Goal: Task Accomplishment & Management: Complete application form

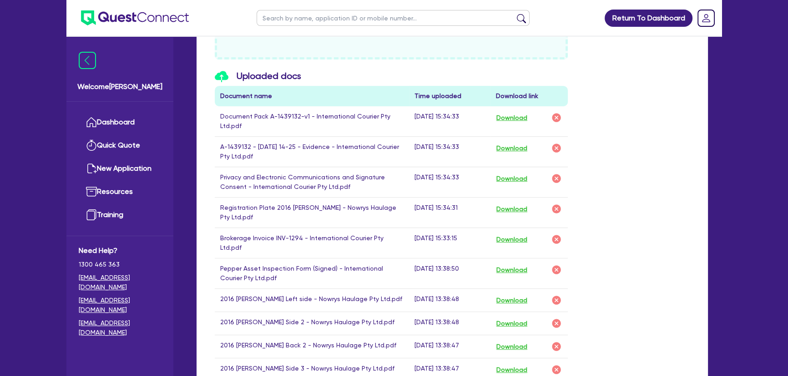
scroll to position [372, 0]
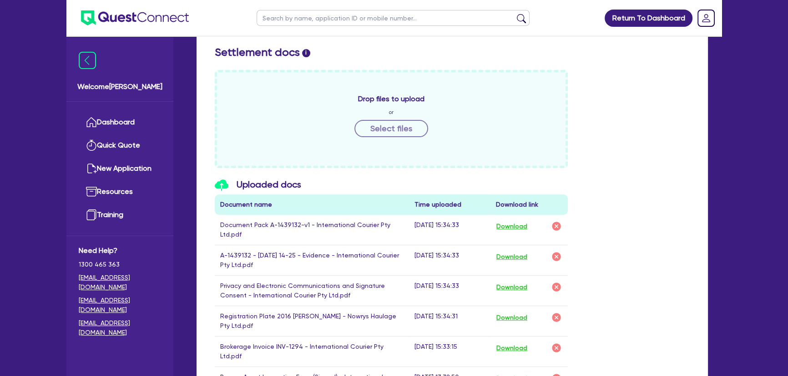
click at [137, 21] on img at bounding box center [135, 17] width 108 height 15
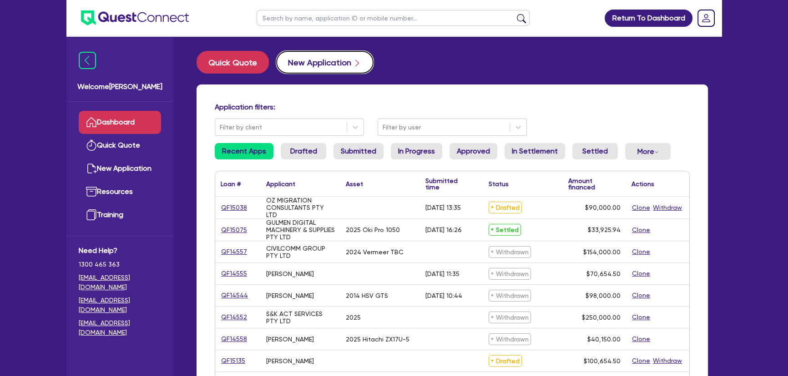
click at [310, 64] on button "New Application" at bounding box center [324, 62] width 97 height 23
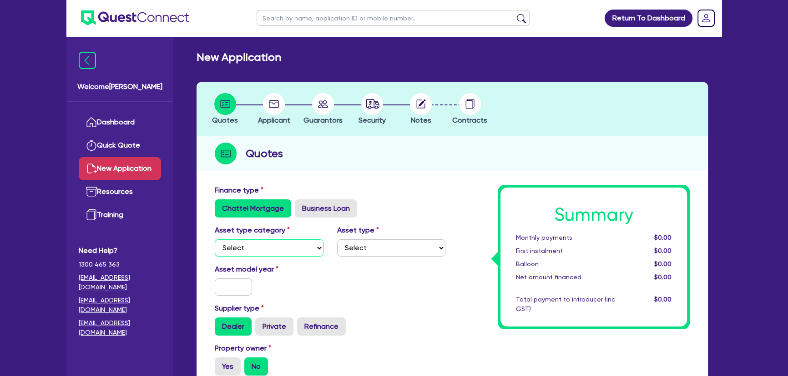
click at [249, 244] on select "Select Cars and light trucks Primary assets Secondary assets Tertiary assets" at bounding box center [269, 248] width 109 height 17
select select "PRIMARY_ASSETS"
click at [215, 240] on select "Select Cars and light trucks Primary assets Secondary assets Tertiary assets" at bounding box center [269, 248] width 109 height 17
click at [365, 251] on select "Select Heavy trucks over 4.5 tonne Trailers Bus and coaches Yellow goods and ex…" at bounding box center [391, 248] width 109 height 17
select select "YELLOW_GOODS_AND_EXCAVATORS"
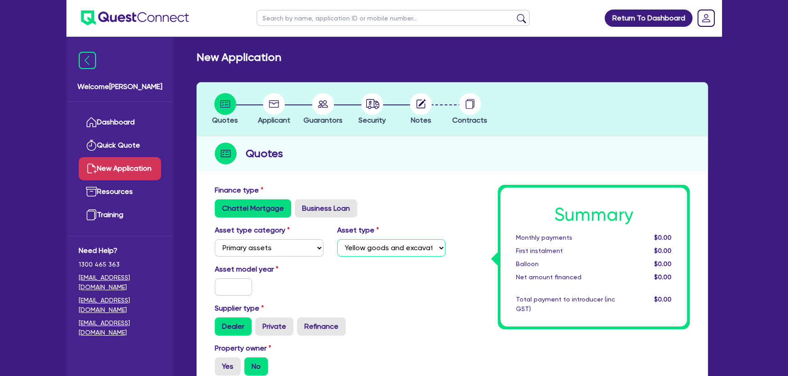
click at [337, 240] on select "Select Heavy trucks over 4.5 tonne Trailers Bus and coaches Yellow goods and ex…" at bounding box center [391, 248] width 109 height 17
click at [236, 291] on input "text" at bounding box center [233, 287] width 37 height 17
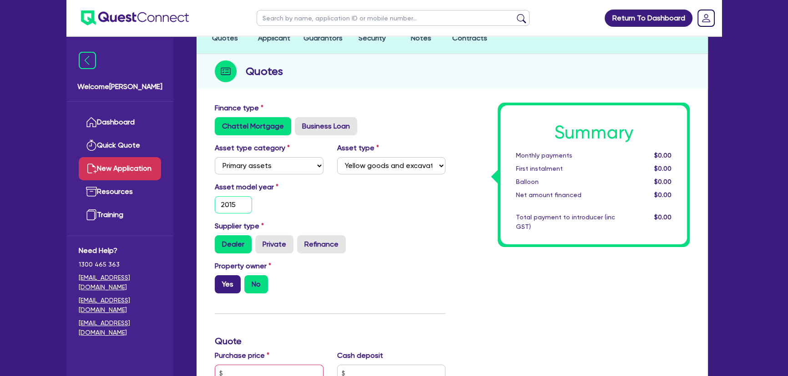
type input "2015"
click at [226, 288] on label "Yes" at bounding box center [228, 285] width 26 height 18
click at [221, 281] on input "Yes" at bounding box center [218, 279] width 6 height 6
radio input "true"
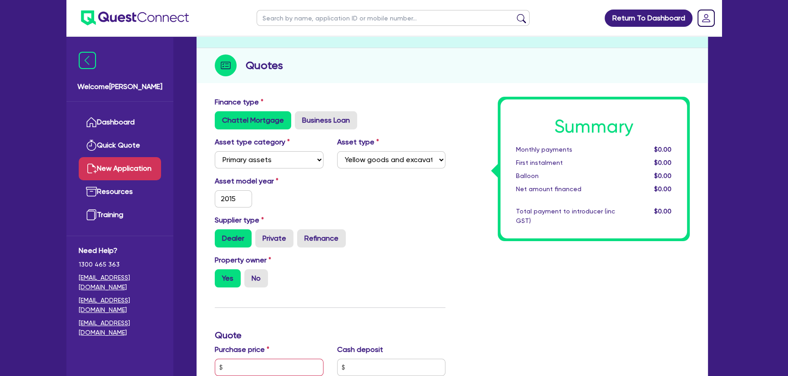
scroll to position [124, 0]
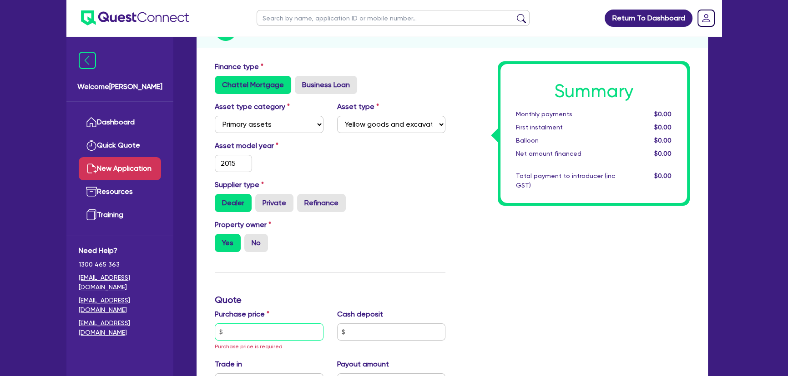
click at [259, 337] on input "text" at bounding box center [269, 332] width 109 height 17
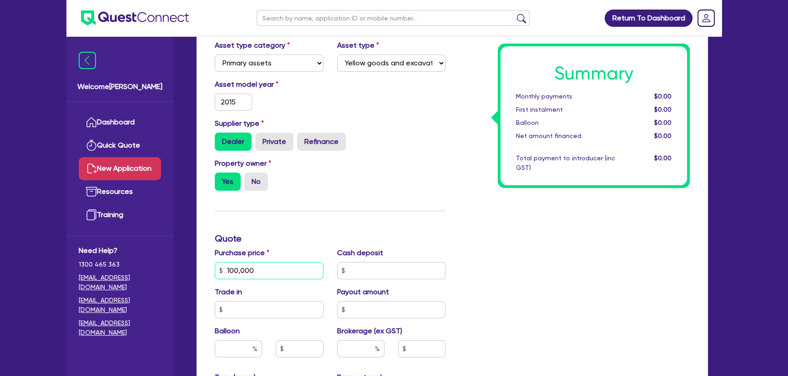
scroll to position [331, 0]
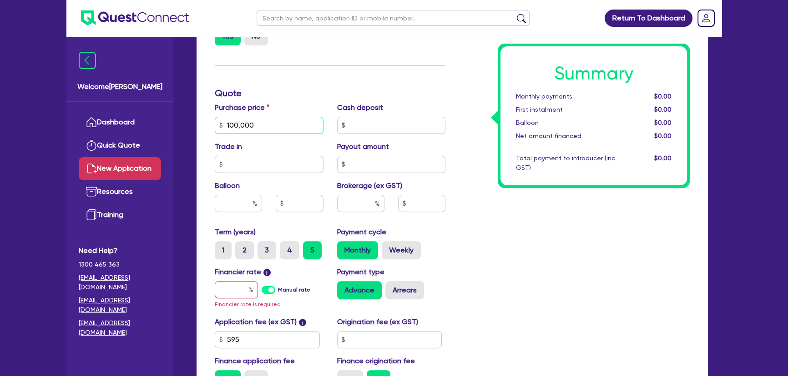
type input "100,000"
click at [238, 291] on input "text" at bounding box center [236, 289] width 43 height 17
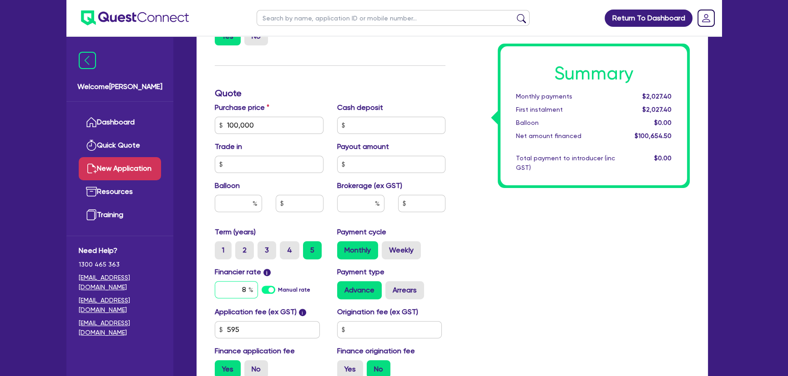
type input "8"
click at [353, 196] on input "text" at bounding box center [360, 203] width 47 height 17
type input "6"
type input "6,039.27"
type input "6"
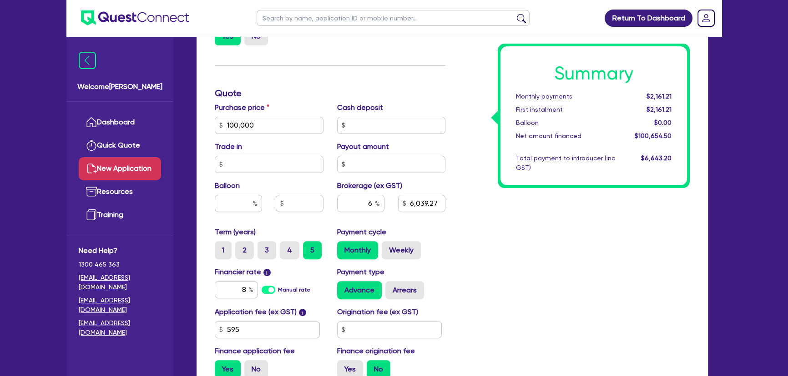
drag, startPoint x: 548, startPoint y: 259, endPoint x: 544, endPoint y: 261, distance: 4.9
click at [544, 259] on div "Summary Monthly payments $2,161.21 First instalment $2,161.21 Balloon $0.00 Net…" at bounding box center [574, 121] width 244 height 532
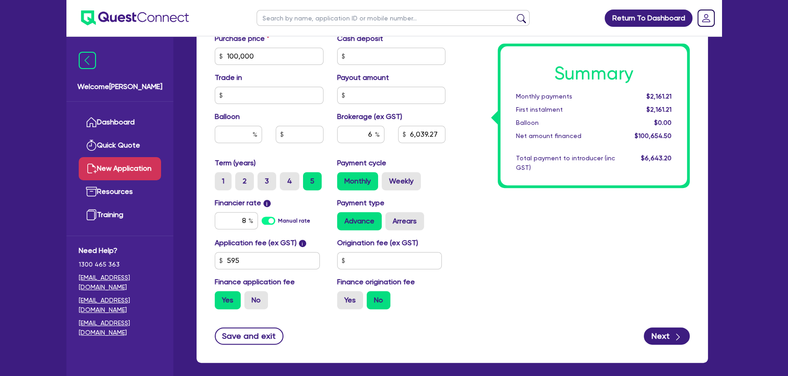
scroll to position [441, 0]
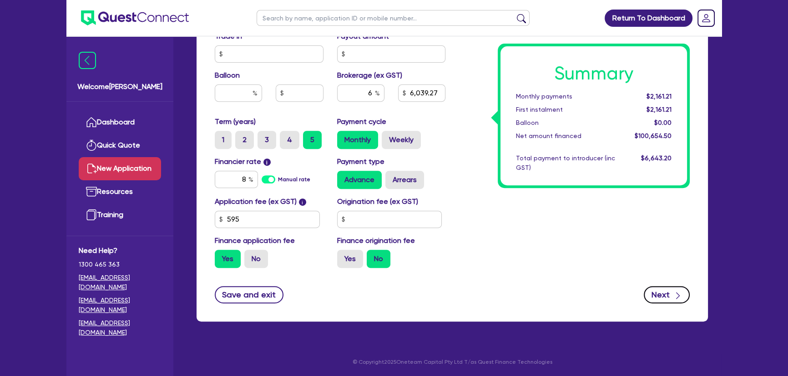
click at [664, 302] on button "Next" at bounding box center [666, 294] width 46 height 17
type input "6,039.27"
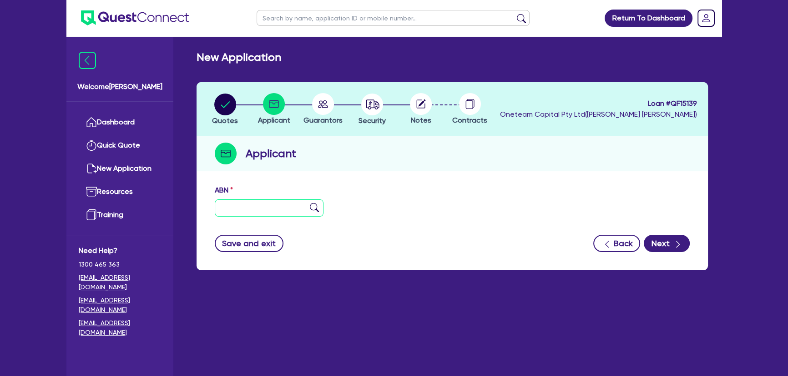
click at [255, 209] on input "text" at bounding box center [269, 208] width 109 height 17
paste input "53 078 256 857"
click at [311, 201] on input "53 078 256 857" at bounding box center [269, 208] width 109 height 17
type input "53 078 256 857"
click at [313, 206] on img at bounding box center [314, 207] width 9 height 9
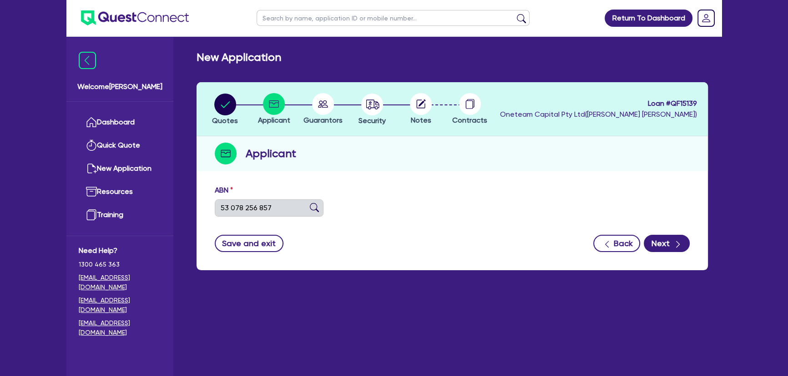
type input "[PERSON_NAME] & THE MALLEBEE TRUST"
select select "PARTNERSHIP"
type input "[DATE]"
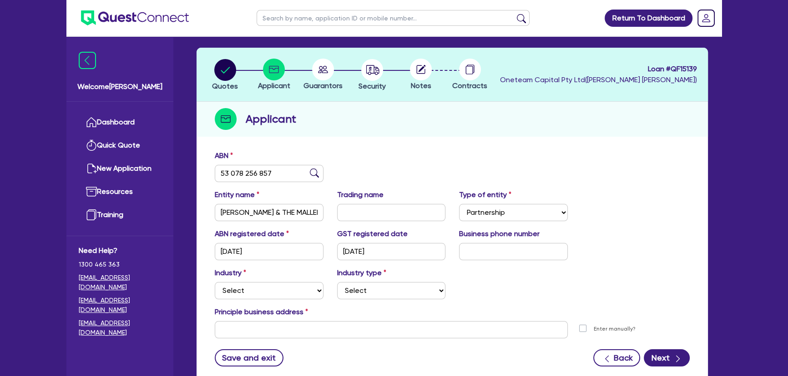
scroll to position [82, 0]
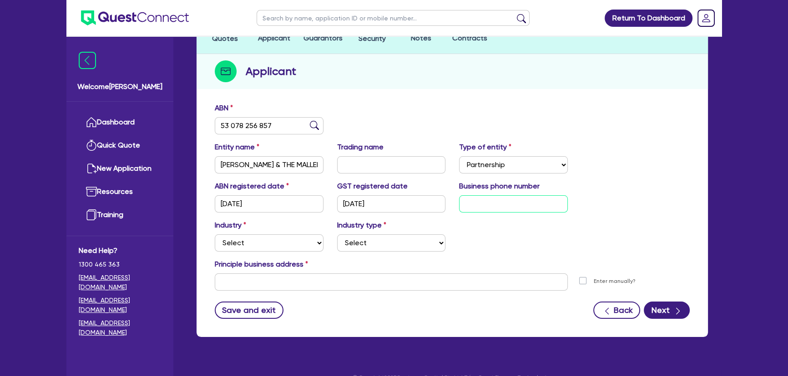
click at [473, 202] on input "text" at bounding box center [513, 204] width 109 height 17
drag, startPoint x: 495, startPoint y: 198, endPoint x: 301, endPoint y: 196, distance: 194.2
click at [495, 198] on input "text" at bounding box center [513, 204] width 109 height 17
click at [491, 201] on input "text" at bounding box center [513, 204] width 109 height 17
paste input "4 6762 2997"
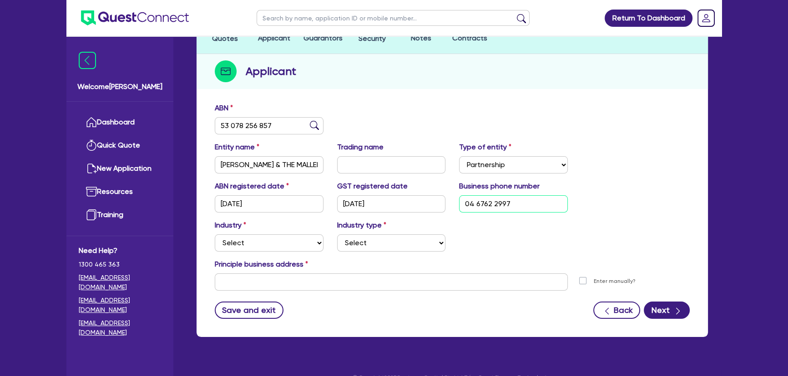
type input "04 6762 2997"
click at [259, 246] on select "Select Accomodation & Food Services Administrative & Support Services Agricultu…" at bounding box center [269, 243] width 109 height 17
select select "AGRICULTURE"
click at [215, 235] on select "Select Accomodation & Food Services Administrative & Support Services Agricultu…" at bounding box center [269, 243] width 109 height 17
click at [368, 239] on select "Select Growers - Turf, Flowers, Vegetables, Fruit, Nuts, Grain & Other Crops Gr…" at bounding box center [391, 243] width 109 height 17
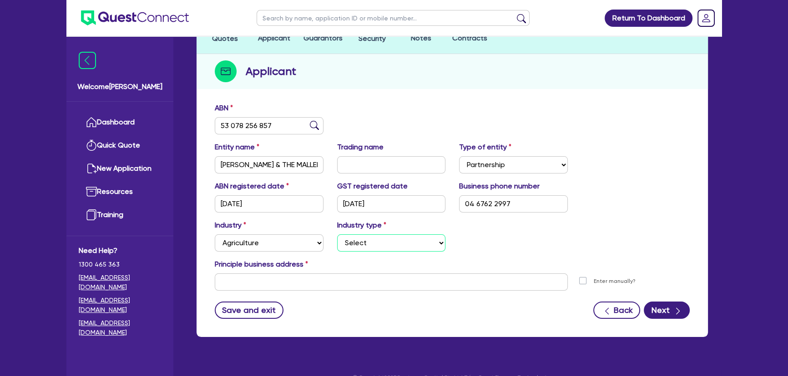
select select "FARMERS"
click at [337, 235] on select "Select Growers - Turf, Flowers, Vegetables, Fruit, Nuts, Grain & Other Crops Gr…" at bounding box center [391, 243] width 109 height 17
click at [285, 278] on input "text" at bounding box center [391, 282] width 353 height 17
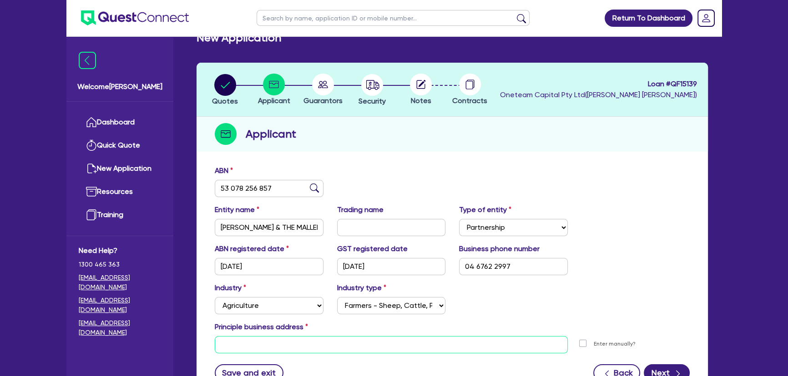
scroll to position [0, 0]
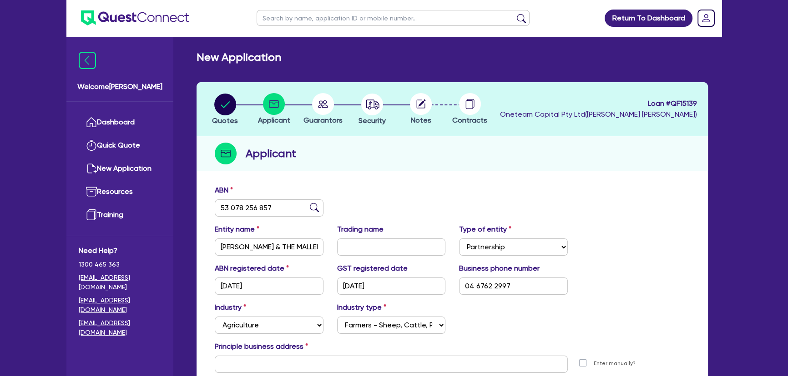
click at [326, 104] on circle at bounding box center [323, 104] width 22 height 22
click at [358, 113] on button "Security" at bounding box center [372, 110] width 28 height 34
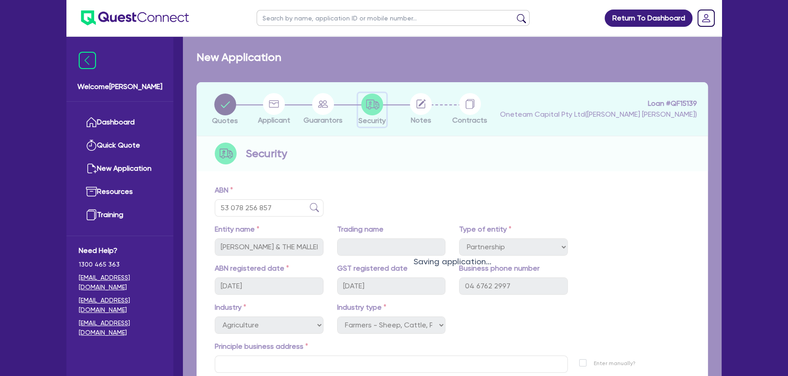
select select "PRIMARY_ASSETS"
select select "YELLOW_GOODS_AND_EXCAVATORS"
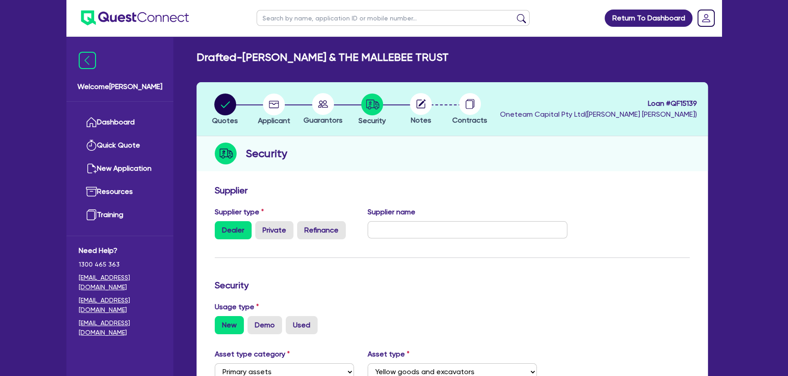
click at [425, 107] on circle at bounding box center [421, 104] width 22 height 22
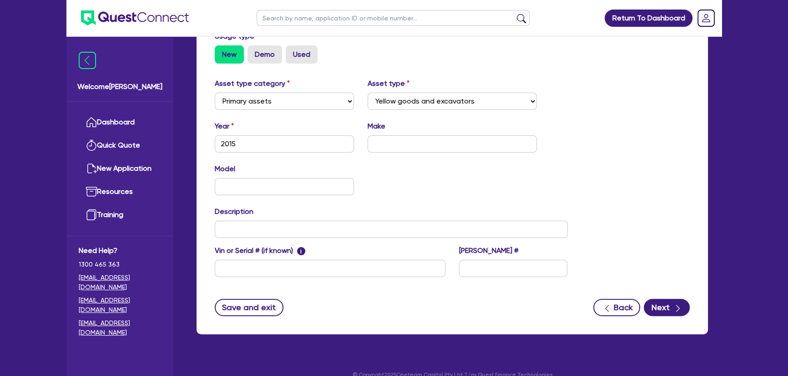
scroll to position [284, 0]
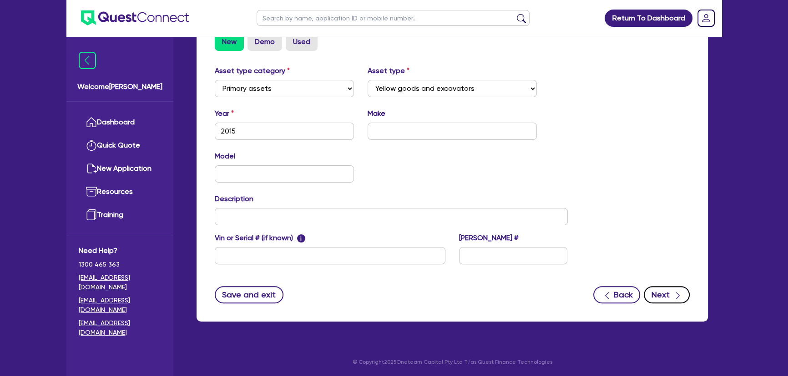
click at [662, 290] on button "Next" at bounding box center [666, 294] width 46 height 17
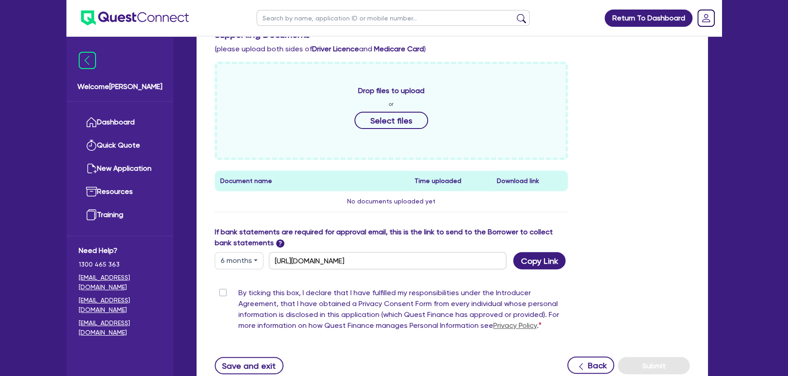
scroll to position [434, 0]
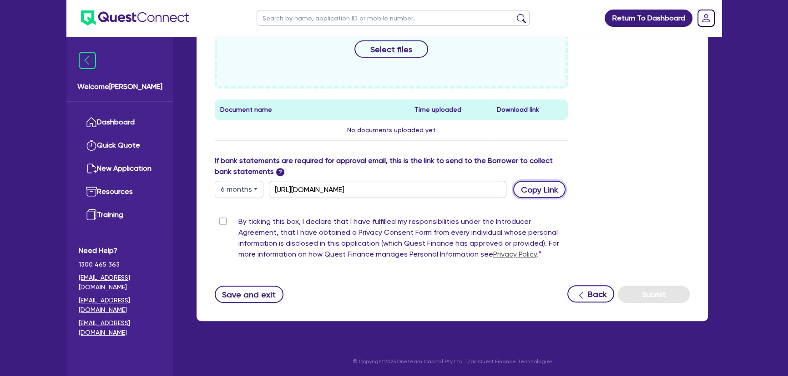
click at [548, 195] on button "Copy Link" at bounding box center [539, 189] width 52 height 17
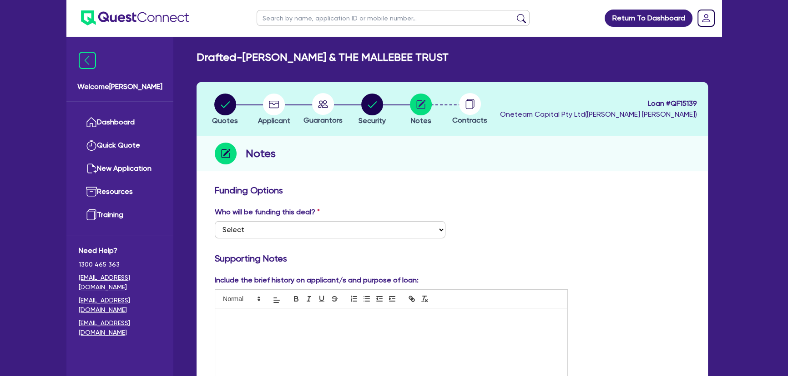
scroll to position [0, 0]
click at [159, 30] on ul at bounding box center [127, 18] width 122 height 36
click at [150, 17] on img at bounding box center [135, 17] width 108 height 15
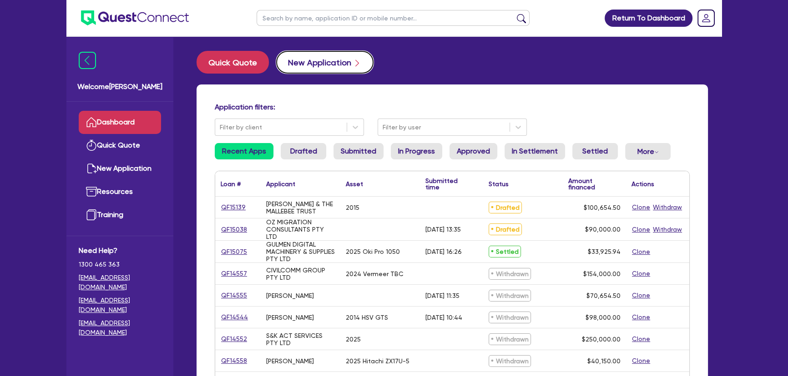
click at [334, 64] on button "New Application" at bounding box center [324, 62] width 97 height 23
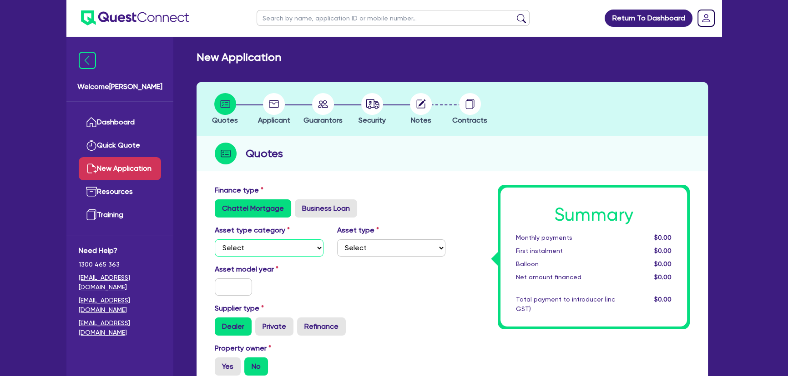
click at [278, 250] on select "Select Cars and light trucks Primary assets Secondary assets Tertiary assets" at bounding box center [269, 248] width 109 height 17
select select "PRIMARY_ASSETS"
click at [215, 240] on select "Select Cars and light trucks Primary assets Secondary assets Tertiary assets" at bounding box center [269, 248] width 109 height 17
click at [411, 251] on select "Select Heavy trucks over 4.5 tonne Trailers Bus and coaches Yellow goods and ex…" at bounding box center [391, 248] width 109 height 17
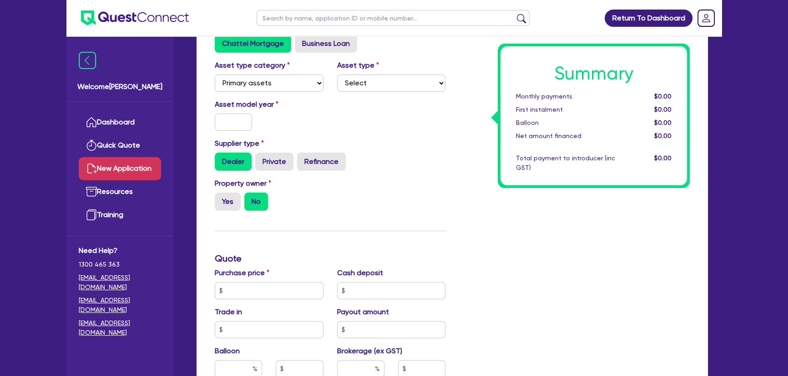
click at [384, 92] on div "Asset type category Select Cars and light trucks Primary assets Secondary asset…" at bounding box center [330, 79] width 244 height 39
click at [383, 85] on select "Select Heavy trucks over 4.5 tonne Trailers Bus and coaches Yellow goods and ex…" at bounding box center [391, 83] width 109 height 17
click at [271, 83] on select "Select Cars and light trucks Primary assets Secondary assets Tertiary assets" at bounding box center [269, 83] width 109 height 17
click at [215, 75] on select "Select Cars and light trucks Primary assets Secondary assets Tertiary assets" at bounding box center [269, 83] width 109 height 17
click at [277, 82] on select "Select Cars and light trucks Primary assets Secondary assets Tertiary assets" at bounding box center [269, 83] width 109 height 17
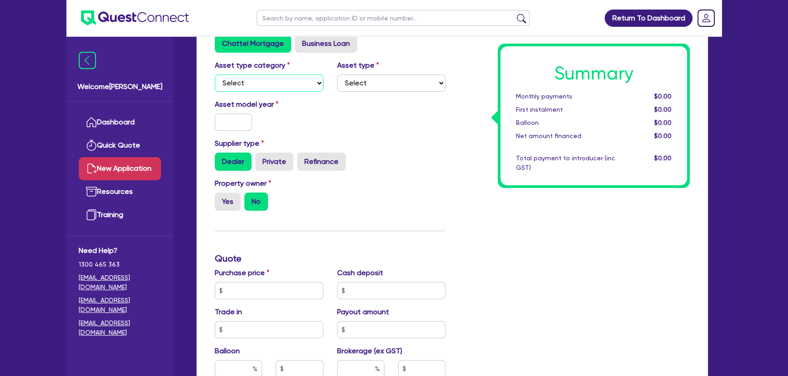
select select "CARS_AND_LIGHT_TRUCKS"
click at [215, 75] on select "Select Cars and light trucks Primary assets Secondary assets Tertiary assets" at bounding box center [269, 83] width 109 height 17
click at [371, 77] on select "Select Passenger vehicles Vans and utes Light trucks up to 4.5 tonne" at bounding box center [391, 83] width 109 height 17
select select "VANS_AND_UTES"
click at [337, 75] on select "Select Passenger vehicles Vans and utes Light trucks up to 4.5 tonne" at bounding box center [391, 83] width 109 height 17
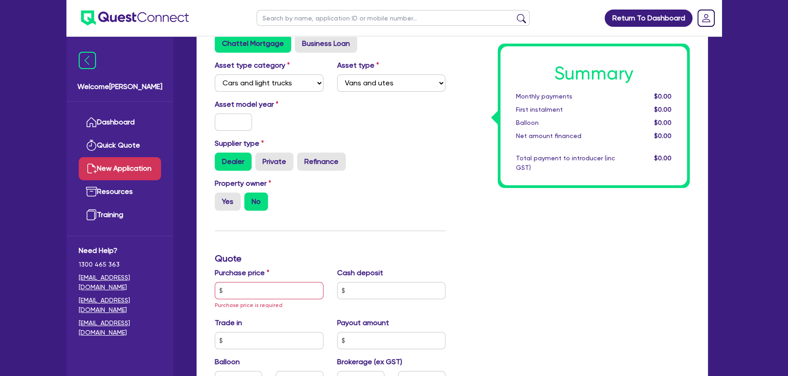
click at [252, 123] on div at bounding box center [233, 122] width 51 height 17
click at [236, 124] on input "text" at bounding box center [233, 122] width 37 height 17
type input "2025"
click at [237, 292] on input "text" at bounding box center [269, 290] width 109 height 17
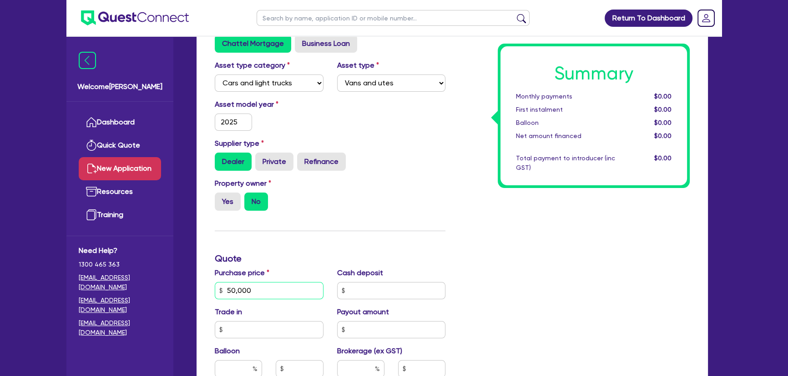
type input "50,000"
click at [371, 291] on input "text" at bounding box center [391, 290] width 109 height 17
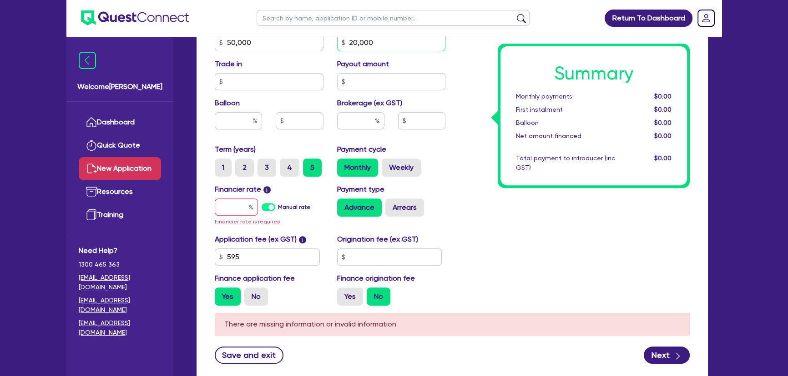
type input "20,000"
click at [237, 204] on input "text" at bounding box center [236, 207] width 43 height 17
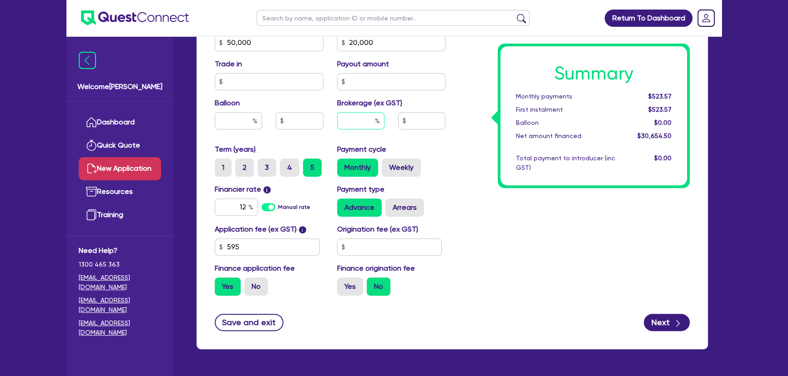
click at [357, 117] on input "text" at bounding box center [360, 120] width 47 height 17
click at [241, 203] on input "12" at bounding box center [236, 207] width 43 height 17
click at [240, 207] on input "12" at bounding box center [236, 207] width 43 height 17
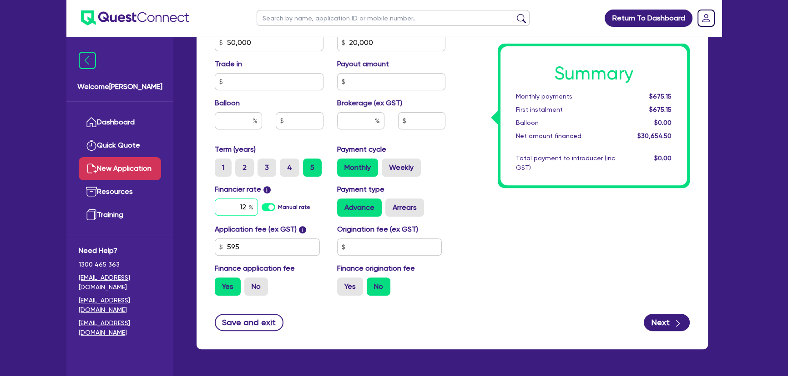
click at [240, 207] on input "12" at bounding box center [236, 207] width 43 height 17
type input "14.95"
click at [343, 118] on input "text" at bounding box center [360, 120] width 47 height 17
type input "5"
click at [609, 239] on div "Summary Monthly payments $759.08 First instalment $759.08 Balloon $0.00 Net amo…" at bounding box center [574, 38] width 244 height 532
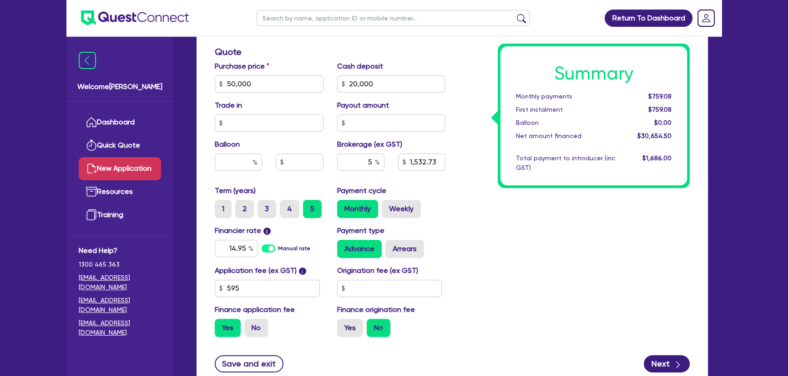
scroll to position [441, 0]
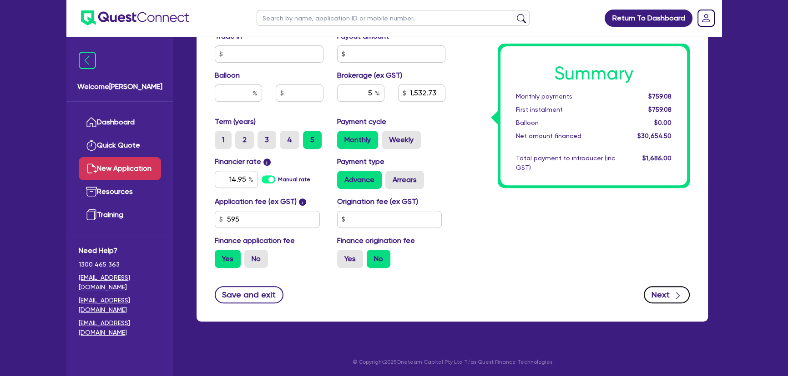
click at [659, 297] on button "Next" at bounding box center [666, 294] width 46 height 17
type input "1,532.73"
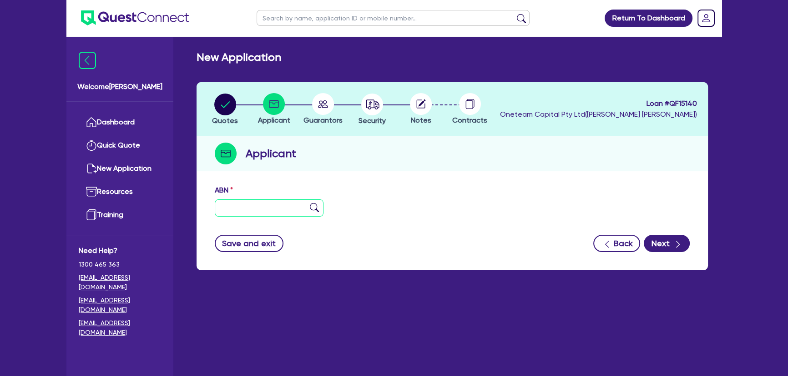
click at [273, 213] on input "text" at bounding box center [269, 208] width 109 height 17
click at [239, 204] on input "text" at bounding box center [269, 208] width 109 height 17
paste input "49 538 935 630"
type input "49 538 935 630"
click at [310, 208] on img at bounding box center [314, 207] width 9 height 9
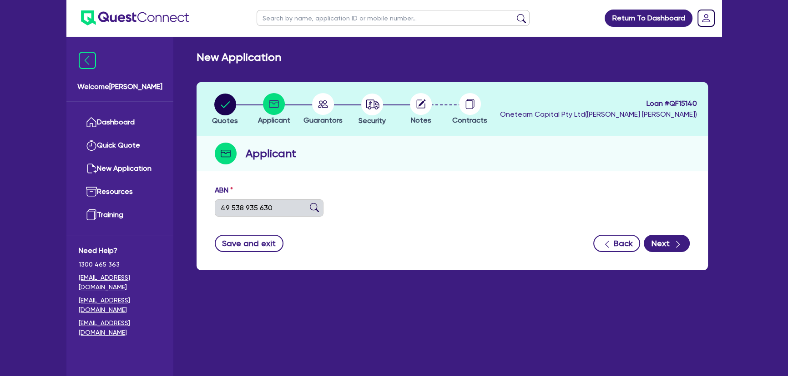
type input "VITI, [PERSON_NAME]"
type input "CRYSTALFLOW CLEANING"
select select "SOLE_TRADER"
type input "[DATE]"
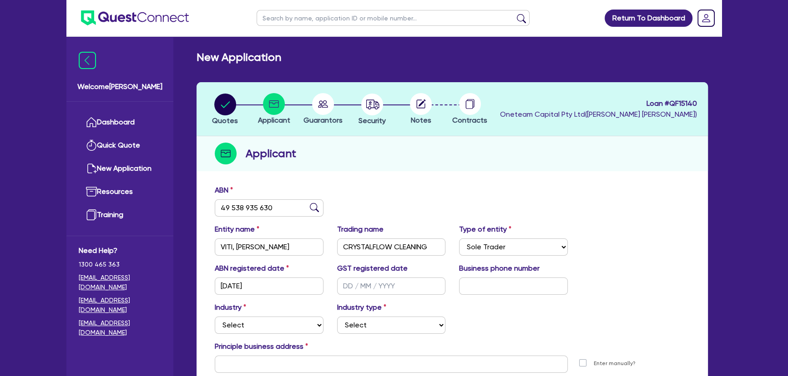
scroll to position [98, 0]
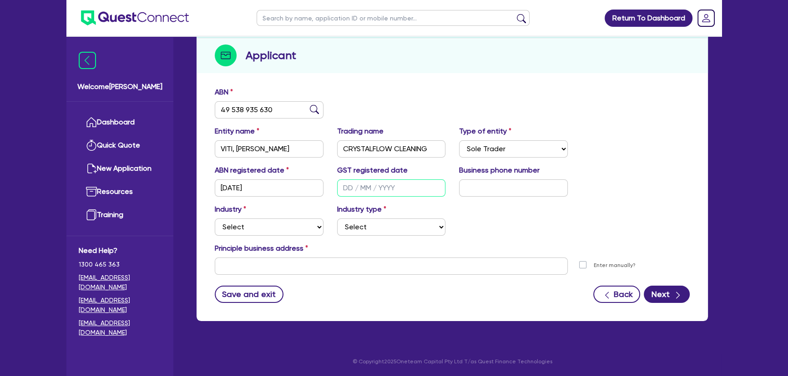
click at [373, 186] on input "text" at bounding box center [391, 188] width 109 height 17
click at [482, 191] on input "text" at bounding box center [513, 188] width 109 height 17
click at [463, 190] on input "text" at bounding box center [513, 188] width 109 height 17
paste input "49 3141 671"
type input "49 3141 671"
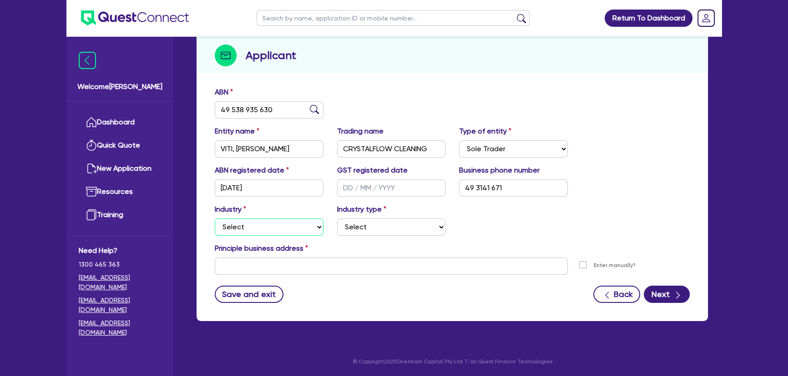
click at [252, 232] on select "Select Accomodation & Food Services Administrative & Support Services Agricultu…" at bounding box center [269, 227] width 109 height 17
select select "BUILDING_CONSTRUCTION"
click at [215, 219] on select "Select Accomodation & Food Services Administrative & Support Services Agricultu…" at bounding box center [269, 227] width 109 height 17
click at [366, 222] on select "Select Trades People Providing Services Direct to Consumers Trades People Provi…" at bounding box center [391, 227] width 109 height 17
select select "TRADES_SERVICES_CONSUMERS"
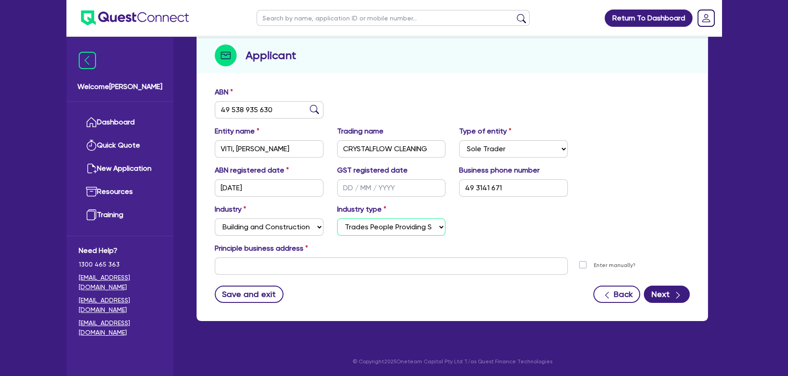
click at [337, 219] on select "Select Trades People Providing Services Direct to Consumers Trades People Provi…" at bounding box center [391, 227] width 109 height 17
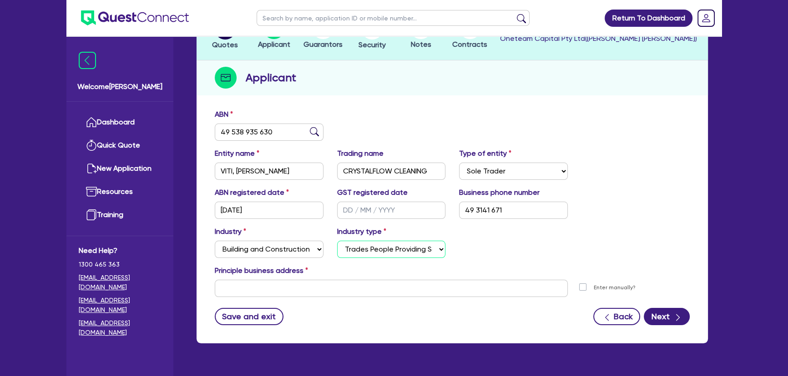
scroll to position [0, 0]
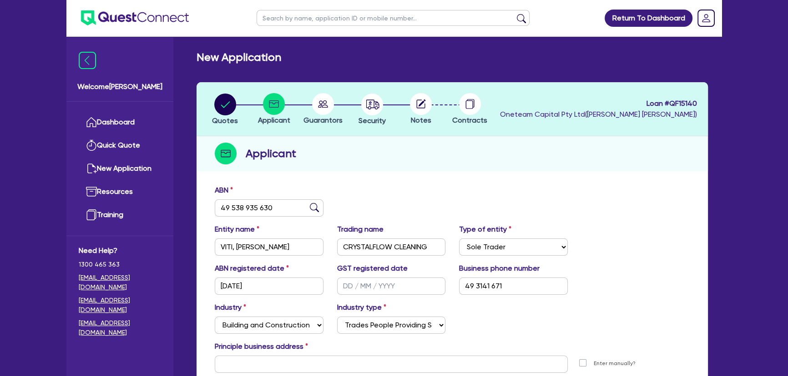
click at [323, 105] on circle at bounding box center [323, 104] width 22 height 22
click at [368, 105] on circle "button" at bounding box center [372, 105] width 22 height 22
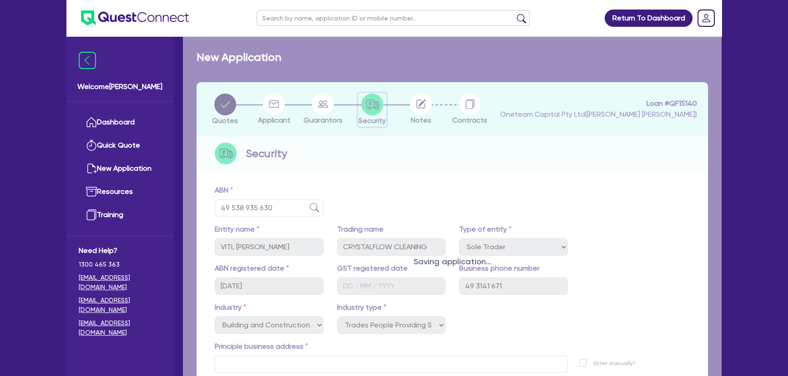
select select "CARS_AND_LIGHT_TRUCKS"
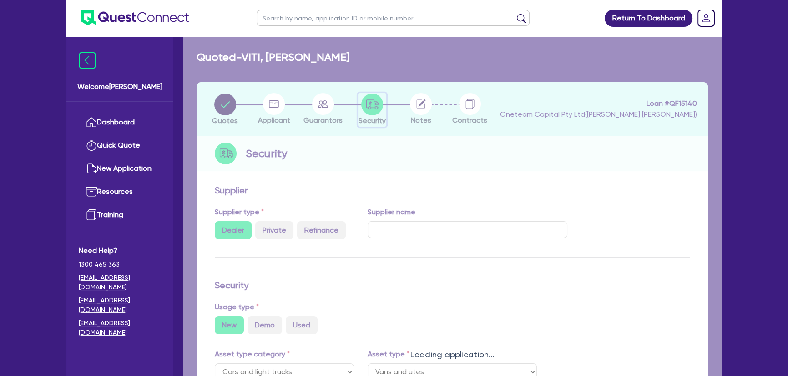
select select "VANS_AND_UTES"
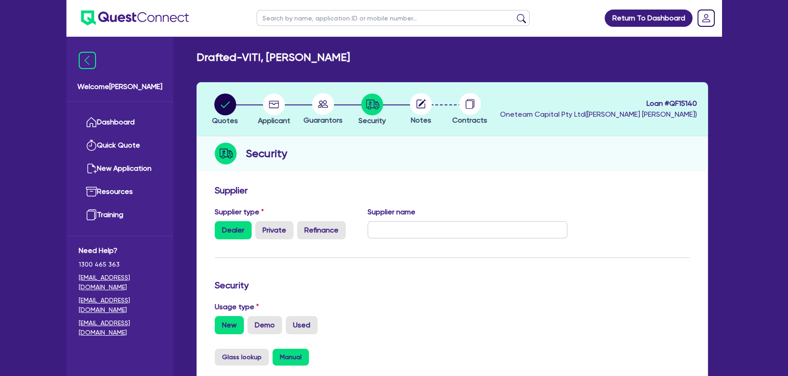
click at [314, 106] on circle at bounding box center [323, 104] width 22 height 22
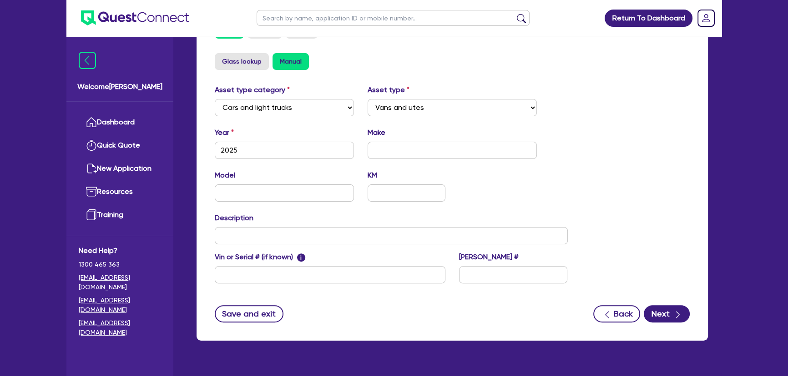
scroll to position [315, 0]
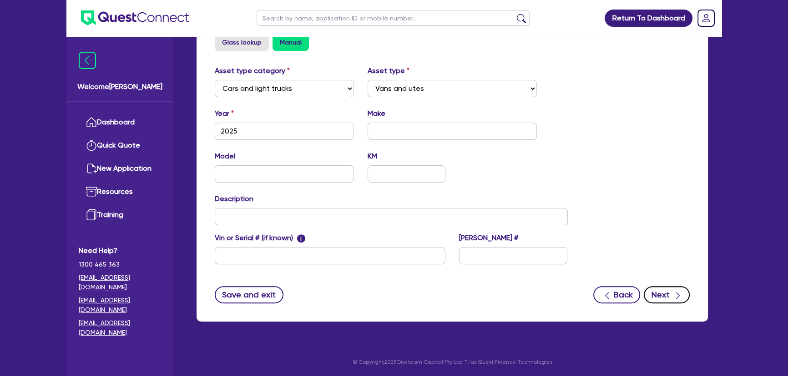
click at [659, 296] on button "Next" at bounding box center [666, 294] width 46 height 17
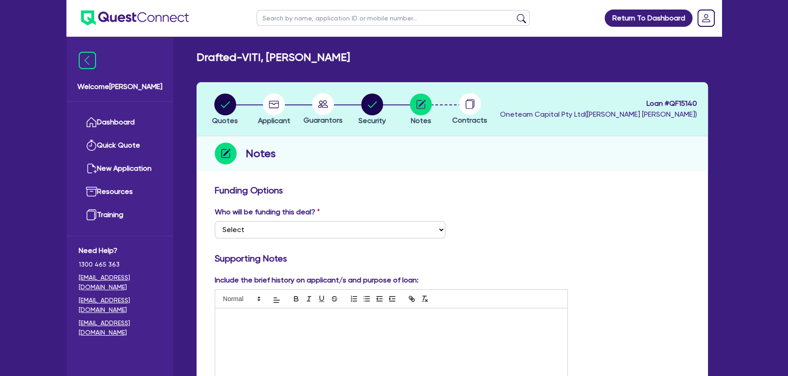
click at [154, 21] on img at bounding box center [135, 17] width 108 height 15
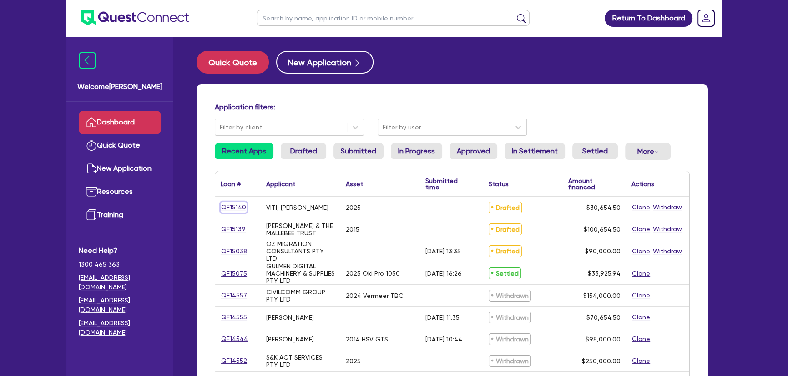
click at [242, 207] on link "QF15140" at bounding box center [234, 207] width 26 height 10
select select "CARS_AND_LIGHT_TRUCKS"
select select "VANS_AND_UTES"
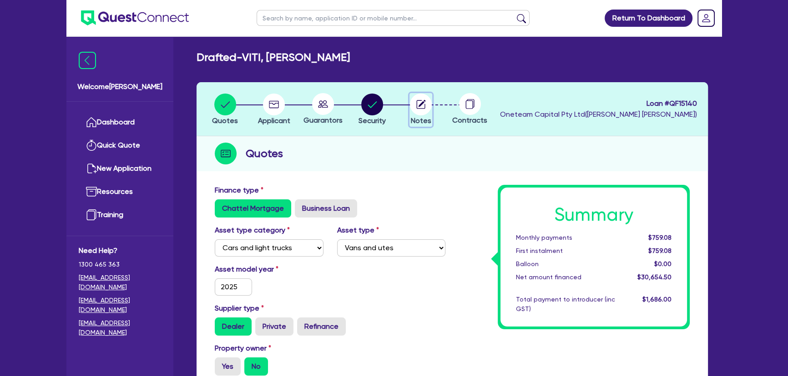
click at [420, 106] on icon "button" at bounding box center [421, 105] width 22 height 22
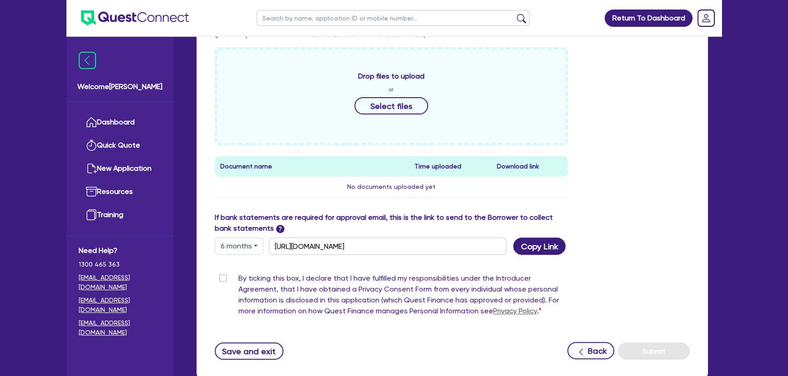
scroll to position [434, 0]
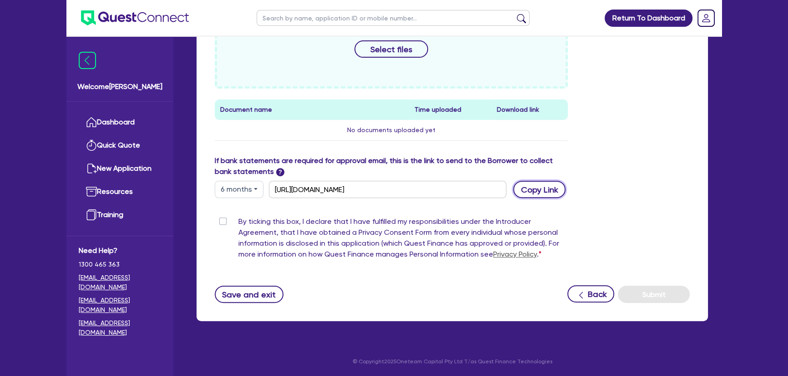
click at [542, 189] on button "Copy Link" at bounding box center [539, 189] width 52 height 17
click at [167, 24] on img at bounding box center [135, 17] width 108 height 15
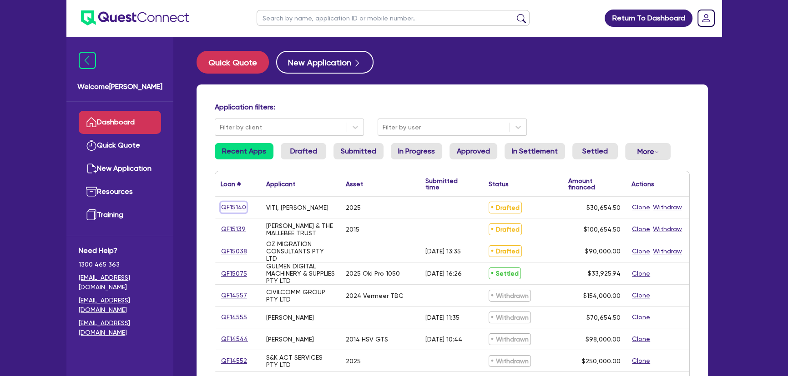
click at [231, 208] on link "QF15140" at bounding box center [234, 207] width 26 height 10
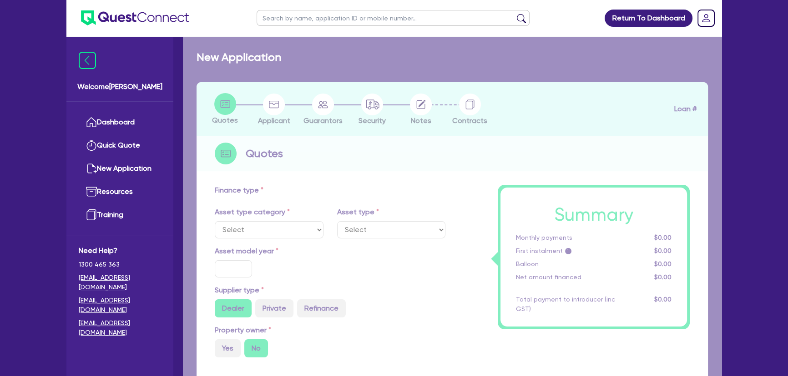
select select "CARS_AND_LIGHT_TRUCKS"
type input "2025"
type input "50,000"
type input "20,000"
type input "5"
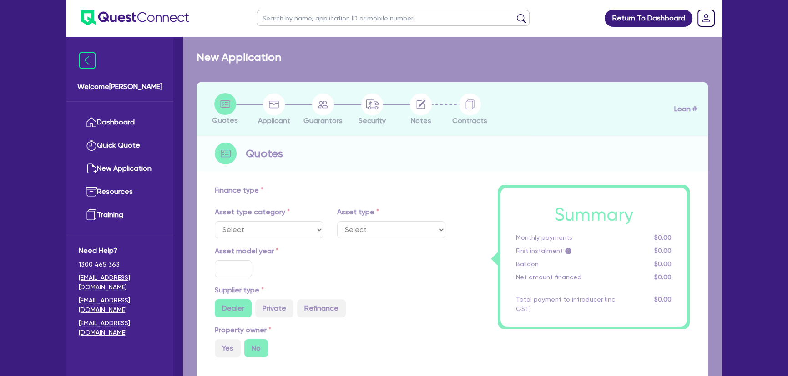
type input "1,532.73"
type input "14.95"
select select "VANS_AND_UTES"
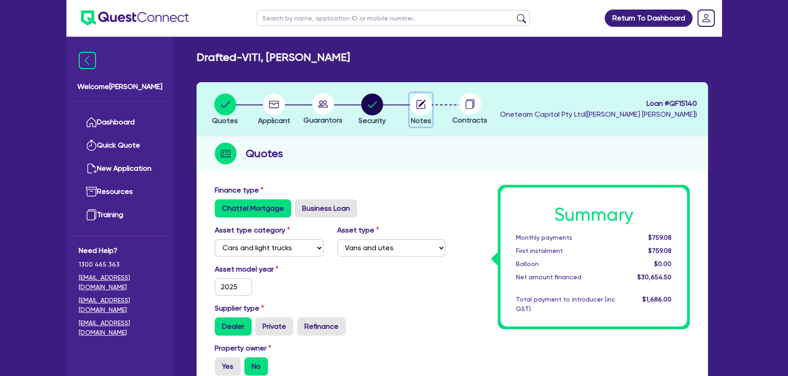
click at [423, 104] on circle "button" at bounding box center [421, 105] width 22 height 22
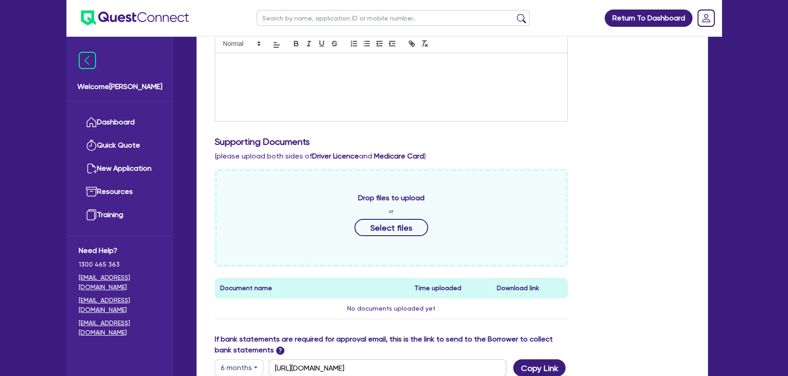
scroll to position [372, 0]
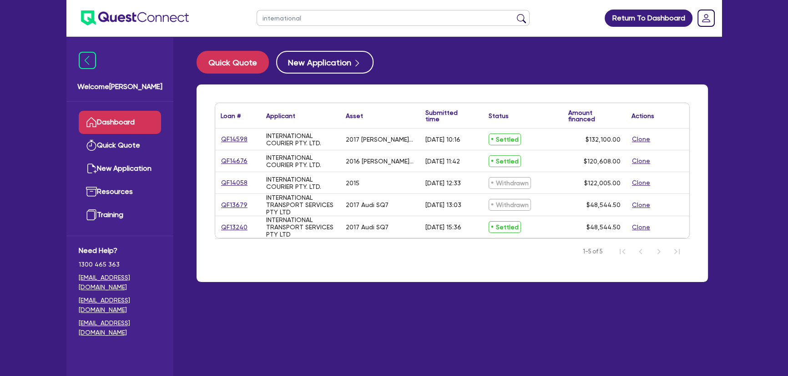
click at [126, 18] on img at bounding box center [135, 17] width 108 height 15
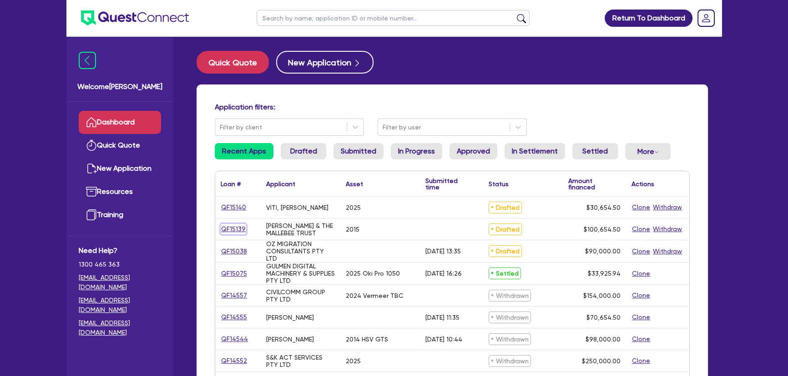
click at [233, 226] on link "QF15139" at bounding box center [233, 229] width 25 height 10
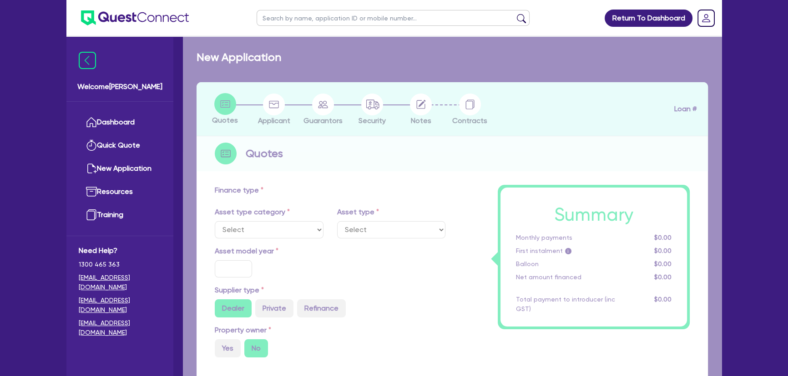
select select "PRIMARY_ASSETS"
type input "2015"
radio input "true"
type input "100,000"
type input "6"
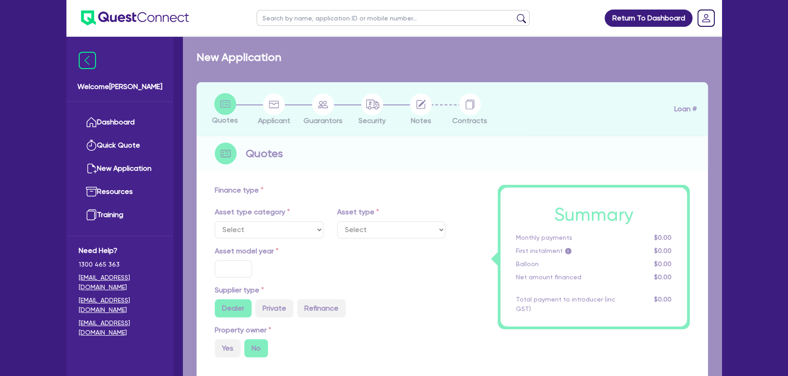
type input "6,039.27"
type input "8"
select select "YELLOW_GOODS_AND_EXCAVATORS"
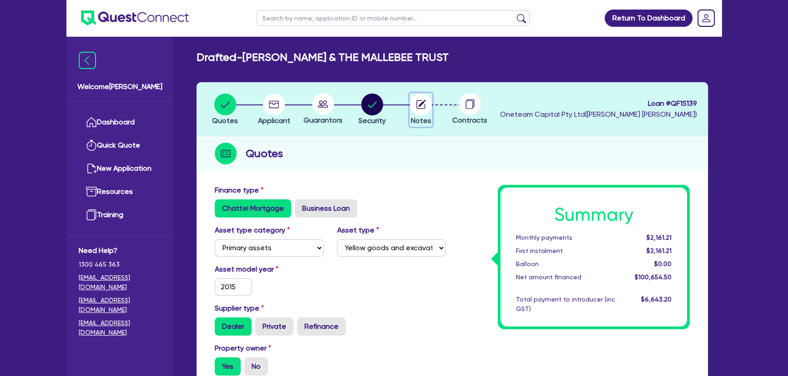
click at [422, 107] on circle "button" at bounding box center [421, 105] width 22 height 22
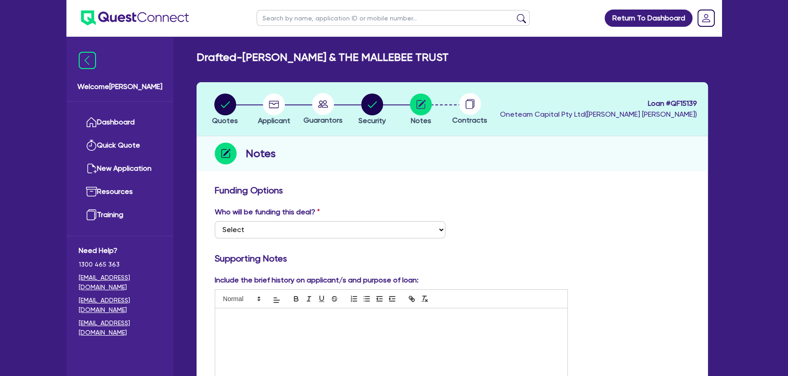
click at [140, 20] on img at bounding box center [135, 17] width 108 height 15
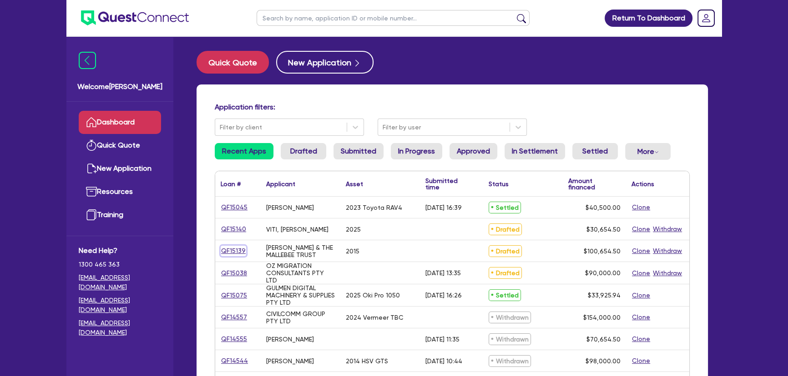
click at [235, 248] on link "QF15139" at bounding box center [233, 251] width 25 height 10
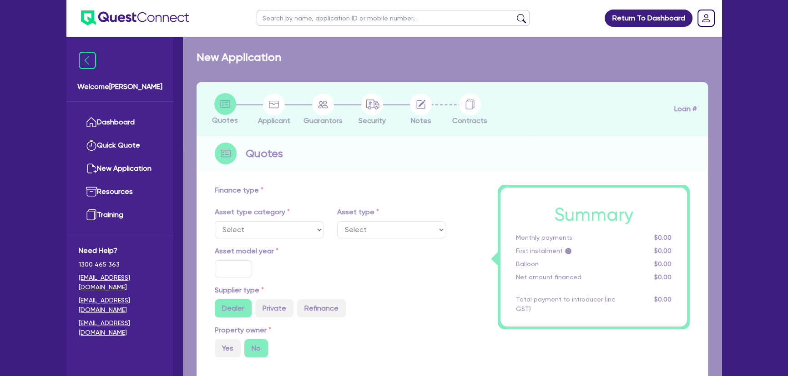
select select "PRIMARY_ASSETS"
type input "2015"
radio input "true"
type input "100,000"
type input "6"
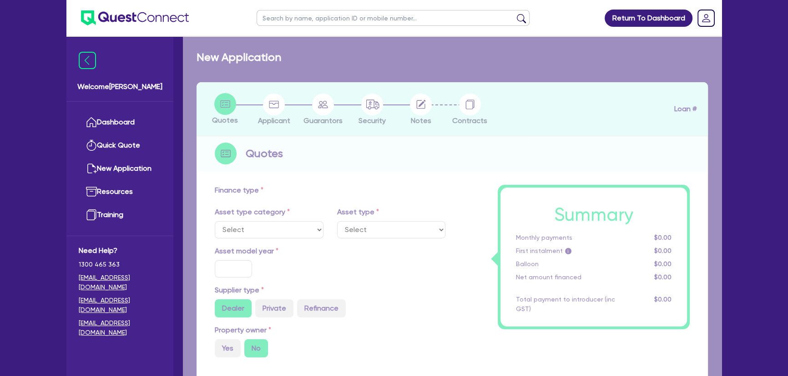
type input "6,039.27"
type input "8"
select select "YELLOW_GOODS_AND_EXCAVATORS"
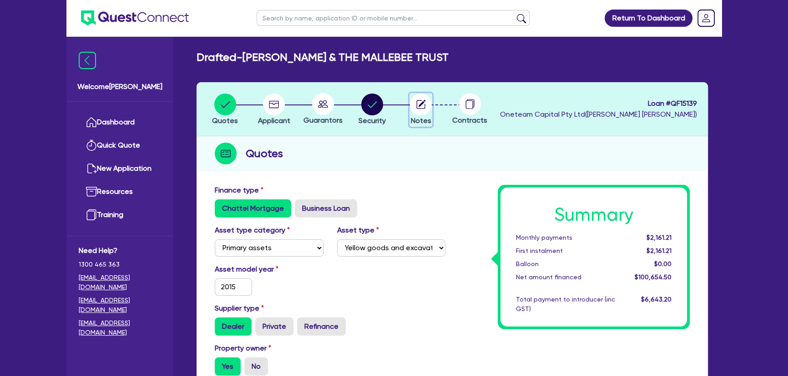
click at [426, 100] on circle "button" at bounding box center [421, 105] width 22 height 22
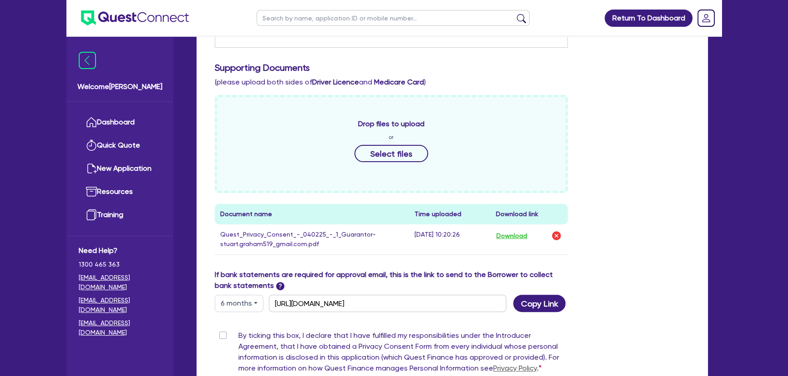
scroll to position [331, 0]
click at [365, 155] on button "Select files" at bounding box center [391, 152] width 74 height 17
click at [373, 149] on button "Select files" at bounding box center [391, 152] width 74 height 17
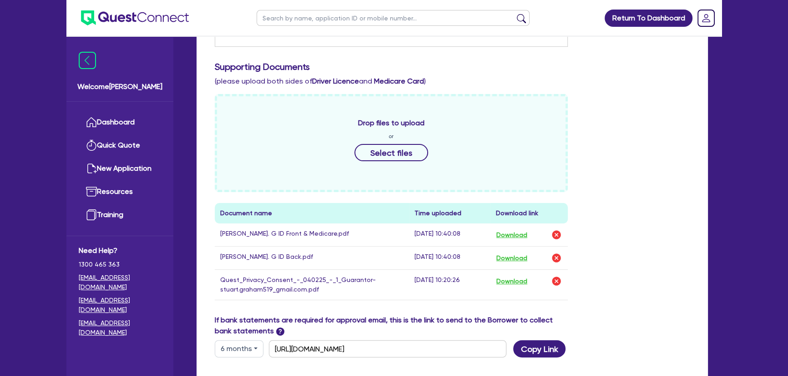
click at [707, 164] on div "Quotes Applicant Guarantors Security Notes Contracts Loan # QF15139 Oneteam Cap…" at bounding box center [452, 122] width 525 height 741
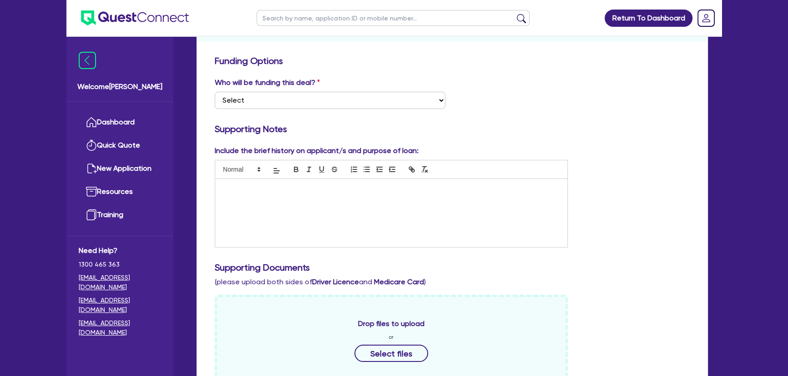
scroll to position [0, 0]
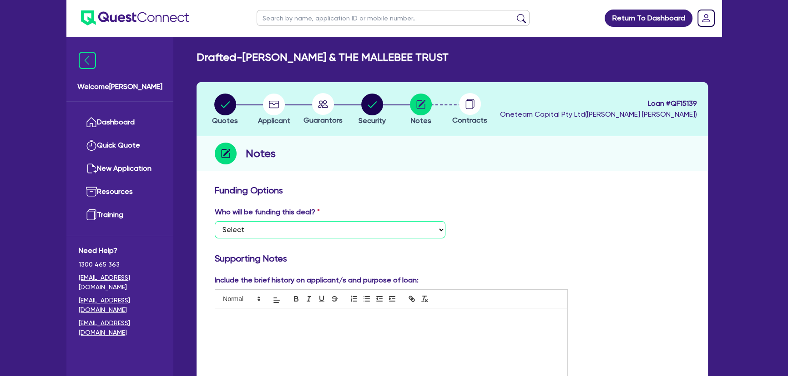
click at [422, 236] on select "Select I want Quest to fund 100% I will fund 100% I will co-fund with Quest Oth…" at bounding box center [330, 229] width 231 height 17
click at [446, 320] on p at bounding box center [391, 318] width 338 height 8
click at [257, 318] on p at bounding box center [391, 318] width 338 height 8
click at [304, 324] on div "Graina nd sheep (starting to decrease sheep due to markets)" at bounding box center [391, 343] width 352 height 68
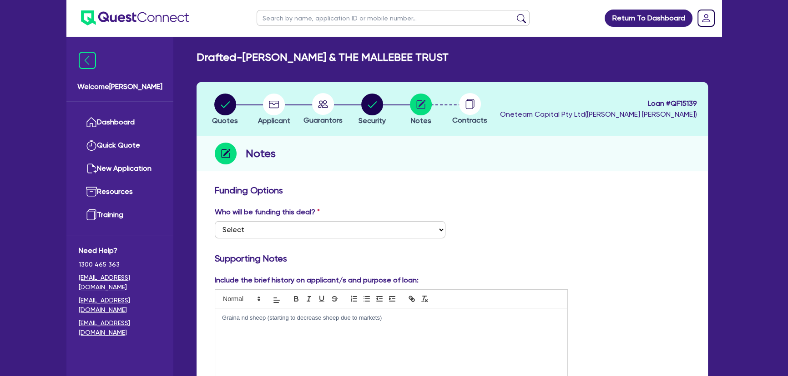
click at [242, 320] on p "Graina nd sheep (starting to decrease sheep due to markets)" at bounding box center [391, 318] width 338 height 8
click at [238, 320] on p "Graina nd sheep (starting to decrease sheep due to markets)" at bounding box center [391, 318] width 338 height 8
click at [596, 261] on h3 "Supporting Notes" at bounding box center [452, 258] width 475 height 11
click at [224, 319] on p "Grain and sheep (starting to decrease sheep due to markets)" at bounding box center [391, 318] width 338 height 8
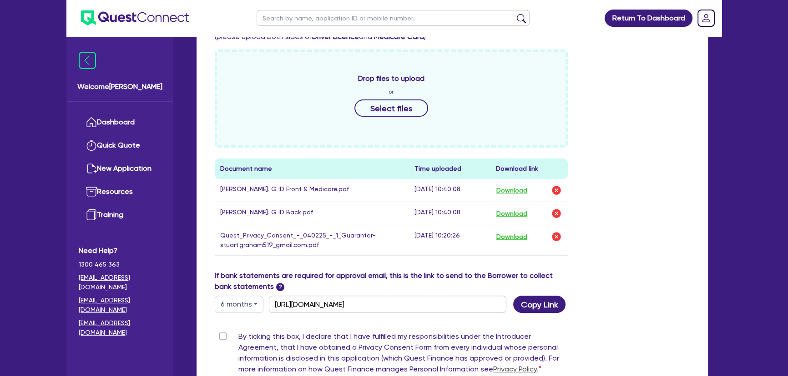
scroll to position [490, 0]
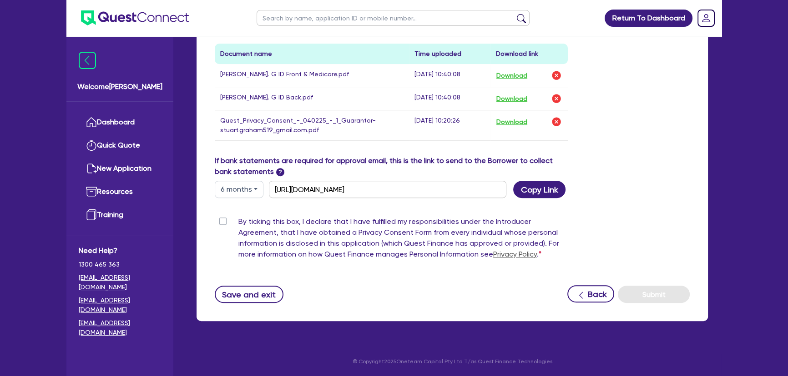
click at [238, 217] on label "By ticking this box, I declare that I have fulfilled my responsibilities under …" at bounding box center [402, 239] width 329 height 47
click at [222, 217] on input "By ticking this box, I declare that I have fulfilled my responsibilities under …" at bounding box center [218, 220] width 7 height 9
checkbox input "true"
click at [245, 300] on button "Save and exit" at bounding box center [249, 294] width 69 height 17
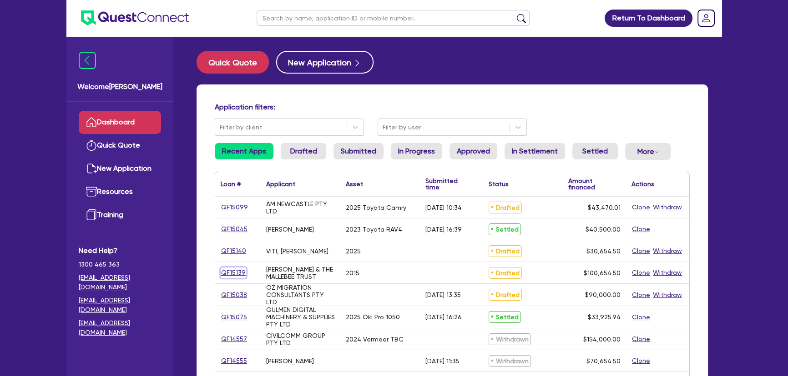
click at [241, 274] on link "QF15139" at bounding box center [233, 273] width 25 height 10
select select "PRIMARY_ASSETS"
select select "YELLOW_GOODS_AND_EXCAVATORS"
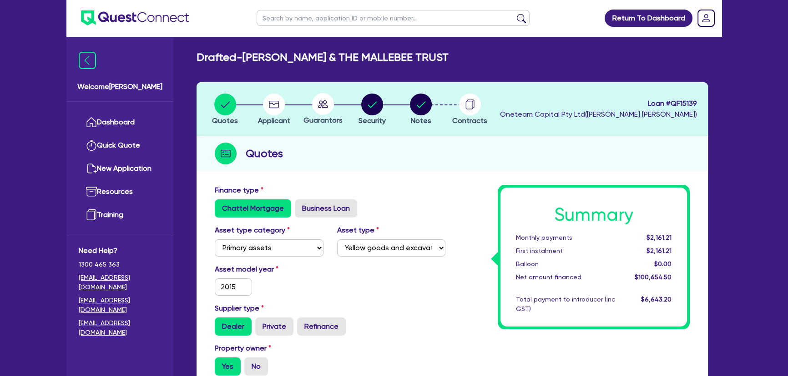
click at [324, 96] on circle at bounding box center [323, 104] width 22 height 22
click at [320, 110] on circle at bounding box center [323, 104] width 22 height 22
click at [281, 106] on circle "button" at bounding box center [274, 105] width 22 height 22
select select "PARTNERSHIP"
select select "AGRICULTURE"
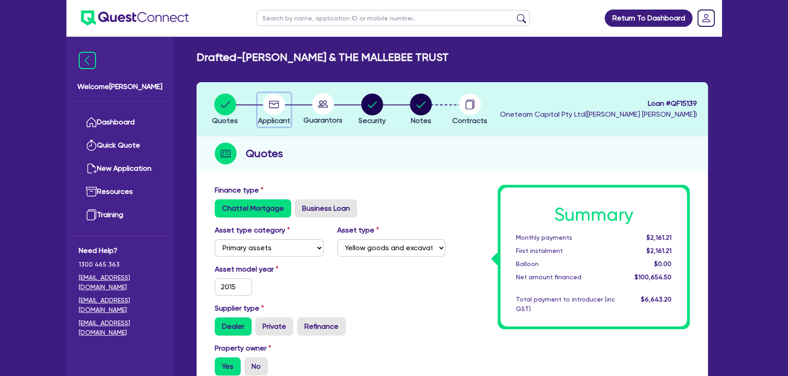
select select "FARMERS"
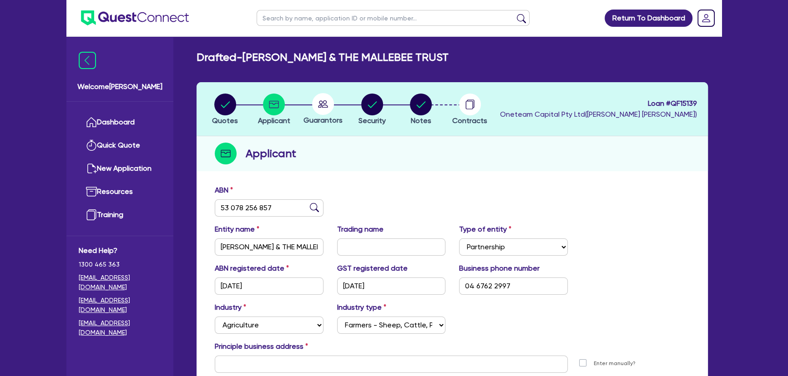
click at [336, 107] on div at bounding box center [322, 104] width 49 height 22
drag, startPoint x: 322, startPoint y: 109, endPoint x: 352, endPoint y: 133, distance: 39.1
click at [322, 109] on circle at bounding box center [323, 104] width 22 height 22
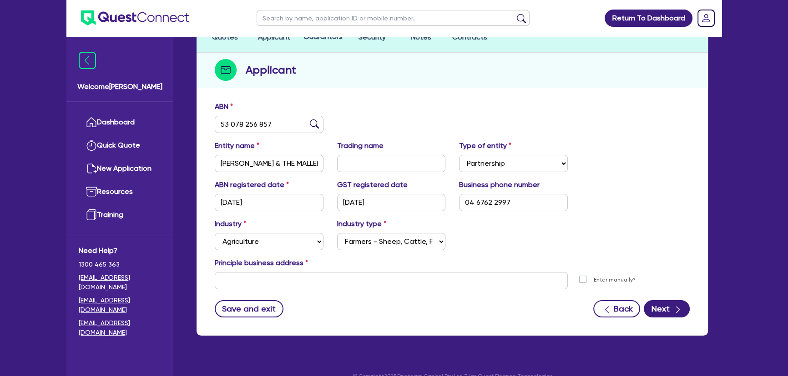
scroll to position [98, 0]
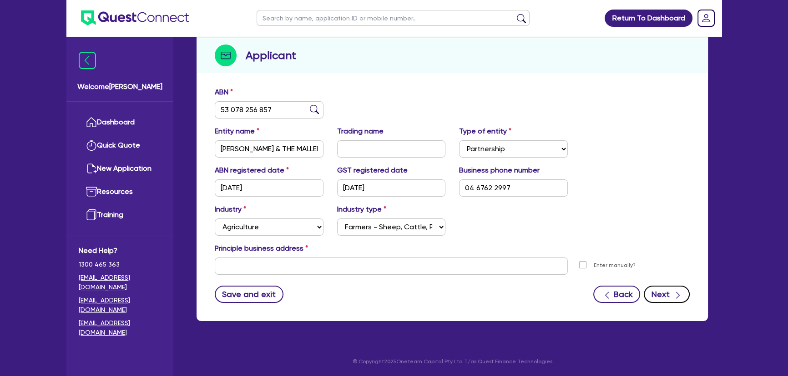
click at [664, 292] on button "Next" at bounding box center [666, 294] width 46 height 17
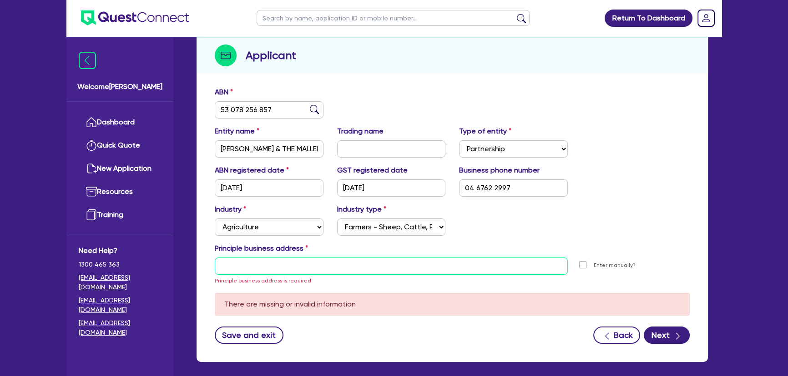
click at [308, 270] on input "text" at bounding box center [391, 266] width 353 height 17
click at [237, 273] on input "text" at bounding box center [391, 266] width 353 height 17
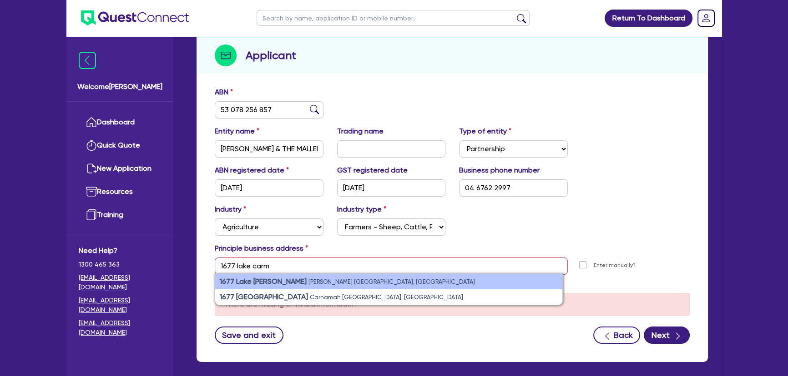
click at [240, 277] on strong "1677 Lake Carmody Rd" at bounding box center [263, 281] width 87 height 9
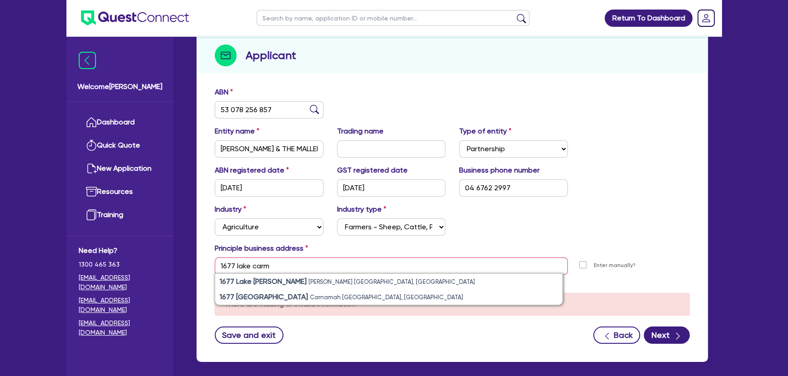
type input "1677 Lake Carmody Rd Hyden WA 6359"
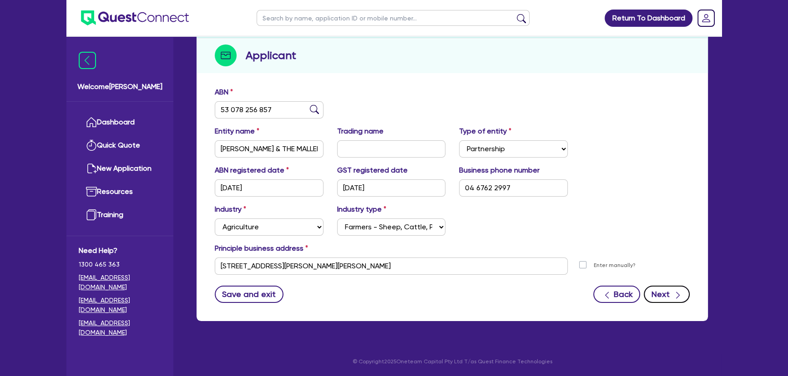
click at [662, 296] on button "Next" at bounding box center [666, 294] width 46 height 17
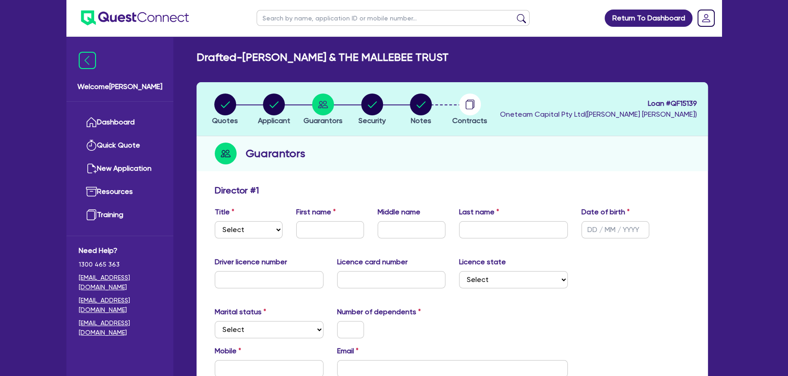
click at [269, 241] on div "Title Select Mr Mrs Ms Miss Dr First name Middle name Last name Date of birth" at bounding box center [452, 226] width 488 height 39
click at [258, 231] on select "Select Mr Mrs Ms Miss Dr" at bounding box center [249, 229] width 68 height 17
select select "MR"
click at [215, 221] on select "Select Mr Mrs Ms Miss Dr" at bounding box center [249, 229] width 68 height 17
click at [318, 233] on input "text" at bounding box center [330, 229] width 68 height 17
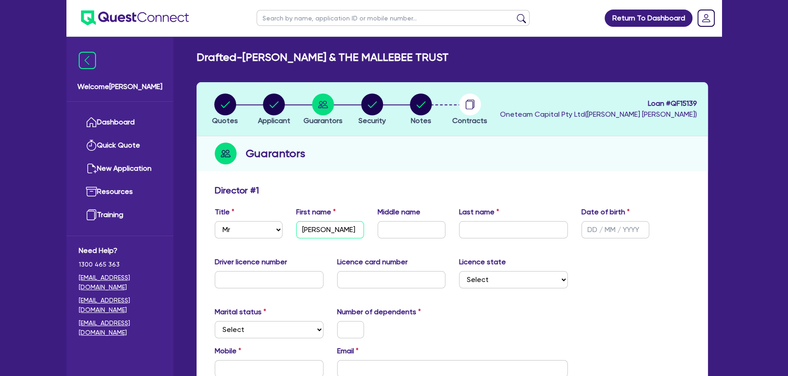
type input "Stuart"
click at [412, 235] on input "text" at bounding box center [411, 229] width 68 height 17
type input "Peter"
click at [481, 226] on input "text" at bounding box center [513, 229] width 109 height 17
type input "Graham"
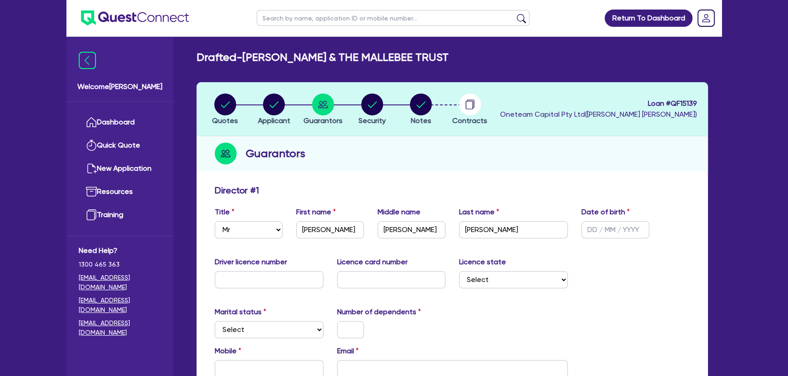
click at [580, 232] on div "Date of birth" at bounding box center [614, 223] width 81 height 32
click at [590, 236] on input "text" at bounding box center [615, 229] width 68 height 17
type input "27/06/1980"
click at [277, 288] on input "text" at bounding box center [269, 279] width 109 height 17
type input "3298350"
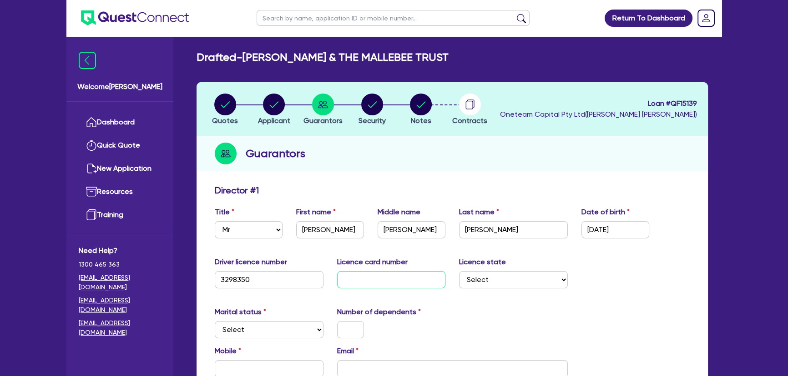
click at [348, 279] on input "text" at bounding box center [391, 279] width 109 height 17
click at [390, 274] on input "text" at bounding box center [391, 279] width 109 height 17
click at [400, 281] on input "text" at bounding box center [391, 279] width 109 height 17
type input "H013719679"
click at [490, 281] on select "Select NSW VIC QLD TAS ACT SA NT WA" at bounding box center [513, 279] width 109 height 17
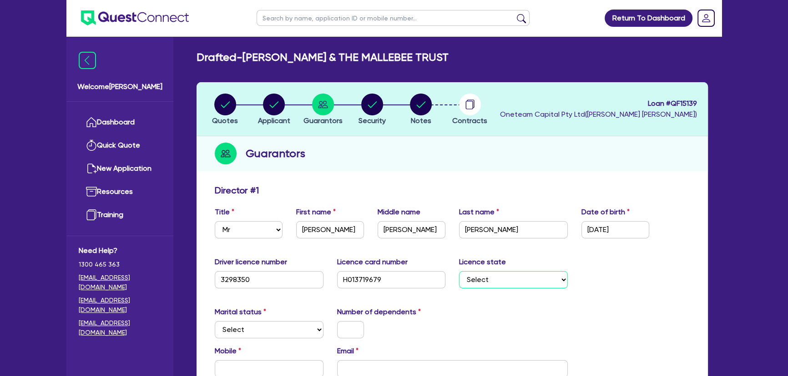
select select "WA"
click at [459, 271] on select "Select NSW VIC QLD TAS ACT SA NT WA" at bounding box center [513, 279] width 109 height 17
click at [258, 326] on select "Select Single Married De Facto / Partner" at bounding box center [269, 329] width 109 height 17
select select "SINGLE"
click at [215, 321] on select "Select Single Married De Facto / Partner" at bounding box center [269, 329] width 109 height 17
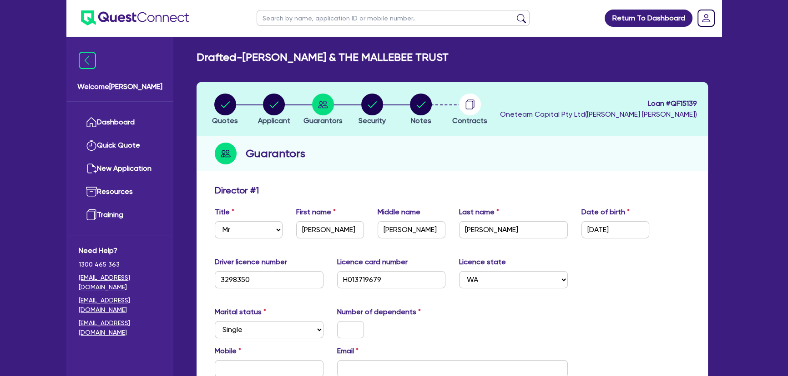
click at [338, 323] on div at bounding box center [350, 329] width 40 height 17
click at [340, 323] on input "text" at bounding box center [350, 329] width 27 height 17
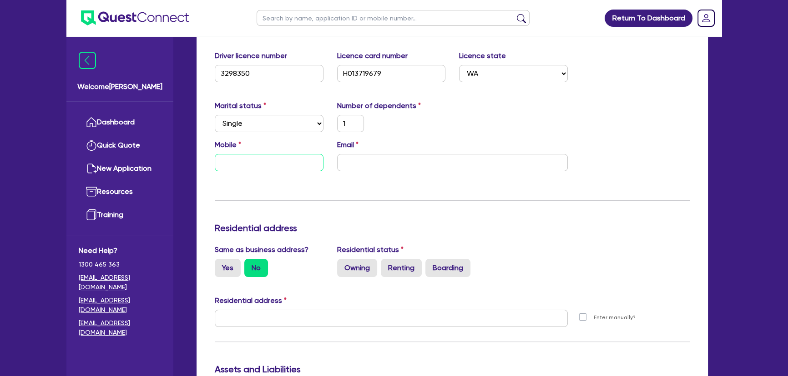
click at [251, 162] on input "text" at bounding box center [269, 162] width 109 height 17
click at [372, 156] on input "email" at bounding box center [452, 162] width 231 height 17
paste input "stuart.graham519@gmail.com"
type input "1"
type input "stuart.graham519@gmail.com"
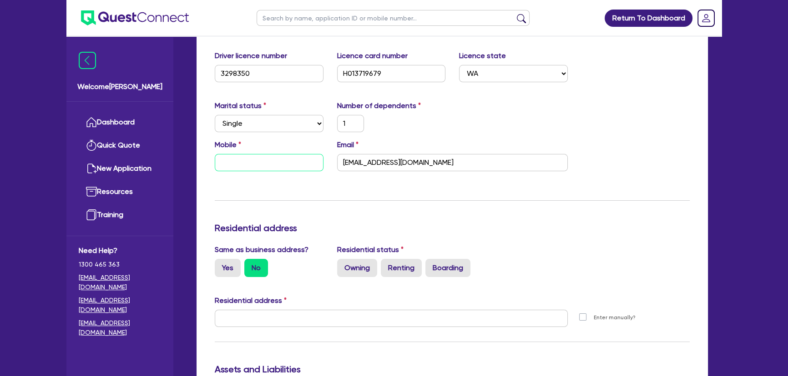
click at [242, 169] on input "text" at bounding box center [269, 162] width 109 height 17
click at [223, 173] on div "Mobile Email stuart.graham519@gmail.com" at bounding box center [452, 159] width 488 height 39
click at [228, 167] on input "text" at bounding box center [269, 162] width 109 height 17
type input "1"
type input "0"
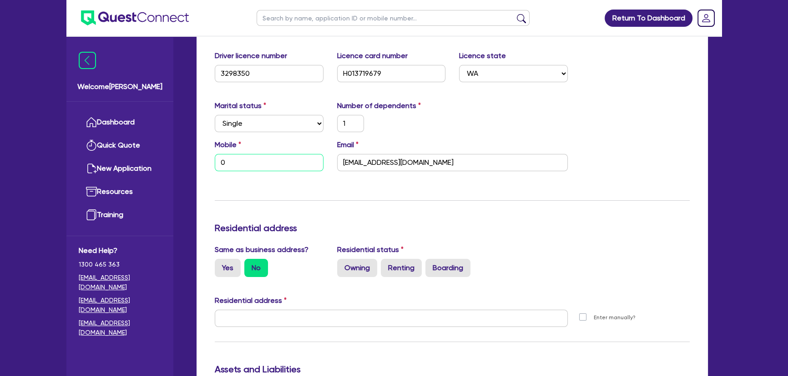
paste input "467 622 997"
type input "1"
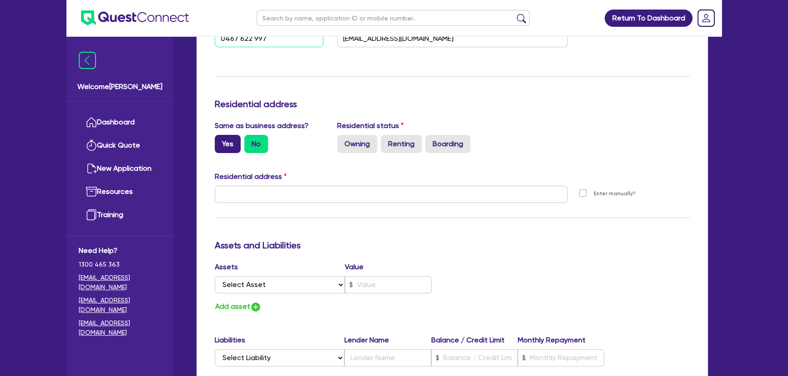
type input "0467 622 997"
click at [225, 142] on label "Yes" at bounding box center [228, 144] width 26 height 18
click at [221, 141] on input "Yes" at bounding box center [218, 138] width 6 height 6
radio input "true"
type input "1"
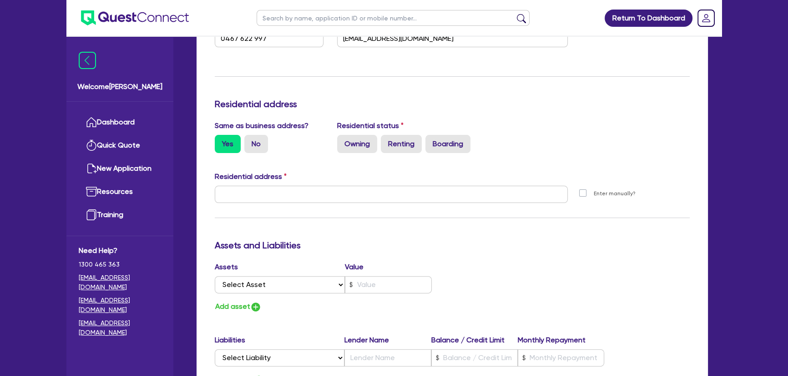
type input "0467 622 997"
type input "1677 Lake Carmody Rd Hyden WA 6359"
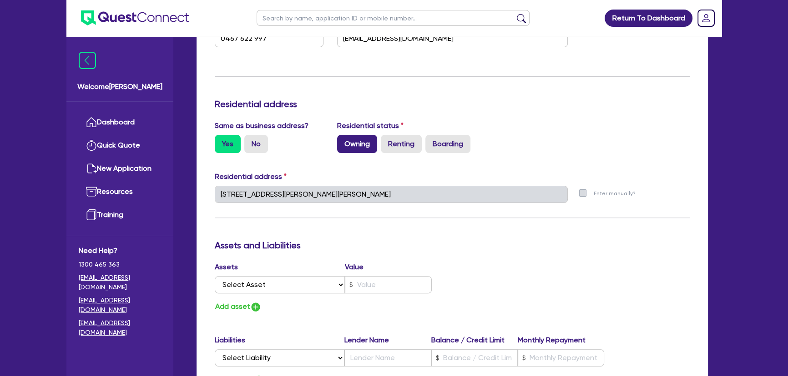
click at [357, 140] on label "Owning" at bounding box center [357, 144] width 40 height 18
click at [343, 140] on input "Owning" at bounding box center [340, 138] width 6 height 6
radio input "true"
type input "1"
type input "0467 622 997"
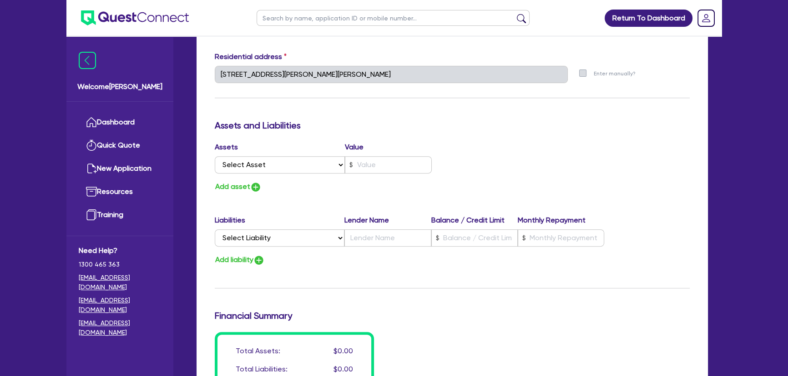
scroll to position [455, 0]
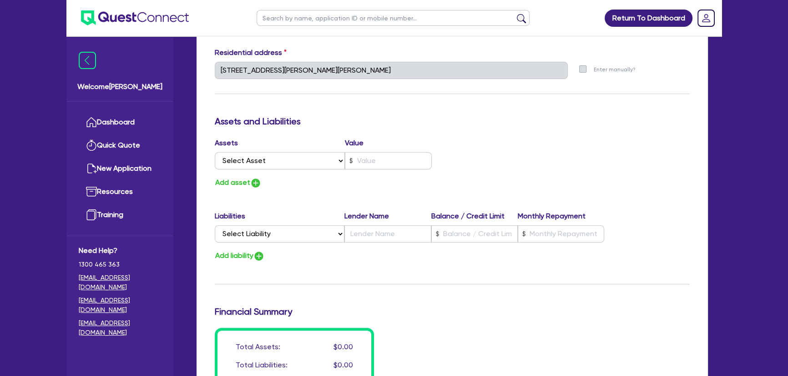
click at [273, 149] on div "Assets Value" at bounding box center [323, 145] width 217 height 15
click at [276, 162] on select "Select Asset Cash Property Investment property Vehicle Truck Trailer Equipment …" at bounding box center [280, 160] width 130 height 17
select select "PROPERTY"
click at [215, 152] on select "Select Asset Cash Property Investment property Vehicle Truck Trailer Equipment …" at bounding box center [280, 160] width 130 height 17
type input "1"
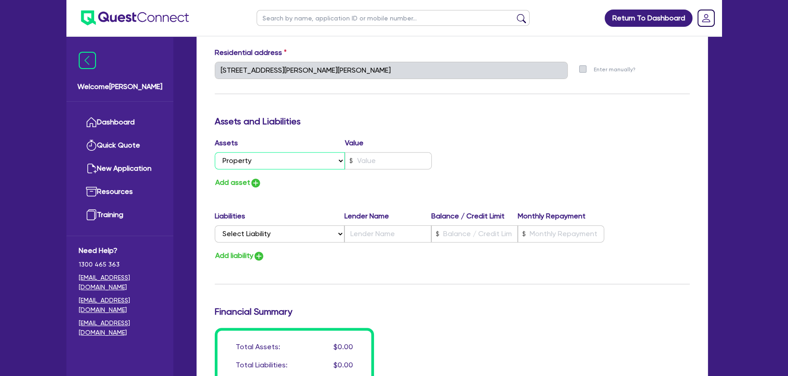
type input "0467 622 997"
click at [365, 165] on input "text" at bounding box center [388, 160] width 87 height 17
type input "1"
type input "0467 622 997"
type input "4"
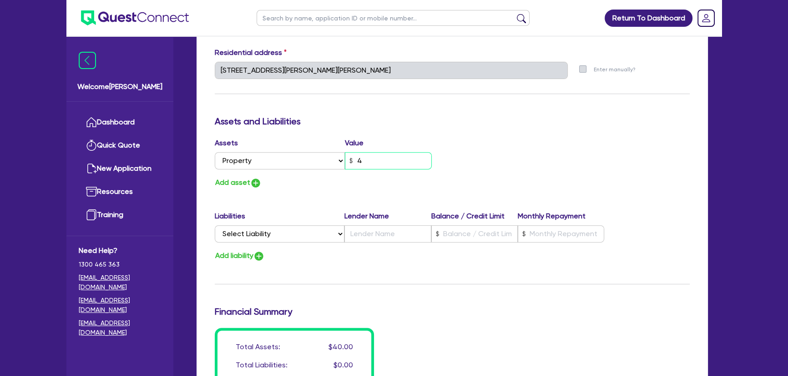
type input "1"
type input "0467 622 997"
type input "40"
type input "1"
type input "0467 622 997"
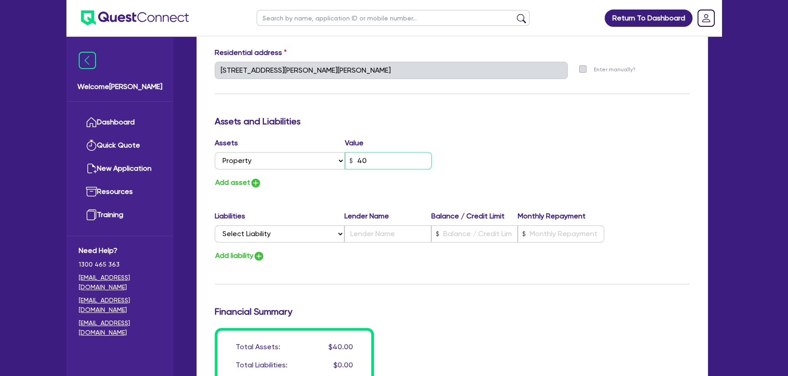
type input "400"
type input "1"
type input "0467 622 997"
type input "4,000"
type input "1"
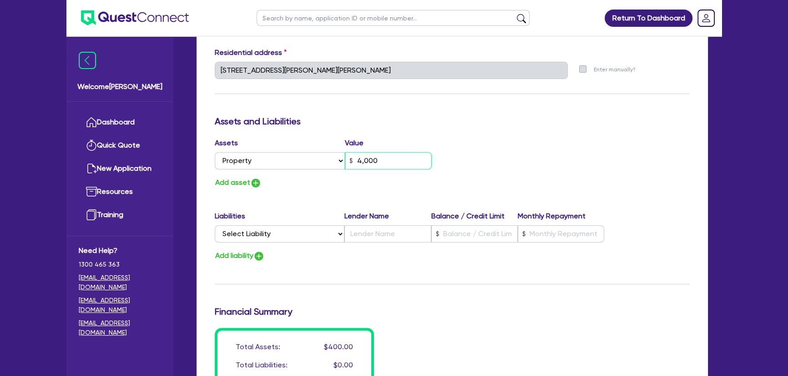
type input "0467 622 997"
type input "40,000"
type input "1"
type input "0467 622 997"
type input "400,000"
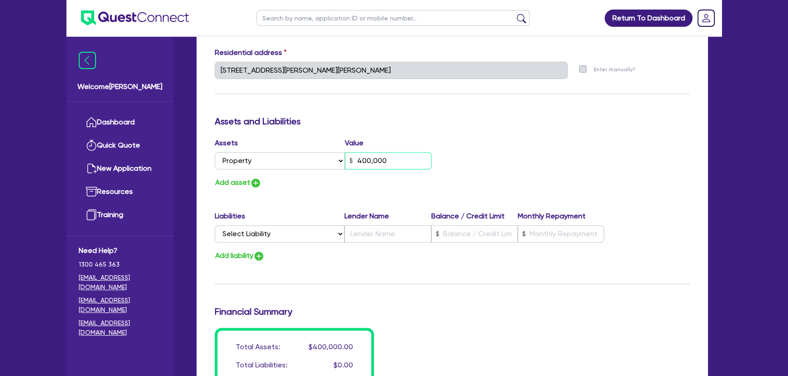
type input "1"
type input "0467 622 997"
type input "4,000,000"
click at [259, 179] on img "button" at bounding box center [255, 183] width 11 height 11
type input "1"
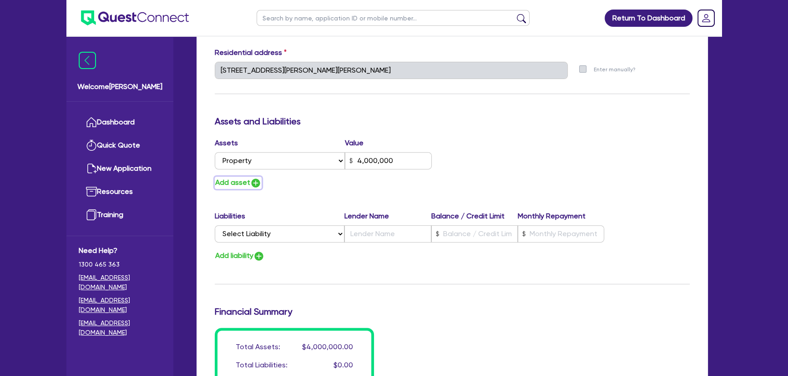
type input "0467 622 997"
type input "4,000,000"
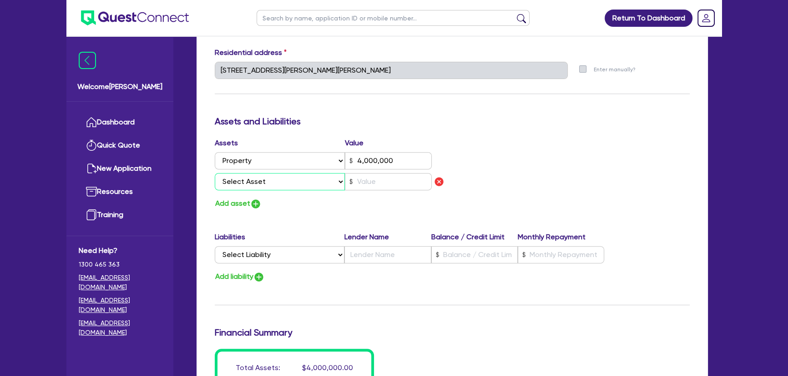
drag, startPoint x: 256, startPoint y: 185, endPoint x: 253, endPoint y: 180, distance: 5.3
click at [253, 180] on select "Select Asset Cash Property Investment property Vehicle Truck Trailer Equipment …" at bounding box center [280, 181] width 130 height 17
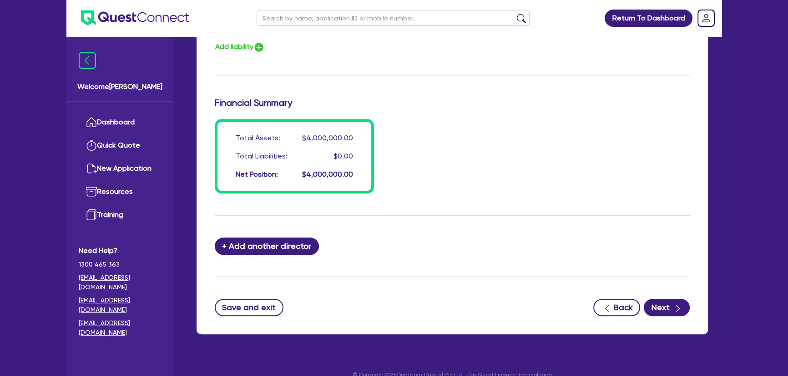
scroll to position [697, 0]
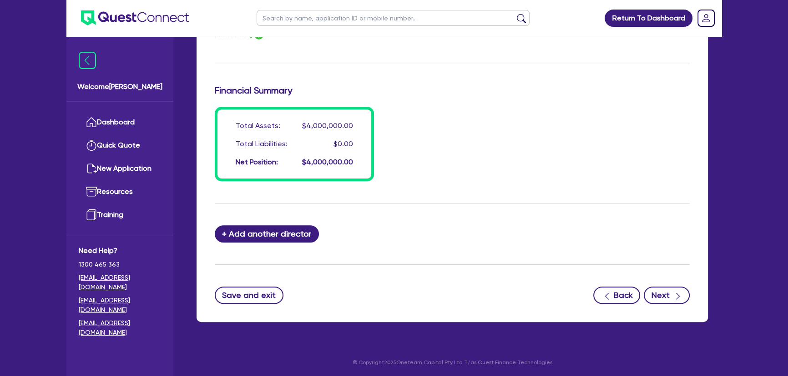
click at [664, 296] on button "Next" at bounding box center [666, 295] width 46 height 17
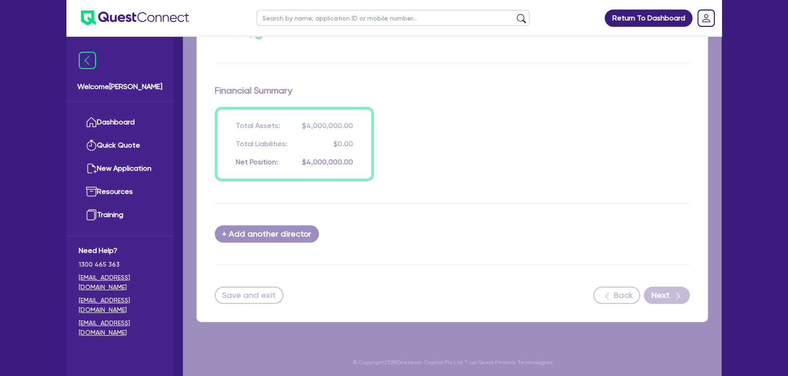
select select "PRIMARY_ASSETS"
select select "YELLOW_GOODS_AND_EXCAVATORS"
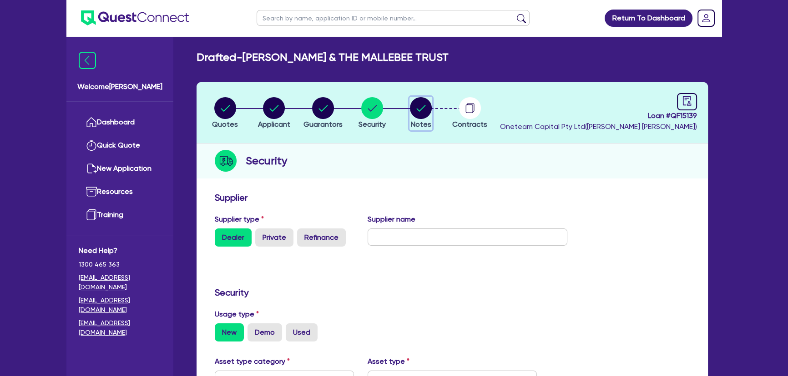
click at [425, 110] on circle "button" at bounding box center [421, 108] width 22 height 22
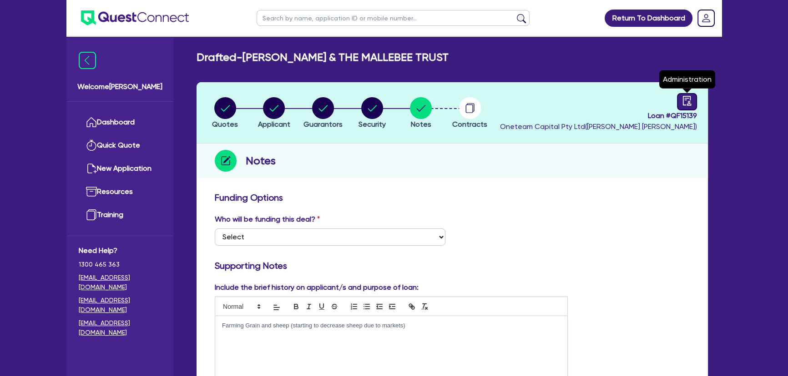
drag, startPoint x: 687, startPoint y: 98, endPoint x: 684, endPoint y: 104, distance: 6.7
click at [687, 98] on icon "audit" at bounding box center [686, 101] width 8 height 10
select select "DRAFTED_NEW"
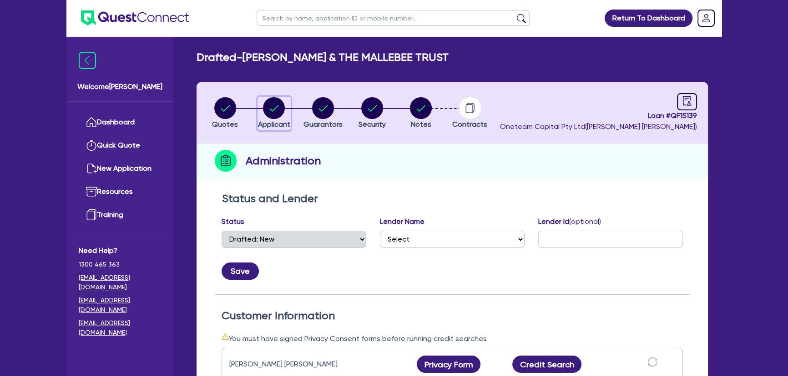
click at [273, 115] on circle "button" at bounding box center [274, 108] width 22 height 22
select select "PARTNERSHIP"
select select "AGRICULTURE"
select select "FARMERS"
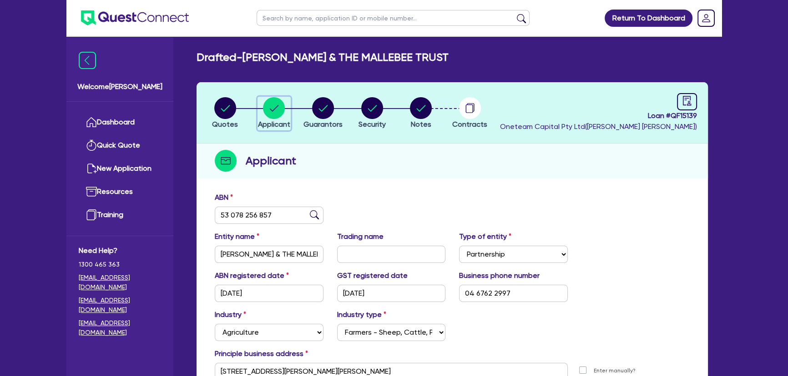
scroll to position [105, 0]
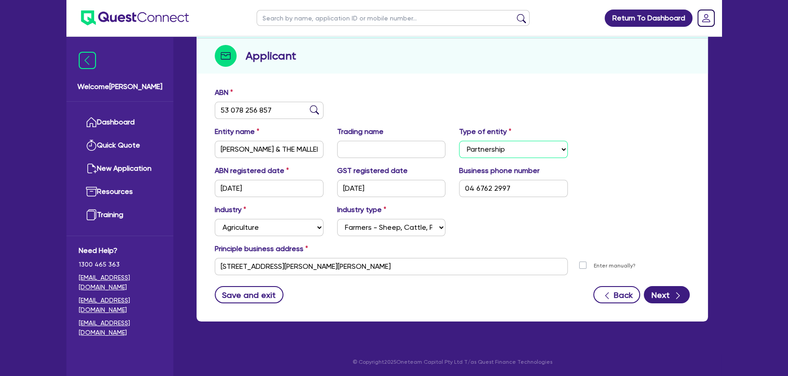
click at [514, 148] on select "Select Sole Trader Company Partnership Trust" at bounding box center [513, 149] width 109 height 17
select select "TRUST"
click at [459, 141] on select "Select Sole Trader Company Partnership Trust" at bounding box center [513, 149] width 109 height 17
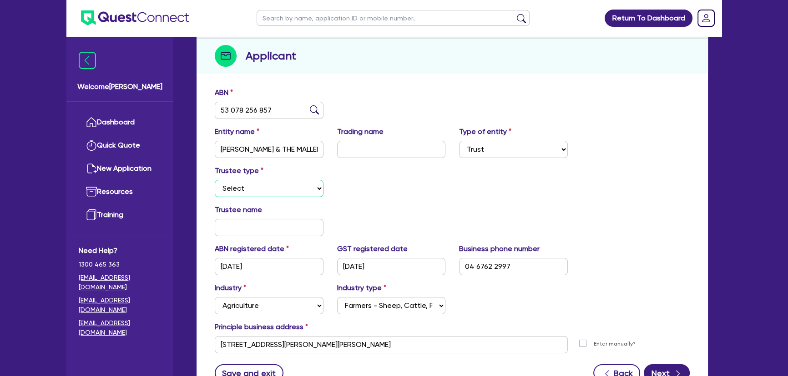
click at [235, 180] on select "Select Individual Company" at bounding box center [269, 188] width 109 height 17
drag, startPoint x: 297, startPoint y: 186, endPoint x: 291, endPoint y: 188, distance: 7.2
click at [296, 185] on select "Select Individual Company" at bounding box center [269, 188] width 109 height 17
select select "INDIVIDUAL"
click at [215, 180] on select "Select Individual Company" at bounding box center [269, 188] width 109 height 17
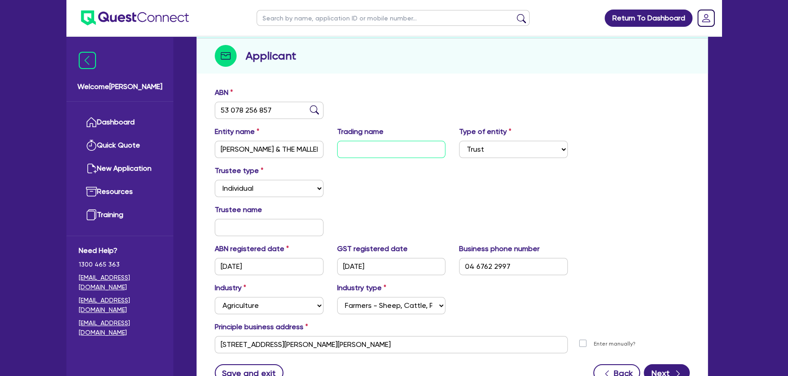
click at [355, 153] on input "text" at bounding box center [391, 149] width 109 height 17
drag, startPoint x: 331, startPoint y: 208, endPoint x: 299, endPoint y: 223, distance: 35.8
click at [332, 208] on div "Trustee name" at bounding box center [452, 224] width 488 height 39
click at [269, 221] on input "text" at bounding box center [269, 227] width 109 height 17
click at [244, 231] on input "text" at bounding box center [269, 227] width 109 height 17
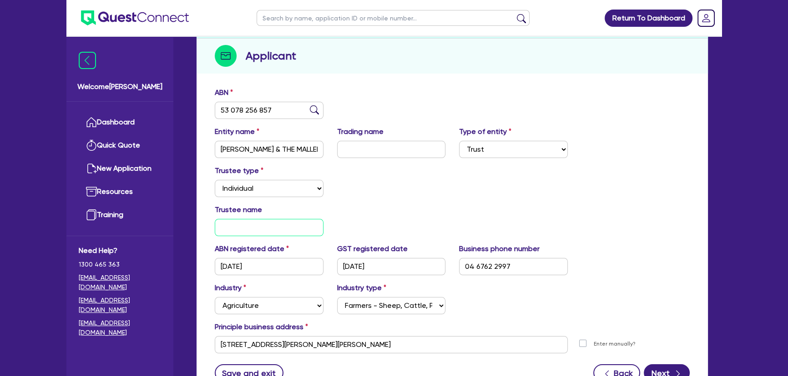
click at [272, 226] on input "text" at bounding box center [269, 227] width 109 height 17
type input "Stuart Peter Graham"
click at [448, 231] on div "Trustee name Stuart Peter Graham" at bounding box center [452, 224] width 488 height 39
click at [669, 373] on button "Next" at bounding box center [666, 373] width 46 height 17
select select "MR"
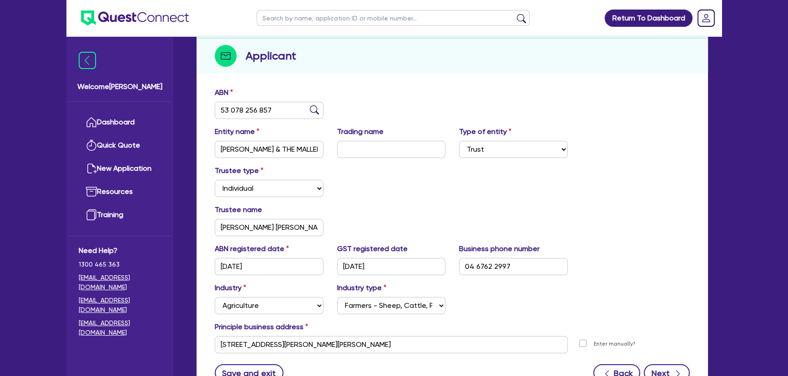
select select "WA"
select select "SINGLE"
select select "PROPERTY"
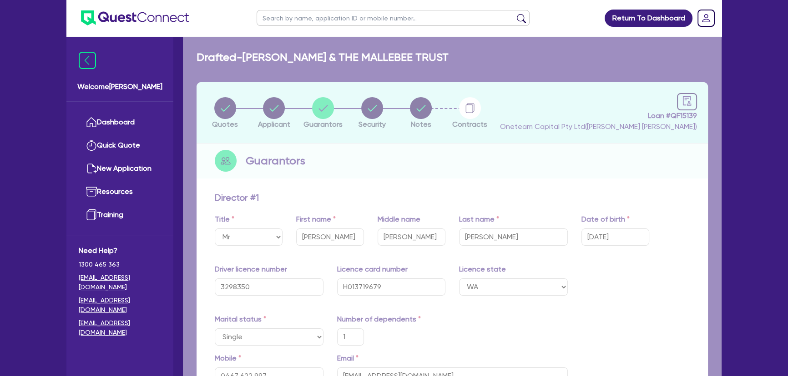
type input "1"
type input "0467 622 997"
type input "4,000,000"
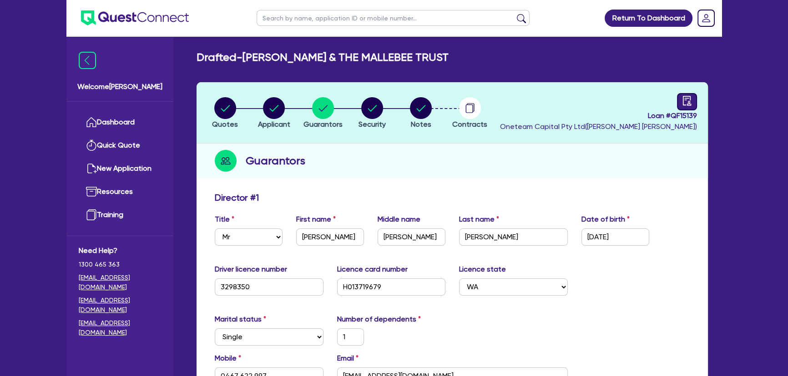
click at [677, 95] on link at bounding box center [687, 101] width 20 height 17
select select "DRAFTED_NEW"
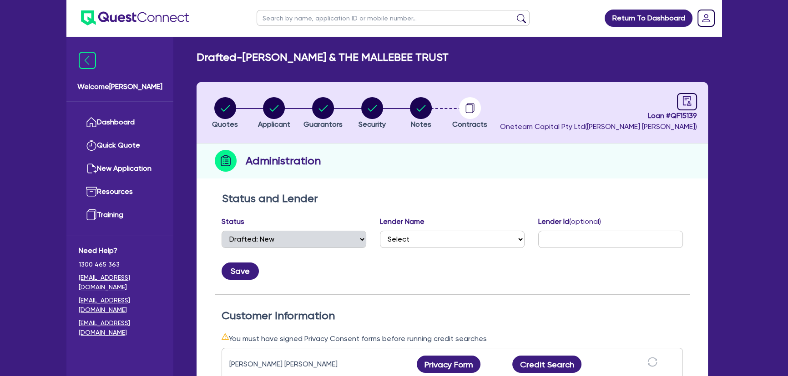
scroll to position [165, 0]
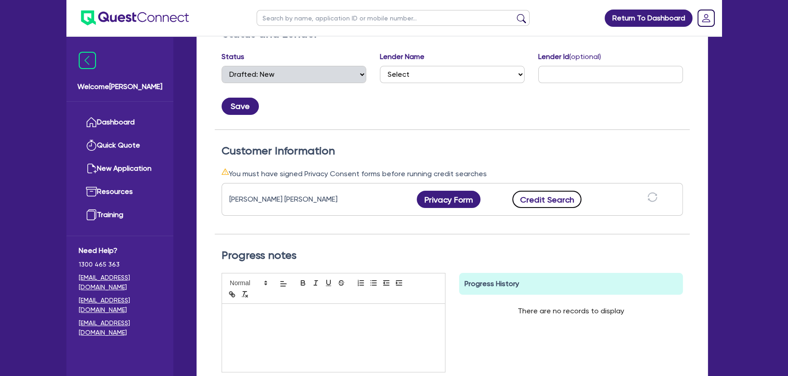
click at [541, 203] on button "Credit Search" at bounding box center [546, 199] width 69 height 17
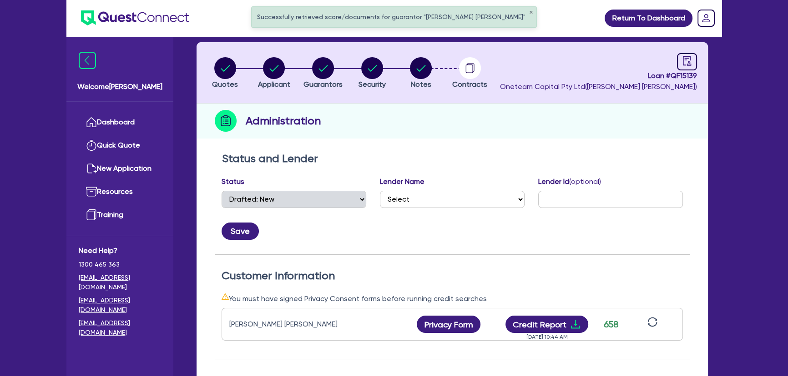
scroll to position [124, 0]
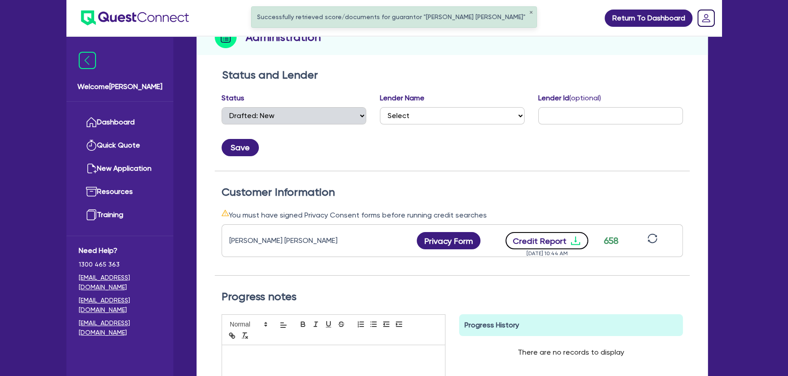
click at [570, 242] on icon "download" at bounding box center [575, 241] width 11 height 11
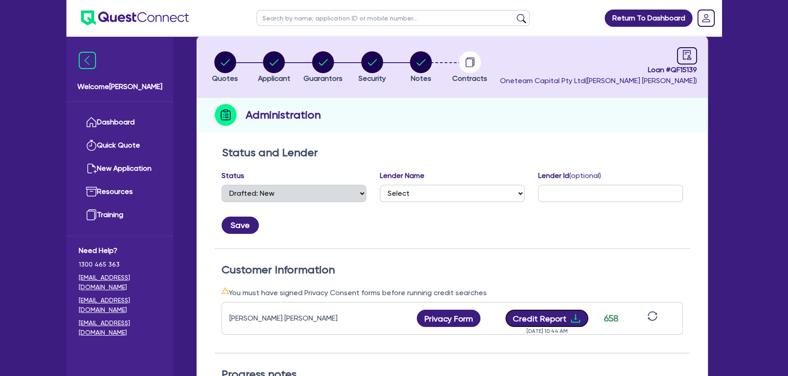
scroll to position [0, 0]
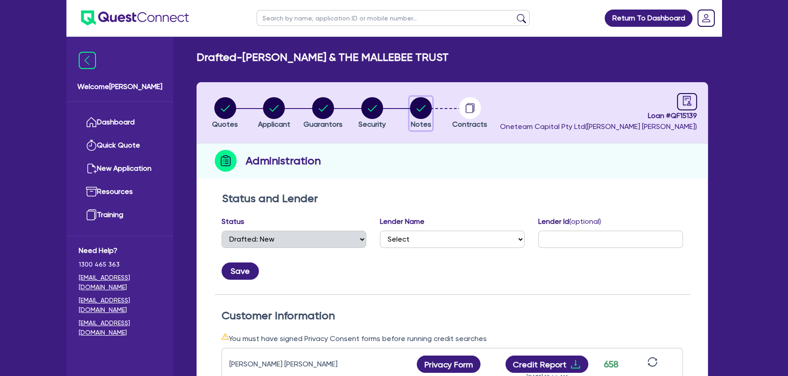
click at [416, 113] on circle "button" at bounding box center [421, 108] width 22 height 22
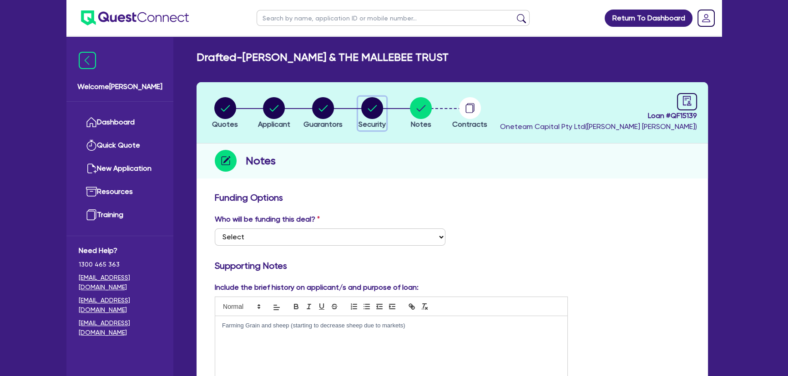
click at [365, 115] on circle "button" at bounding box center [372, 108] width 22 height 22
select select "PRIMARY_ASSETS"
select select "YELLOW_GOODS_AND_EXCAVATORS"
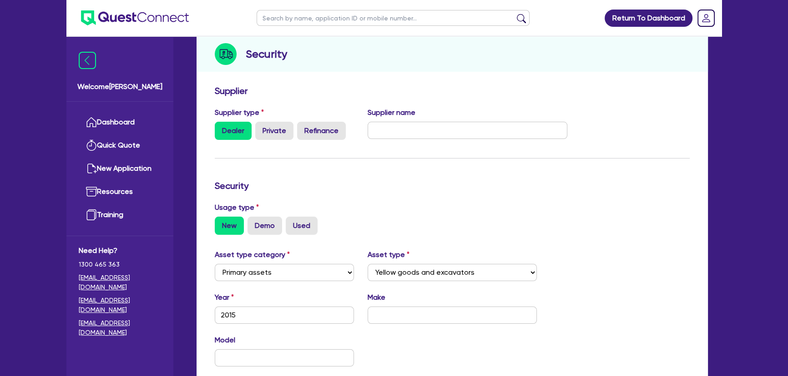
scroll to position [2, 0]
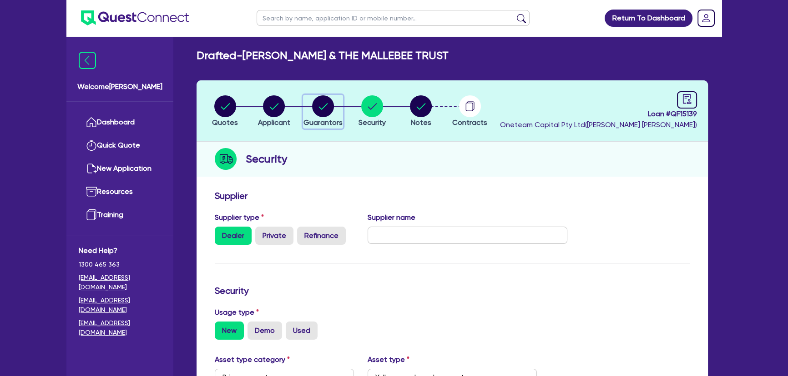
click at [318, 108] on circle "button" at bounding box center [323, 106] width 22 height 22
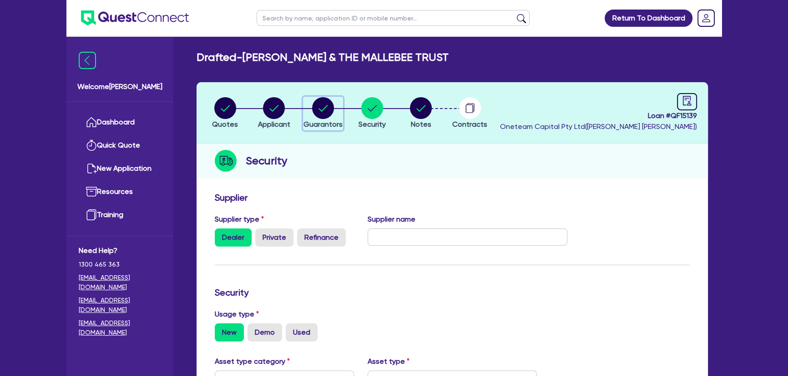
select select "MR"
select select "WA"
select select "SINGLE"
select select "PROPERTY"
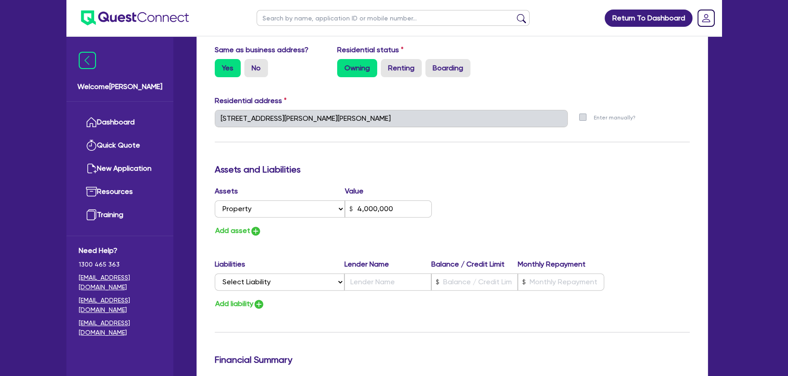
scroll to position [413, 0]
click at [251, 231] on img "button" at bounding box center [255, 231] width 11 height 11
type input "1"
type input "0467 622 997"
type input "4,000,000"
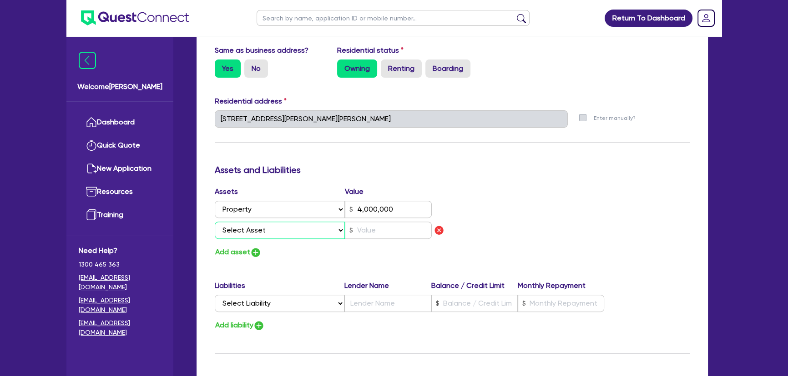
click at [251, 231] on select "Select Asset Cash Property Investment property Vehicle Truck Trailer Equipment …" at bounding box center [280, 230] width 130 height 17
select select "EQUIPMENT"
click at [215, 222] on select "Select Asset Cash Property Investment property Vehicle Truck Trailer Equipment …" at bounding box center [280, 230] width 130 height 17
type input "1"
type input "0467 622 997"
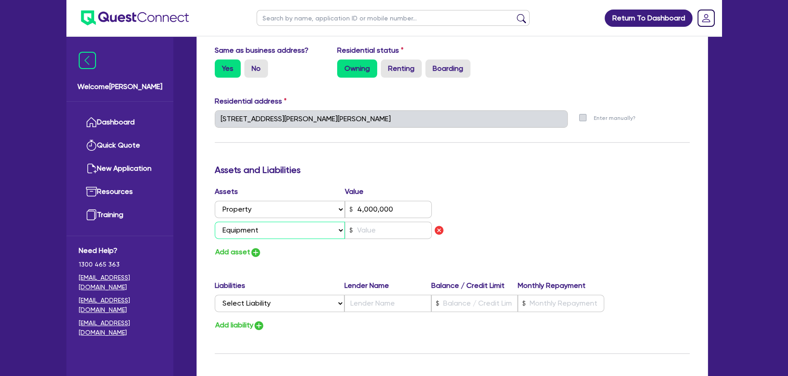
type input "4,000,000"
click at [374, 232] on input "text" at bounding box center [388, 230] width 87 height 17
type input "1"
type input "0467 622 997"
type input "4,000,000"
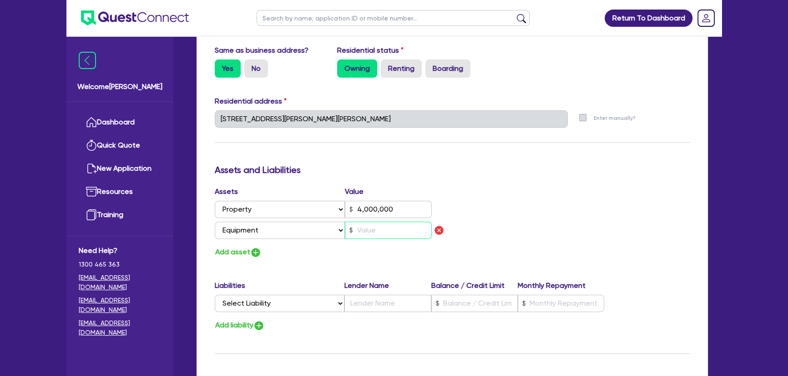
type input "1"
type input "0467 622 997"
type input "4,000,000"
type input "12"
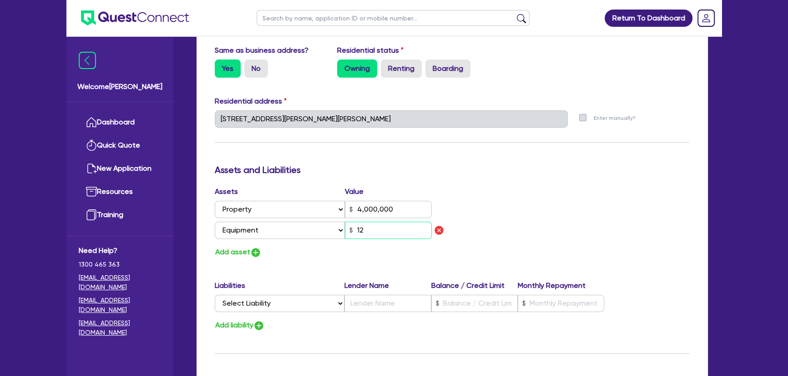
type input "1"
type input "0467 622 997"
type input "4,000,000"
type input "120"
type input "1"
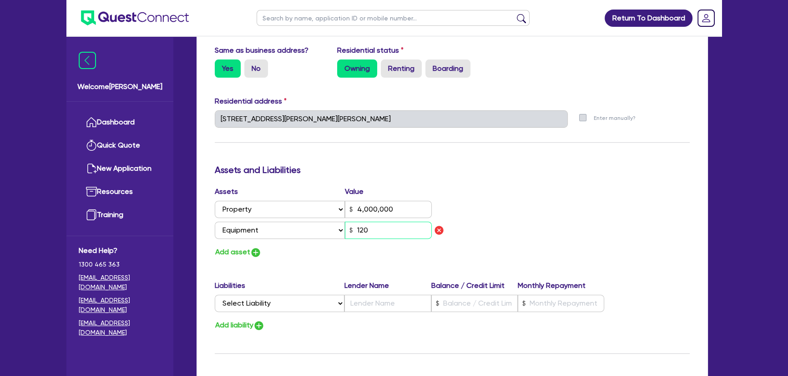
type input "0467 622 997"
type input "4,000,000"
type input "1,200"
type input "1"
type input "0467 622 997"
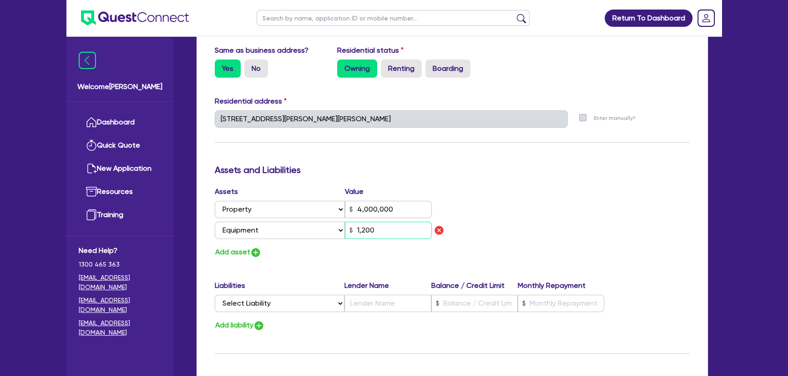
type input "4,000,000"
type input "120,000"
type input "1"
type input "0467 622 997"
type input "4,000,000"
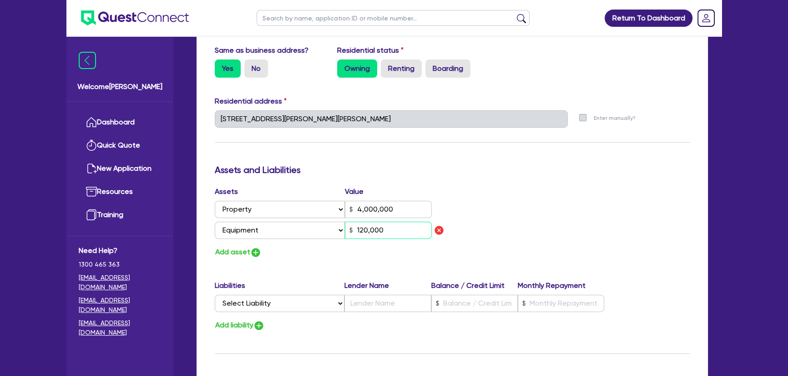
type input "1"
type input "0467 622 997"
type input "4,000,000"
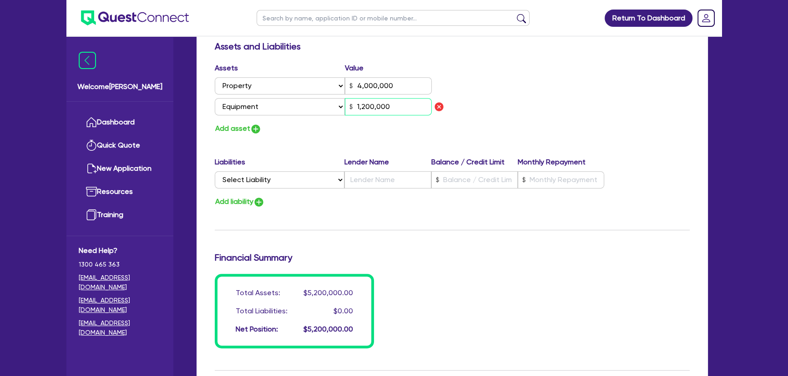
type input "1,200,000"
click at [257, 181] on select "Select Liability Credit card Mortgage Investment property loan Vehicle loan Tru…" at bounding box center [280, 179] width 130 height 17
select select "MORTGAGE"
click at [215, 171] on select "Select Liability Credit card Mortgage Investment property loan Vehicle loan Tru…" at bounding box center [280, 179] width 130 height 17
type input "1"
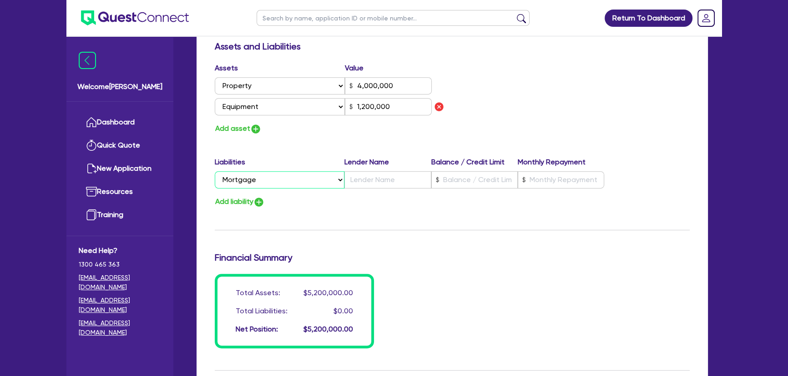
type input "0467 622 997"
type input "4,000,000"
type input "1,200,000"
click at [366, 176] on input "text" at bounding box center [387, 179] width 86 height 17
click at [375, 185] on input "text" at bounding box center [387, 179] width 86 height 17
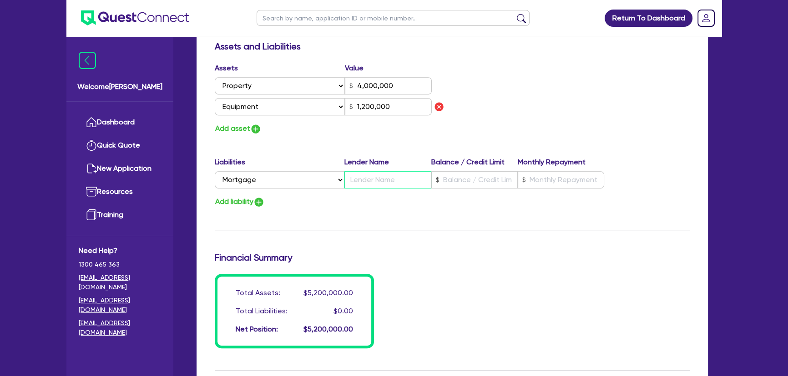
type input "1"
type input "0467 622 997"
type input "4,000,000"
type input "N"
type input "1,200,000"
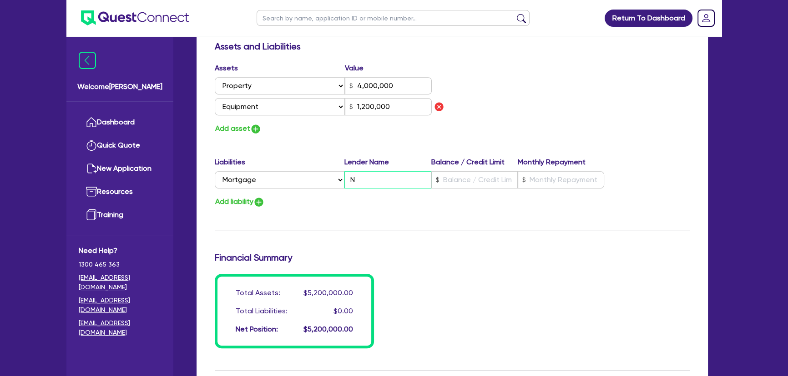
type input "1"
type input "0467 622 997"
type input "4,000,000"
type input "NA"
type input "1,200,000"
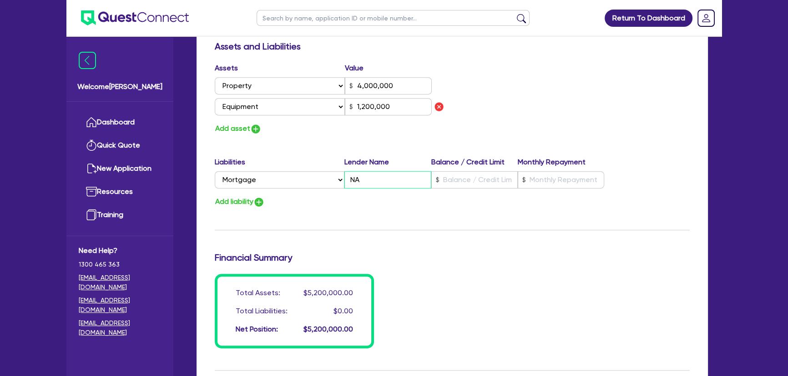
type input "1"
type input "0467 622 997"
type input "4,000,000"
type input "NAB"
type input "1,200,000"
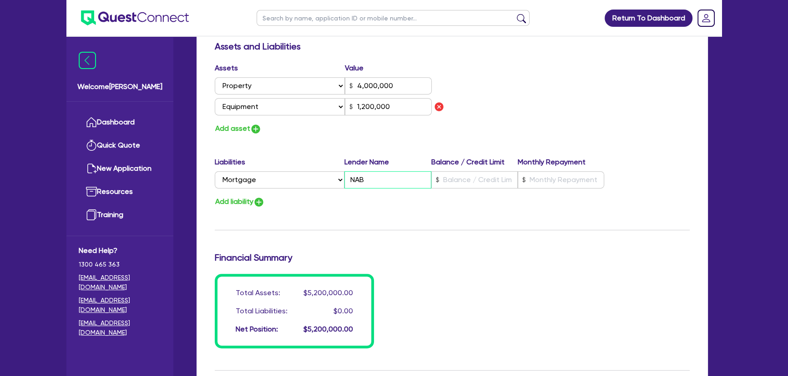
type input "NAB"
click at [455, 179] on input "text" at bounding box center [474, 179] width 86 height 17
type input "1"
type input "0467 622 997"
type input "4,000,000"
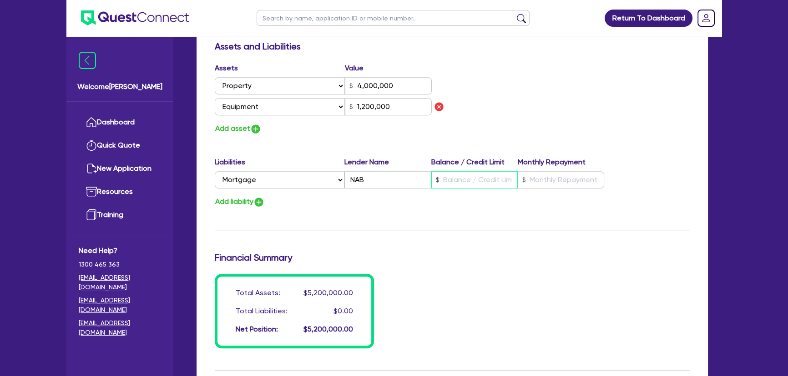
type input "1"
type input "1,200,000"
type input "1"
type input "0467 622 997"
type input "4,000,000"
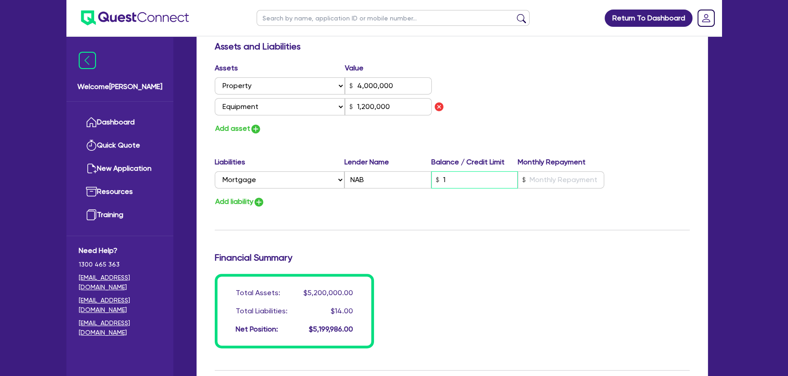
type input "14"
type input "1,200,000"
type input "1"
type input "0467 622 997"
type input "4,000,000"
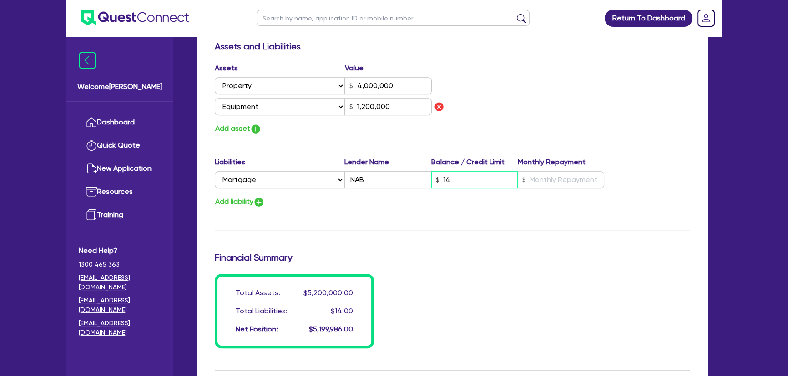
type input "145"
type input "1,200,000"
type input "1"
type input "0467 622 997"
type input "4,000,000"
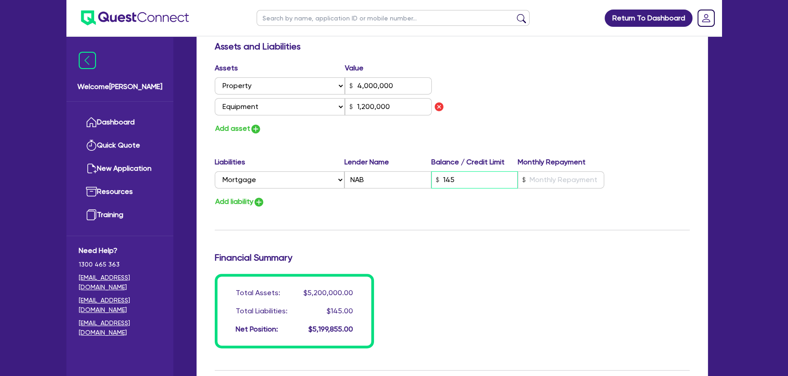
type input "1,450"
type input "1,200,000"
type input "1"
type input "0467 622 997"
type input "4,000,000"
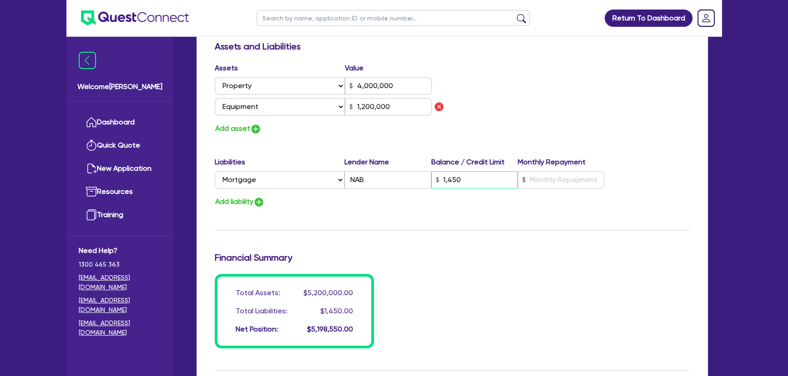
type input "14,500"
type input "1,200,000"
type input "1"
type input "0467 622 997"
type input "4,000,000"
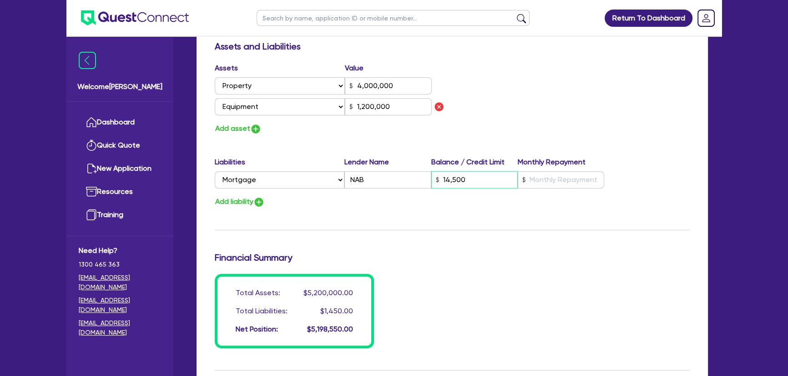
type input "145,000"
type input "1,200,000"
type input "1"
type input "0467 622 997"
type input "4,000,000"
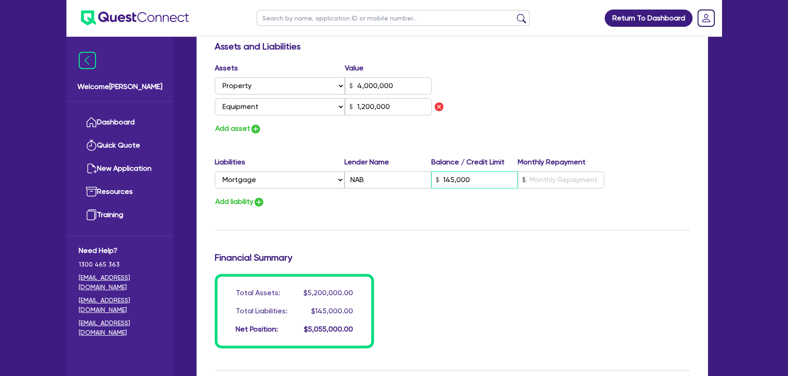
type input "1,450,000"
type input "1,200,000"
type input "1,450,000"
click at [565, 186] on input "text" at bounding box center [560, 179] width 86 height 17
type input "1"
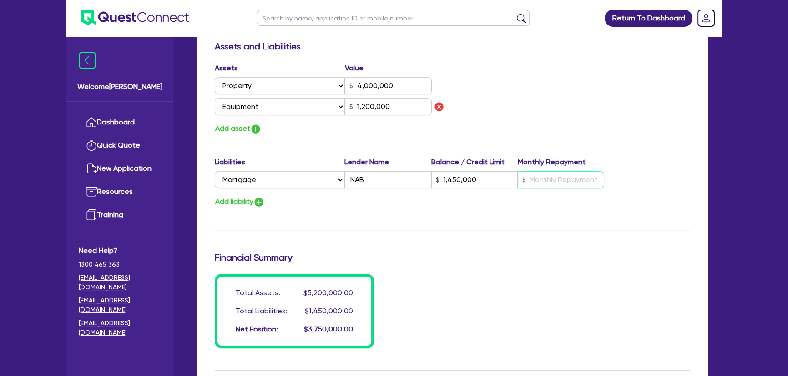
type input "0467 622 997"
type input "4,000,000"
type input "1,450,000"
type input "3"
type input "1,200,000"
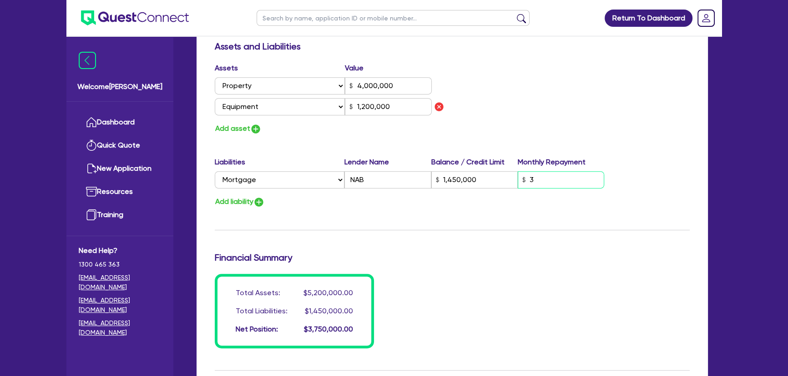
type input "1"
type input "0467 622 997"
type input "4,000,000"
type input "1,450,000"
type input "35"
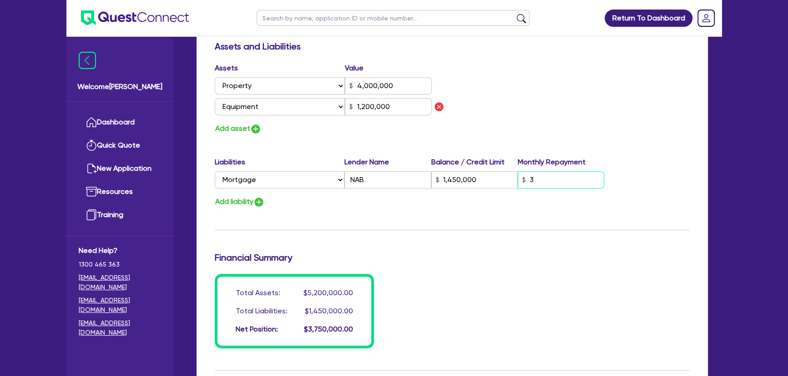
type input "1,200,000"
click at [264, 201] on img "button" at bounding box center [258, 202] width 11 height 11
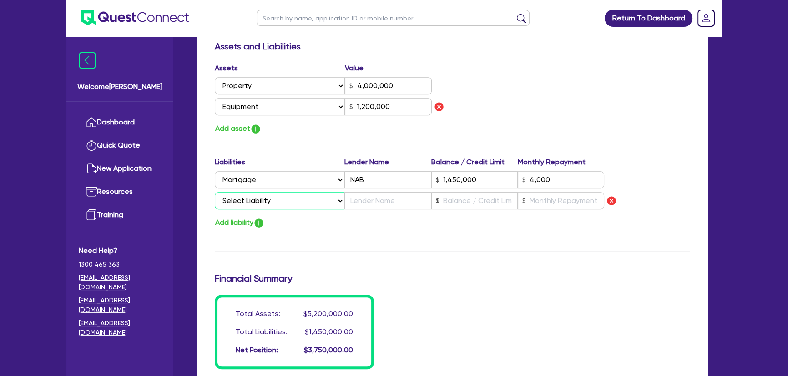
click at [267, 201] on select "Select Liability Credit card Mortgage Investment property loan Vehicle loan Tru…" at bounding box center [280, 200] width 130 height 17
click at [215, 192] on select "Select Liability Credit card Mortgage Investment property loan Vehicle loan Tru…" at bounding box center [280, 200] width 130 height 17
click at [356, 202] on input "text" at bounding box center [387, 200] width 86 height 17
click at [451, 200] on input "text" at bounding box center [474, 200] width 86 height 17
click at [525, 195] on div at bounding box center [560, 200] width 86 height 17
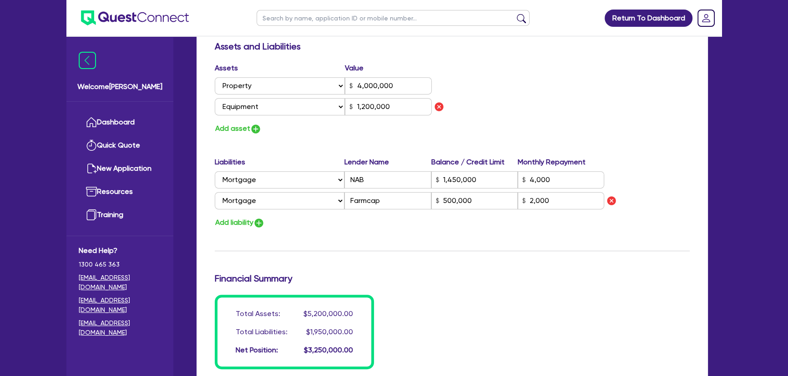
click at [500, 251] on div "Update residential status for Director #1 Boarding is only acceptable when the …" at bounding box center [452, 12] width 475 height 714
click at [262, 225] on img "button" at bounding box center [258, 223] width 11 height 11
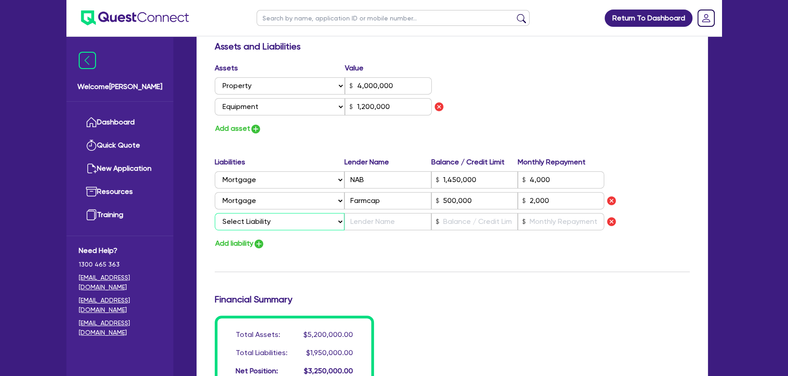
click at [304, 220] on select "Select Liability Credit card Mortgage Investment property loan Vehicle loan Tru…" at bounding box center [280, 221] width 130 height 17
click at [404, 226] on input "text" at bounding box center [387, 221] width 86 height 17
click at [461, 218] on input "text" at bounding box center [474, 221] width 86 height 17
drag, startPoint x: 557, startPoint y: 222, endPoint x: 557, endPoint y: 230, distance: 7.3
click at [557, 222] on input "text" at bounding box center [560, 221] width 86 height 17
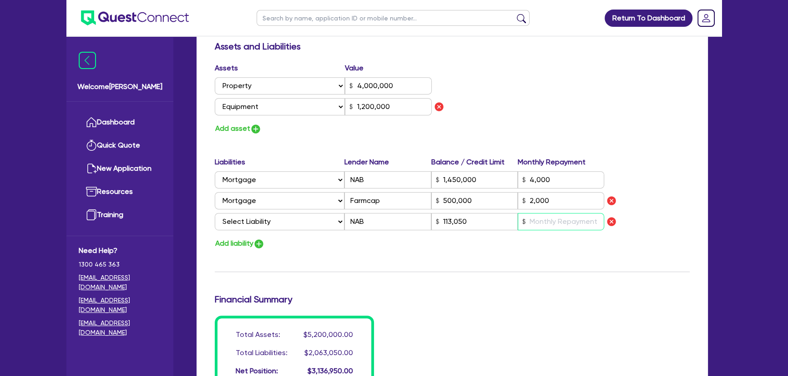
click at [532, 217] on input "text" at bounding box center [560, 221] width 86 height 17
click at [568, 241] on div "Add liability" at bounding box center [452, 244] width 488 height 12
click at [258, 227] on select "Select Liability Credit card Mortgage Investment property loan Vehicle loan Tru…" at bounding box center [280, 221] width 130 height 17
click at [215, 213] on select "Select Liability Credit card Mortgage Investment property loan Vehicle loan Tru…" at bounding box center [280, 221] width 130 height 17
click at [264, 242] on img "button" at bounding box center [258, 244] width 11 height 11
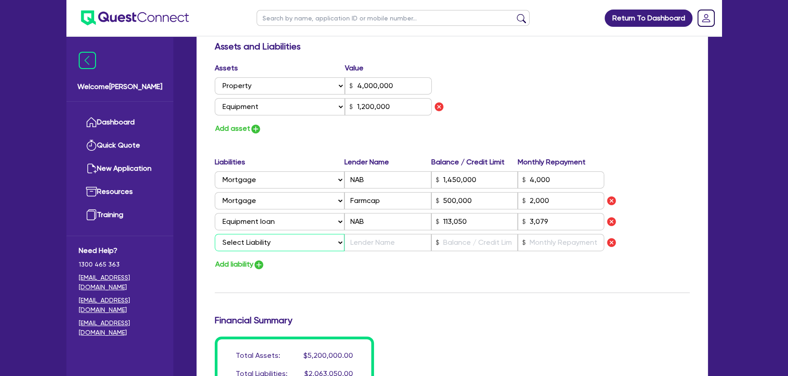
click at [264, 242] on select "Select Liability Credit card Mortgage Investment property loan Vehicle loan Tru…" at bounding box center [280, 242] width 130 height 17
click at [215, 234] on select "Select Liability Credit card Mortgage Investment property loan Vehicle loan Tru…" at bounding box center [280, 242] width 130 height 17
click at [376, 250] on input "text" at bounding box center [387, 242] width 86 height 17
click at [445, 238] on input "text" at bounding box center [474, 242] width 86 height 17
click at [565, 246] on input "text" at bounding box center [560, 242] width 86 height 17
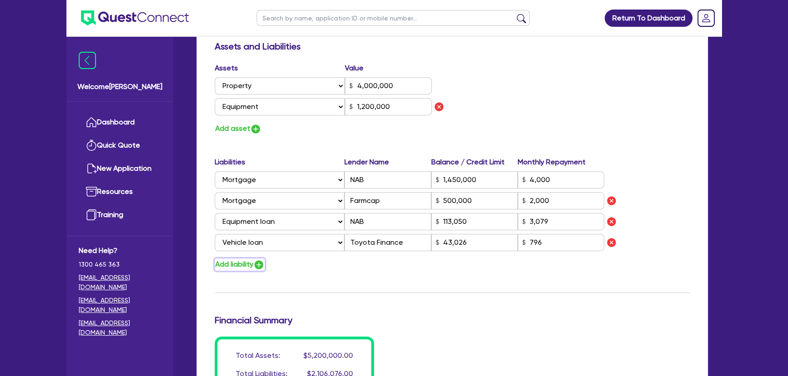
click at [263, 266] on img "button" at bounding box center [258, 265] width 11 height 11
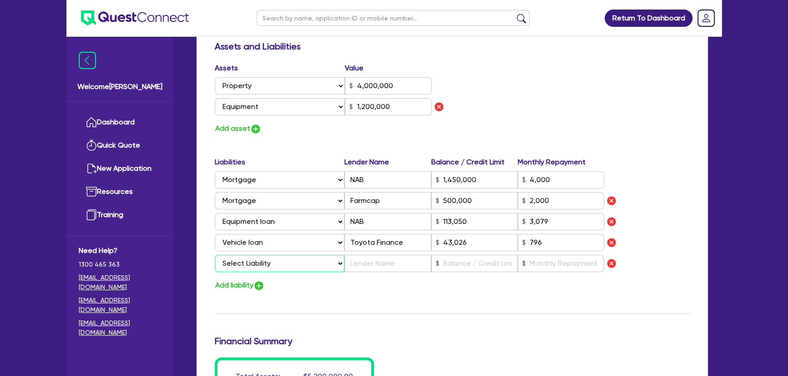
click at [260, 263] on select "Select Liability Credit card Mortgage Investment property loan Vehicle loan Tru…" at bounding box center [280, 263] width 130 height 17
click at [215, 255] on select "Select Liability Credit card Mortgage Investment property loan Vehicle loan Tru…" at bounding box center [280, 263] width 130 height 17
click at [402, 268] on input "text" at bounding box center [387, 263] width 86 height 17
click at [441, 258] on input "text" at bounding box center [474, 263] width 86 height 17
click at [542, 262] on input "text" at bounding box center [560, 263] width 86 height 17
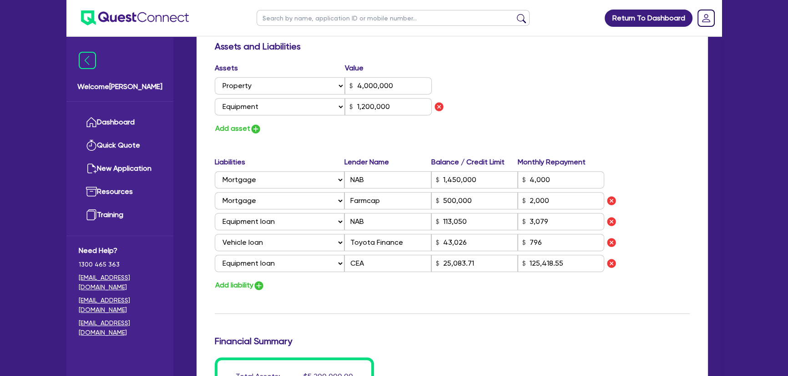
click at [524, 286] on div "Add liability" at bounding box center [452, 286] width 488 height 12
click at [464, 294] on div "Update residential status for Director #1 Boarding is only acceptable when the …" at bounding box center [452, 43] width 475 height 777
drag, startPoint x: 482, startPoint y: 263, endPoint x: 429, endPoint y: 263, distance: 52.7
click at [429, 263] on div "Select Liability Credit card Mortgage Investment property loan Vehicle loan Tru…" at bounding box center [409, 263] width 389 height 17
drag, startPoint x: 582, startPoint y: 261, endPoint x: 520, endPoint y: 264, distance: 62.4
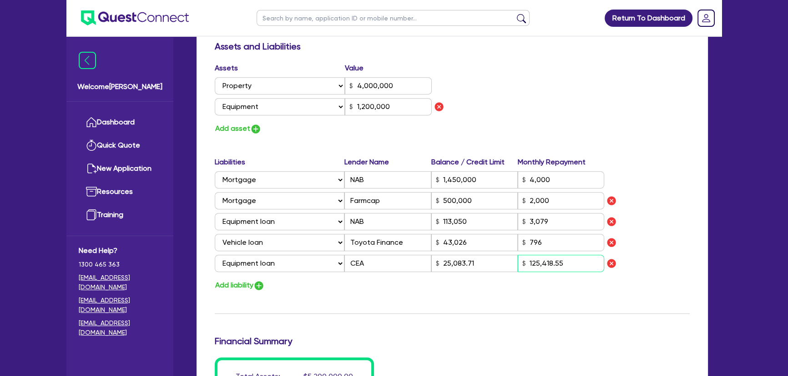
click at [520, 264] on input "125,418.55" at bounding box center [560, 263] width 86 height 17
drag, startPoint x: 481, startPoint y: 265, endPoint x: 397, endPoint y: 268, distance: 84.2
click at [397, 268] on div "Select Liability Credit card Mortgage Investment property loan Vehicle loan Tru…" at bounding box center [409, 263] width 389 height 17
click at [575, 261] on input "text" at bounding box center [560, 263] width 86 height 17
click at [542, 256] on input "text" at bounding box center [560, 263] width 86 height 17
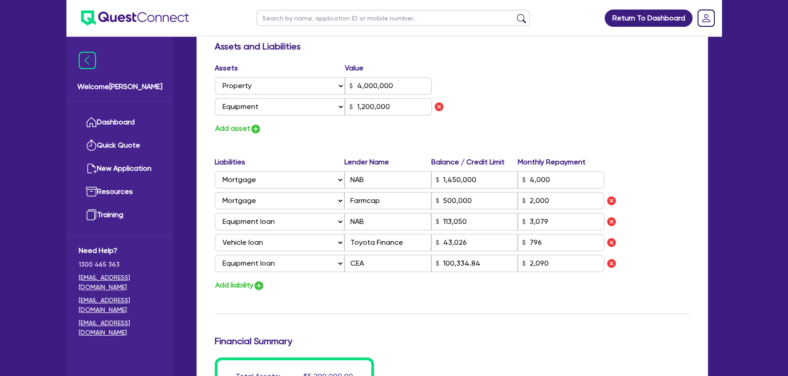
click at [582, 288] on div "Add liability" at bounding box center [452, 286] width 488 height 12
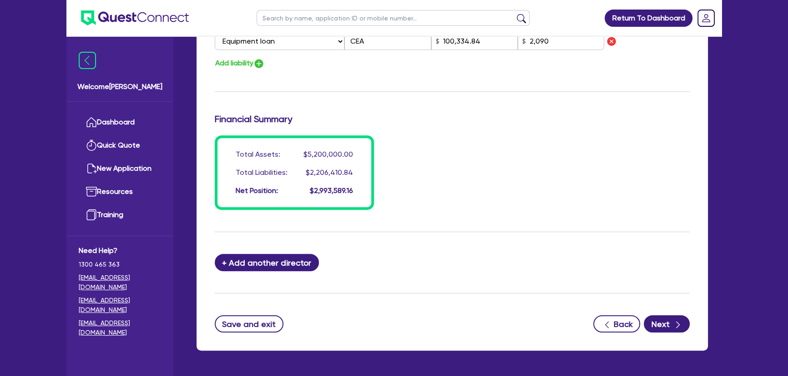
scroll to position [788, 0]
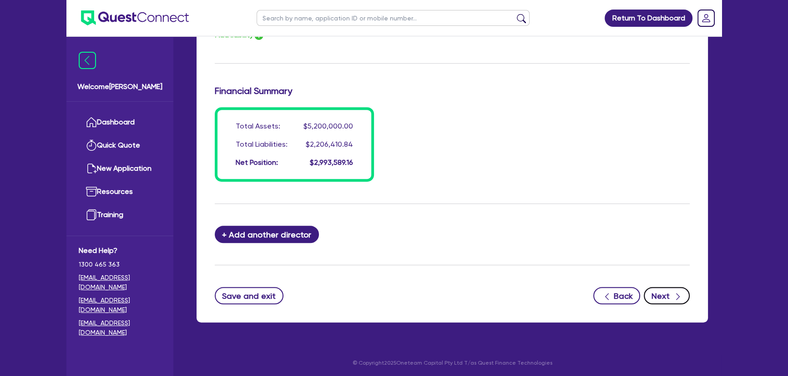
click at [673, 295] on icon "button" at bounding box center [677, 296] width 9 height 9
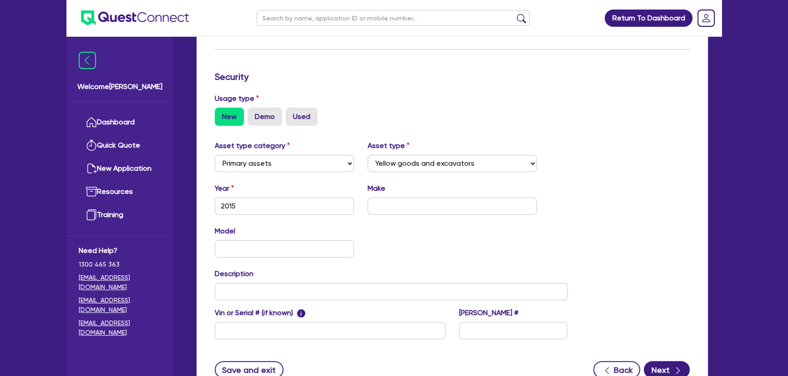
scroll to position [291, 0]
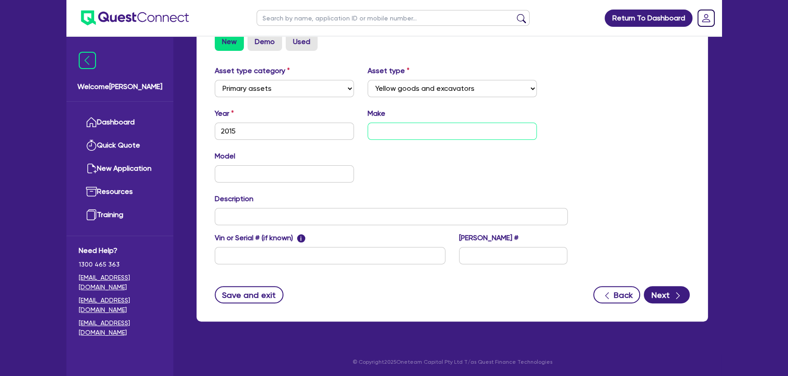
click at [399, 134] on input "text" at bounding box center [452, 131] width 170 height 17
click at [295, 130] on input "2015" at bounding box center [284, 131] width 139 height 17
click at [658, 291] on button "Next" at bounding box center [666, 294] width 46 height 17
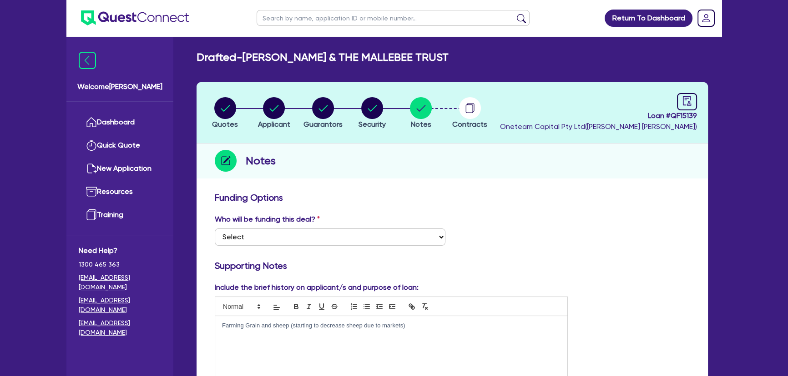
scroll to position [165, 0]
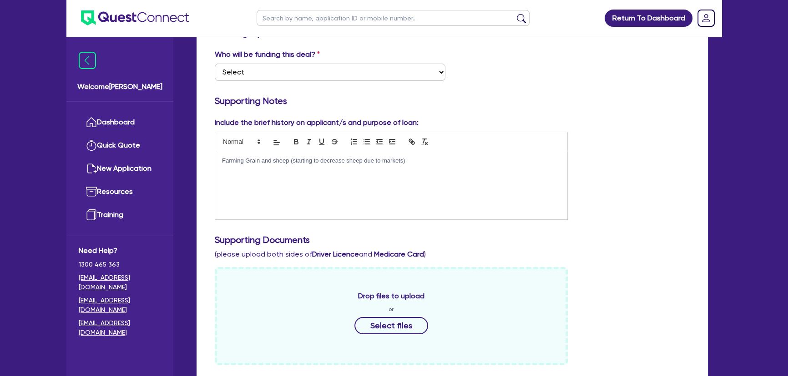
click at [440, 189] on div "Farming Grain and sheep (starting to decrease sheep due to markets)" at bounding box center [391, 185] width 352 height 68
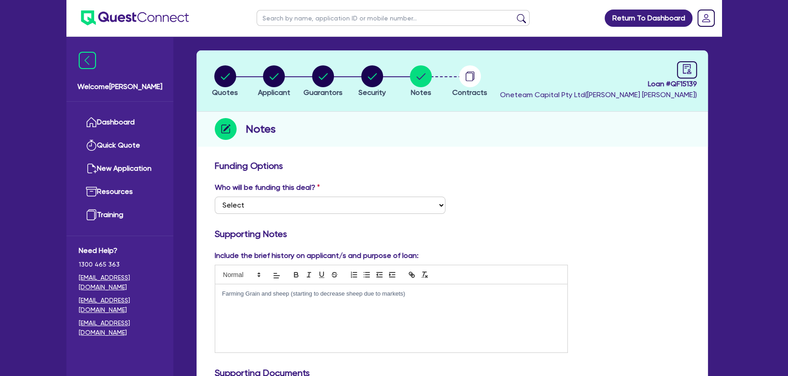
scroll to position [0, 0]
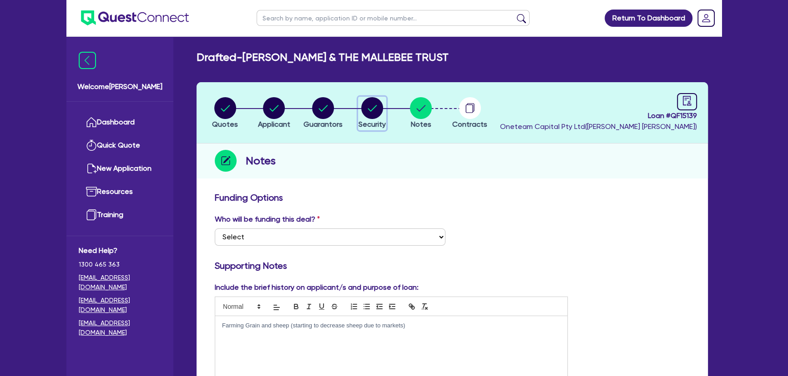
drag, startPoint x: 379, startPoint y: 100, endPoint x: 355, endPoint y: 103, distance: 23.9
click at [379, 100] on icon "button" at bounding box center [372, 108] width 22 height 22
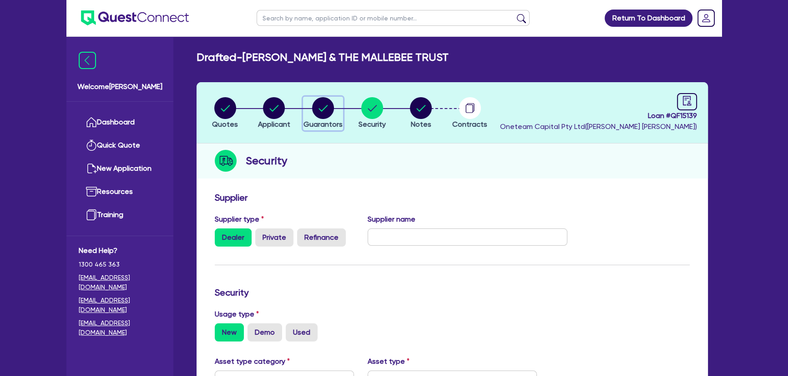
click at [323, 103] on circle "button" at bounding box center [323, 108] width 22 height 22
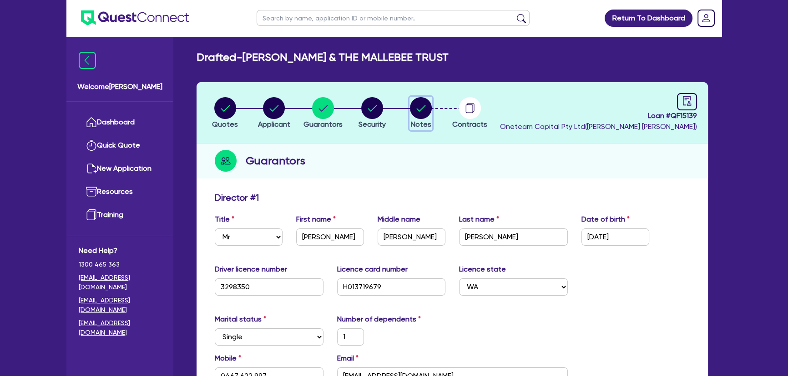
click at [415, 107] on circle "button" at bounding box center [421, 108] width 22 height 22
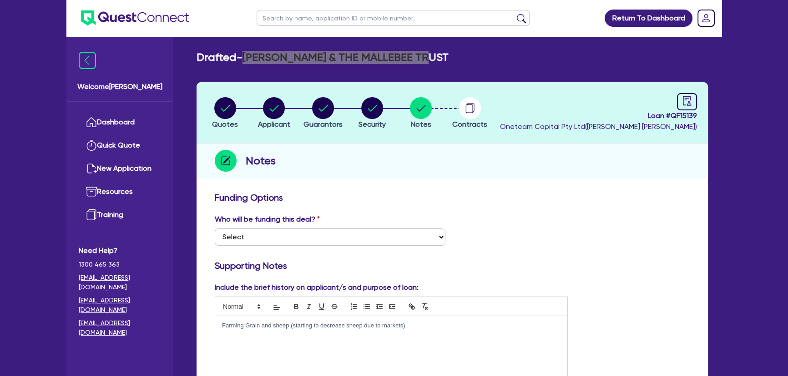
drag, startPoint x: 246, startPoint y: 57, endPoint x: 447, endPoint y: 57, distance: 201.4
click at [447, 57] on div "Drafted - S.P GRAHAM & THE MALLEBEE TRUST" at bounding box center [452, 57] width 525 height 13
click at [250, 59] on h2 "Drafted - S.P GRAHAM & THE MALLEBEE TRUST" at bounding box center [322, 57] width 252 height 13
drag, startPoint x: 248, startPoint y: 59, endPoint x: 479, endPoint y: 53, distance: 231.5
click at [479, 53] on div "Drafted - S.P GRAHAM & THE MALLEBEE TRUST" at bounding box center [452, 57] width 525 height 13
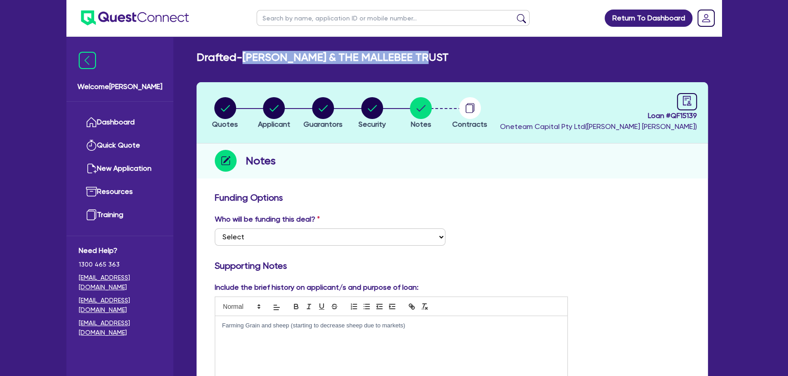
copy h2 "[PERSON_NAME] & THE MALLEBEE TRUST"
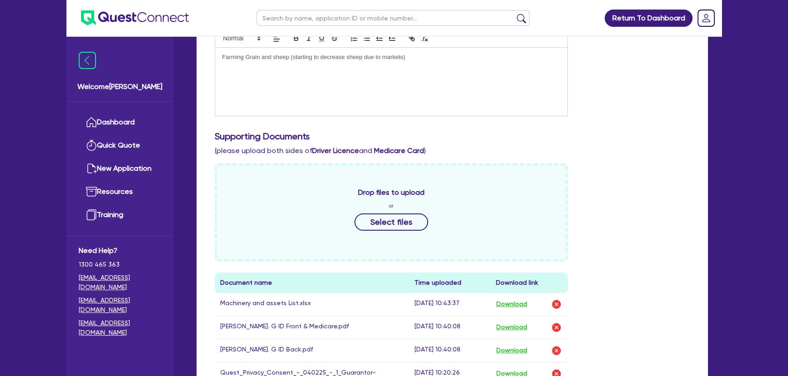
scroll to position [331, 0]
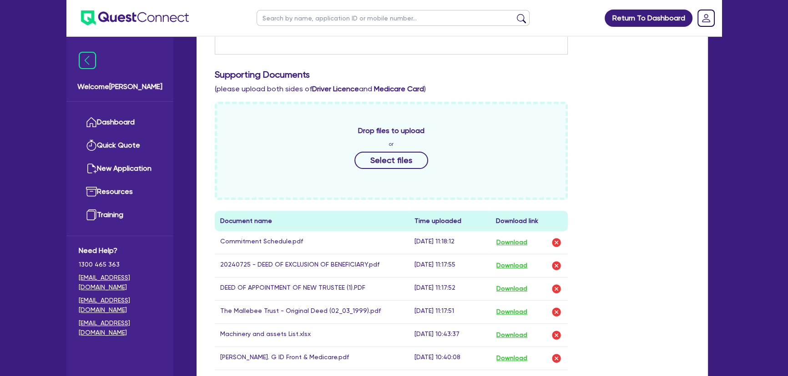
click at [599, 141] on div "Drop files to upload or Select files Document name Time uploaded Download link …" at bounding box center [452, 270] width 488 height 337
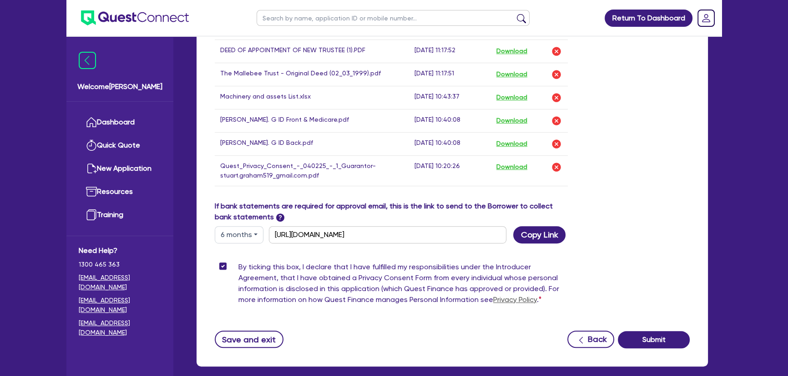
scroll to position [612, 0]
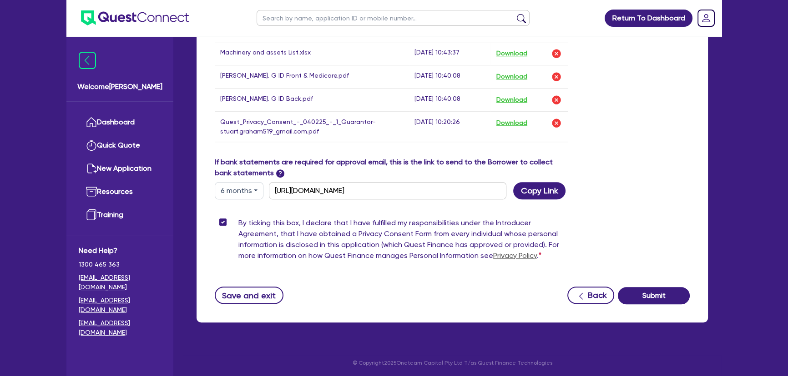
click at [231, 293] on button "Save and exit" at bounding box center [249, 295] width 69 height 17
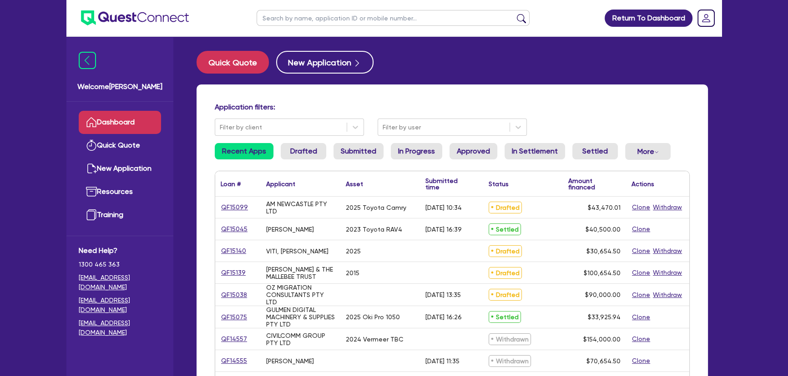
click at [290, 16] on input "text" at bounding box center [392, 18] width 273 height 16
click at [514, 14] on button "submit" at bounding box center [521, 20] width 15 height 13
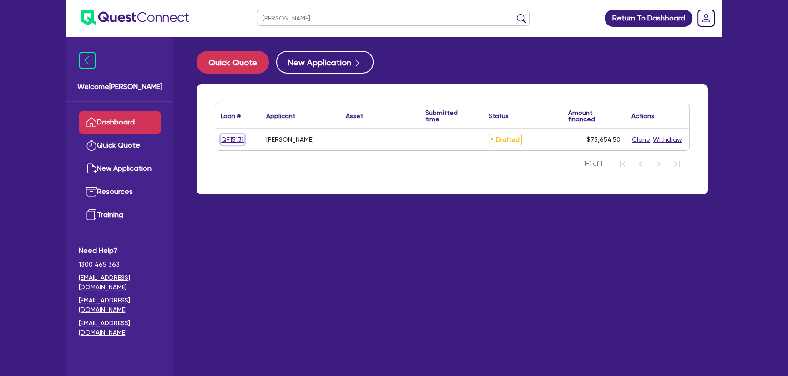
click at [230, 139] on link "QF15131" at bounding box center [233, 140] width 24 height 10
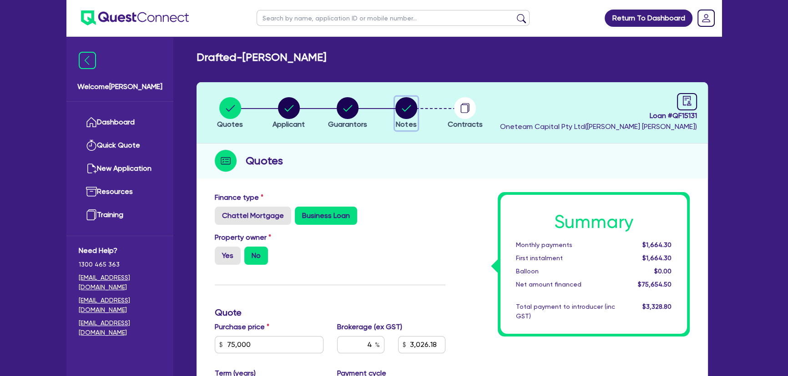
click at [413, 112] on circle "button" at bounding box center [406, 108] width 22 height 22
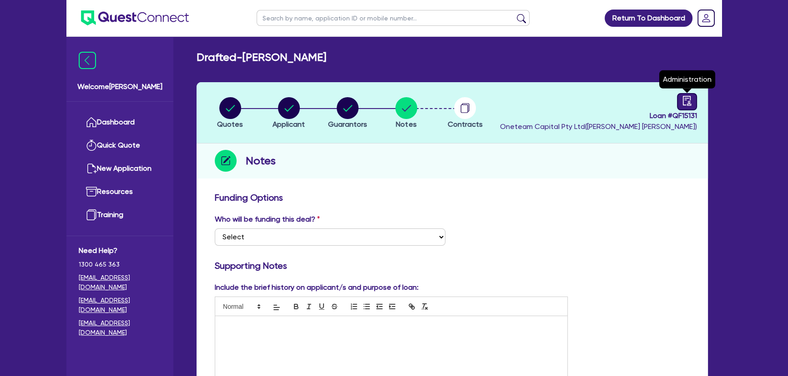
click at [693, 99] on link at bounding box center [687, 101] width 20 height 17
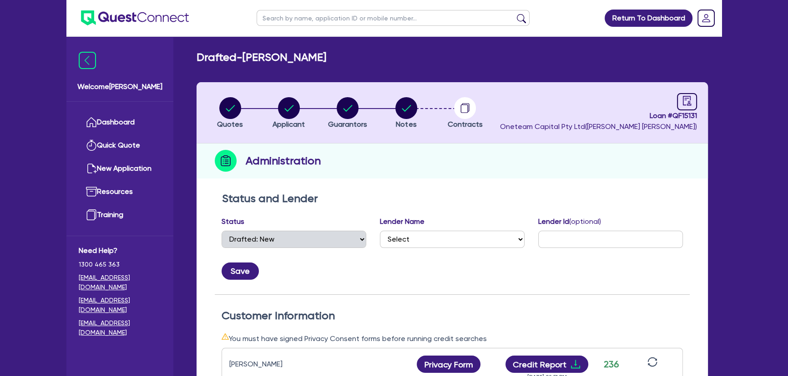
click at [417, 108] on li "Notes" at bounding box center [405, 113] width 59 height 32
click at [407, 113] on circle "button" at bounding box center [406, 108] width 22 height 22
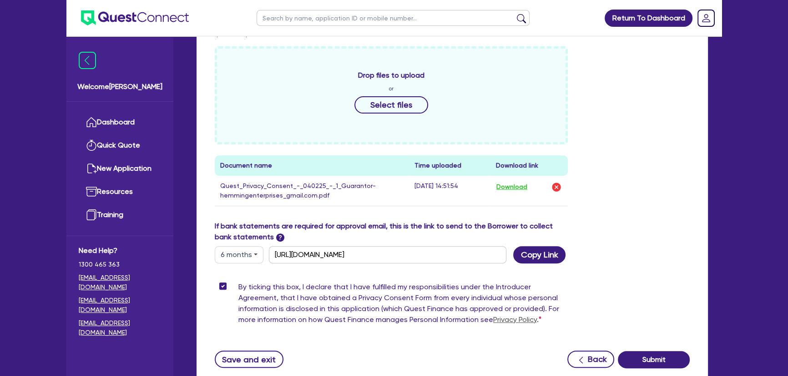
scroll to position [286, 0]
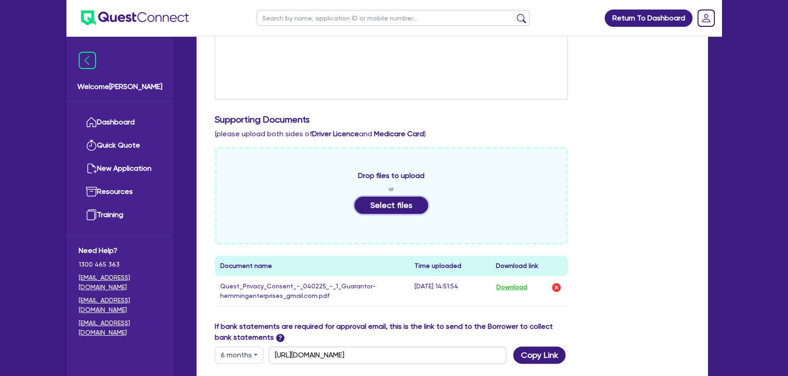
click at [371, 206] on button "Select files" at bounding box center [391, 205] width 74 height 17
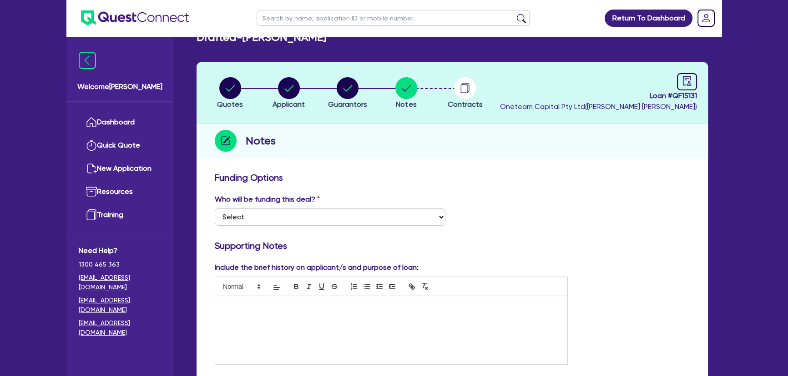
scroll to position [0, 0]
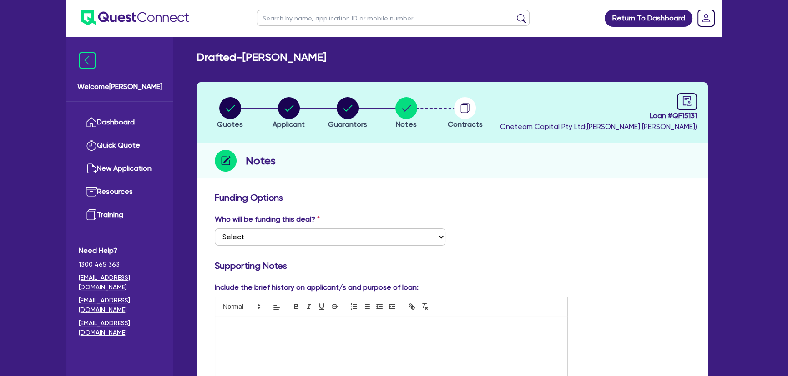
click at [247, 111] on li "Quotes" at bounding box center [230, 113] width 59 height 32
click at [233, 108] on circle "button" at bounding box center [230, 108] width 22 height 22
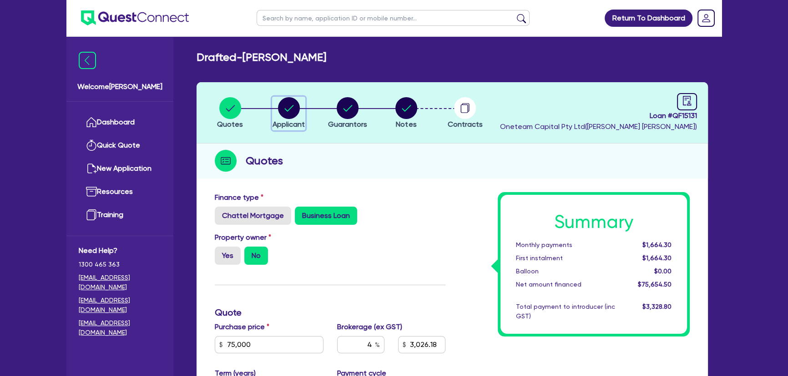
click at [296, 107] on circle "button" at bounding box center [289, 108] width 22 height 22
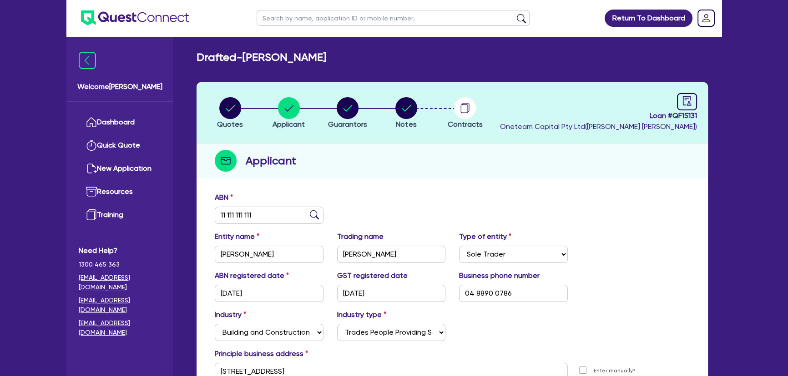
click at [327, 106] on li "Guarantors" at bounding box center [347, 113] width 59 height 32
click at [345, 111] on circle "button" at bounding box center [347, 108] width 22 height 22
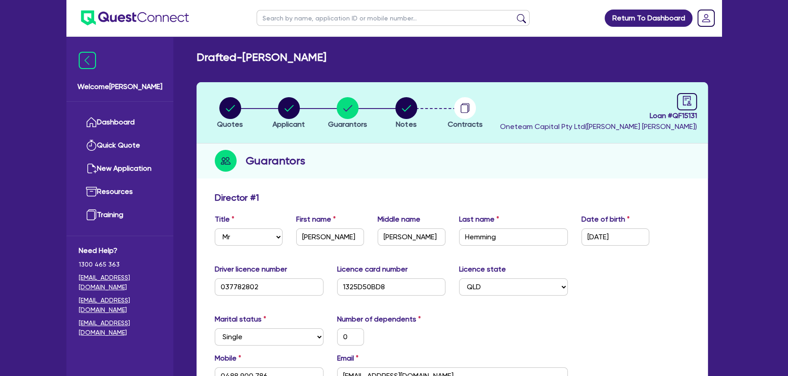
click at [419, 112] on li "Notes" at bounding box center [405, 113] width 59 height 32
click at [401, 112] on circle "button" at bounding box center [406, 108] width 22 height 22
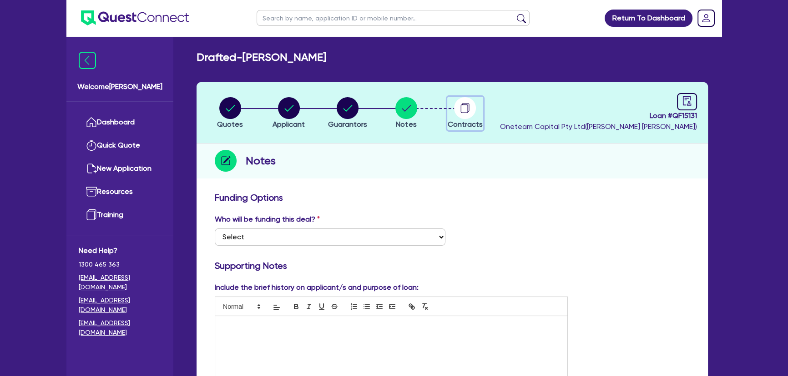
click at [463, 106] on circle "button" at bounding box center [465, 108] width 22 height 22
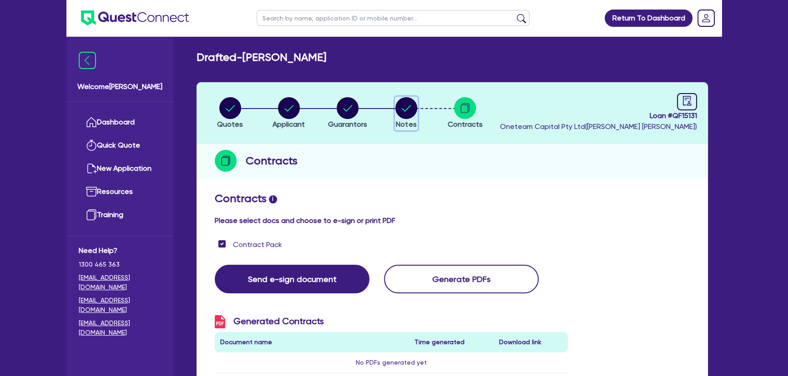
click at [411, 103] on circle "button" at bounding box center [406, 108] width 22 height 22
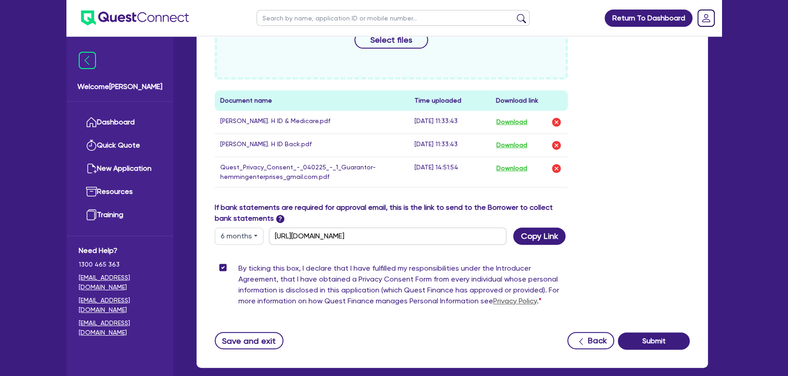
scroll to position [497, 0]
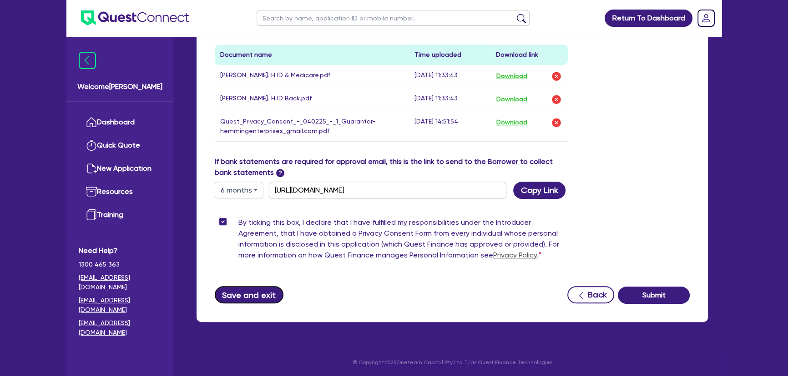
click at [257, 291] on button "Save and exit" at bounding box center [249, 294] width 69 height 17
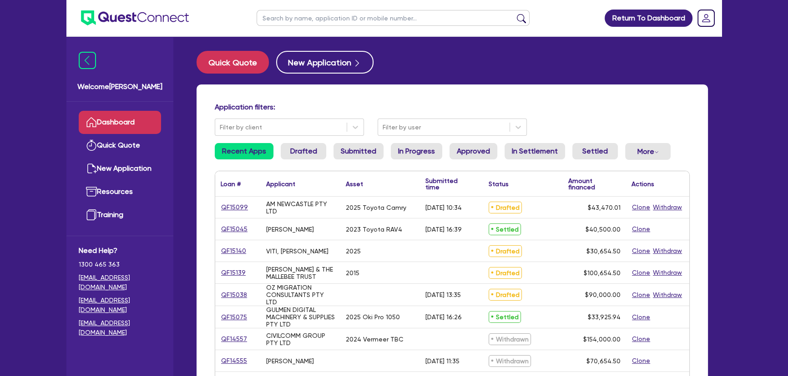
click at [320, 13] on input "text" at bounding box center [392, 18] width 273 height 16
paste input "QF15126"
click at [514, 14] on button "submit" at bounding box center [521, 20] width 15 height 13
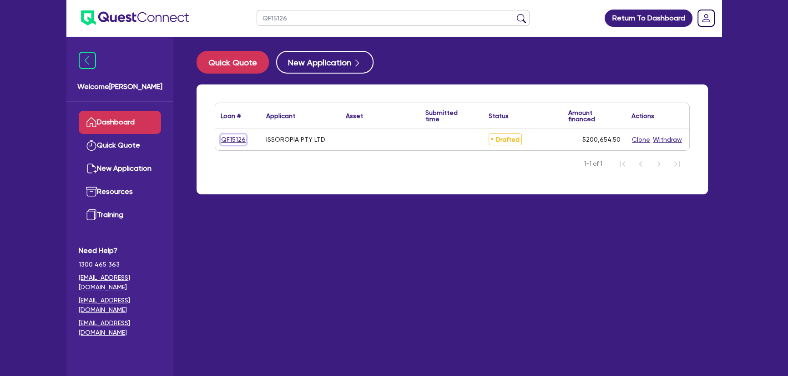
click at [231, 139] on link "QF15126" at bounding box center [233, 140] width 25 height 10
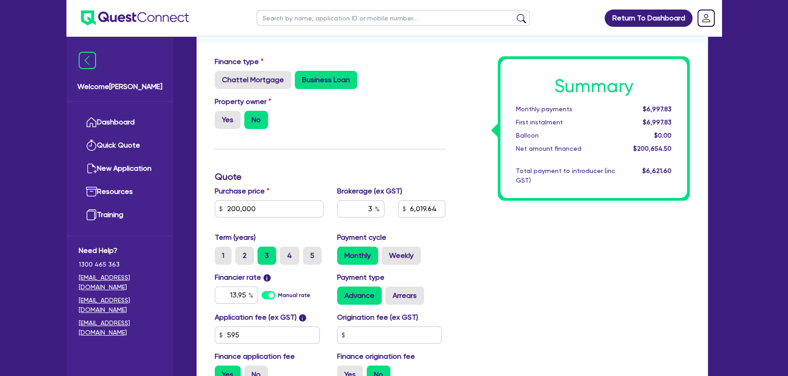
scroll to position [4, 0]
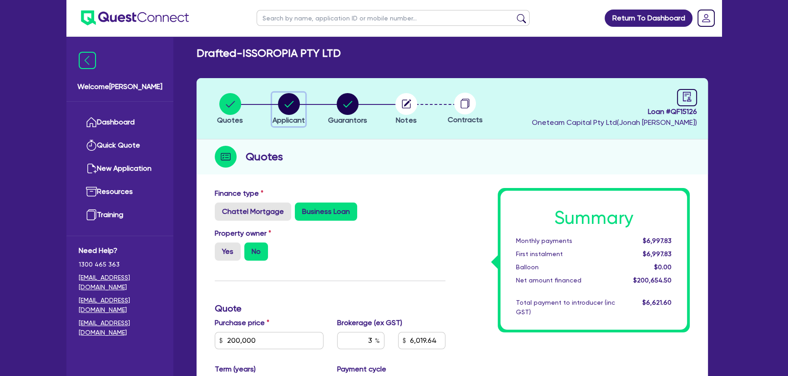
click at [281, 115] on button "Applicant" at bounding box center [288, 110] width 33 height 34
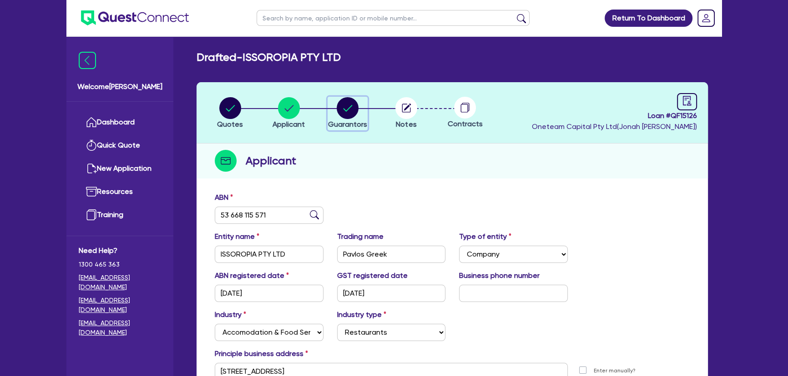
click at [348, 115] on circle "button" at bounding box center [347, 108] width 22 height 22
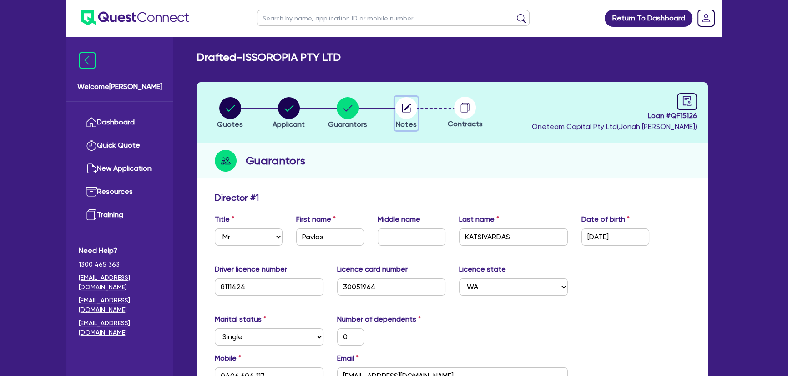
click at [403, 105] on circle "button" at bounding box center [406, 108] width 22 height 22
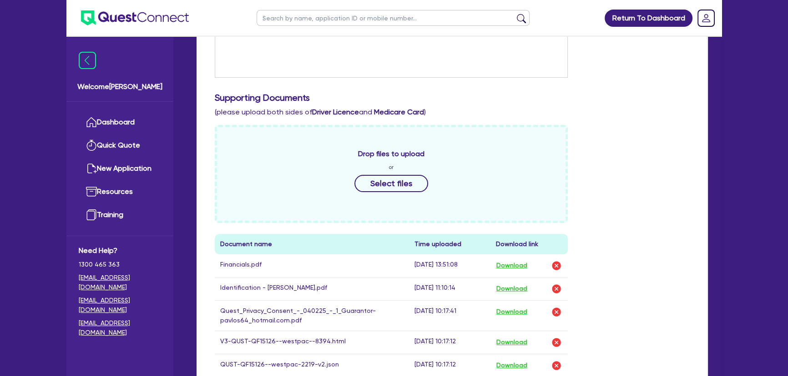
scroll to position [455, 0]
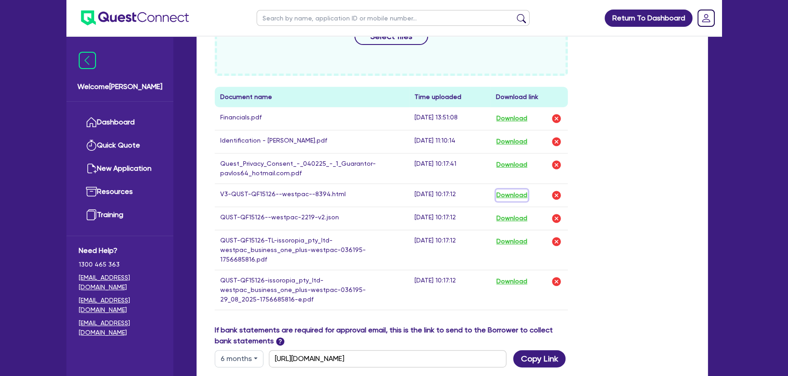
click at [505, 195] on button "Download" at bounding box center [512, 196] width 32 height 12
click at [522, 194] on button "Download" at bounding box center [512, 196] width 32 height 12
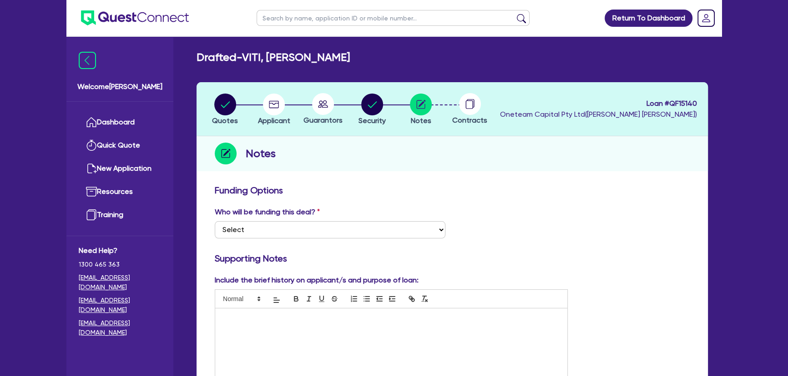
click at [145, 18] on img at bounding box center [135, 17] width 108 height 15
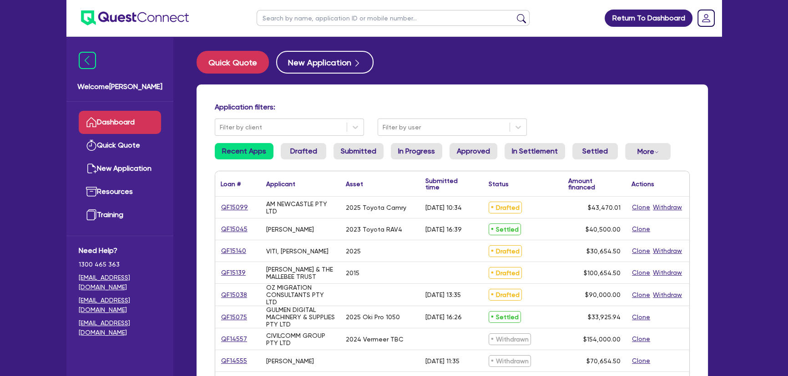
click at [381, 14] on input "text" at bounding box center [392, 18] width 273 height 16
paste input "19 656 779 565"
click at [514, 14] on button "submit" at bounding box center [521, 20] width 15 height 13
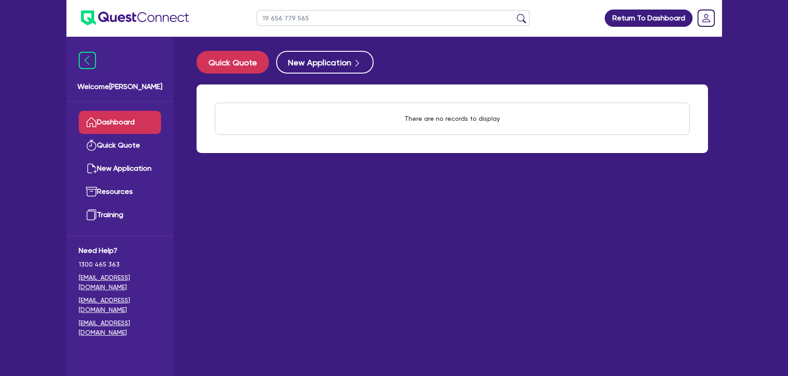
drag, startPoint x: 329, startPoint y: 29, endPoint x: 333, endPoint y: 24, distance: 6.4
click at [329, 29] on ul "19 656 779 565" at bounding box center [392, 18] width 291 height 36
click at [519, 18] on button "submit" at bounding box center [521, 20] width 15 height 13
click at [371, 19] on input "19 656 779 565" at bounding box center [392, 18] width 273 height 16
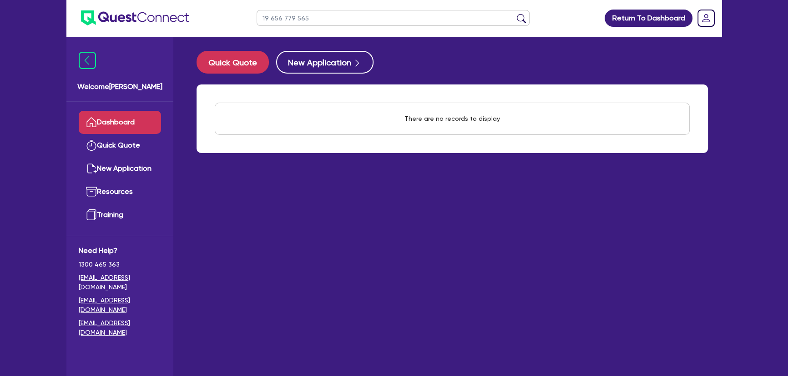
click at [371, 19] on input "19 656 779 565" at bounding box center [392, 18] width 273 height 16
click at [336, 12] on input "19 656 779 565" at bounding box center [392, 18] width 273 height 16
paste input "ALL WIN DEVELOPMENT GROUP PTY LTD"
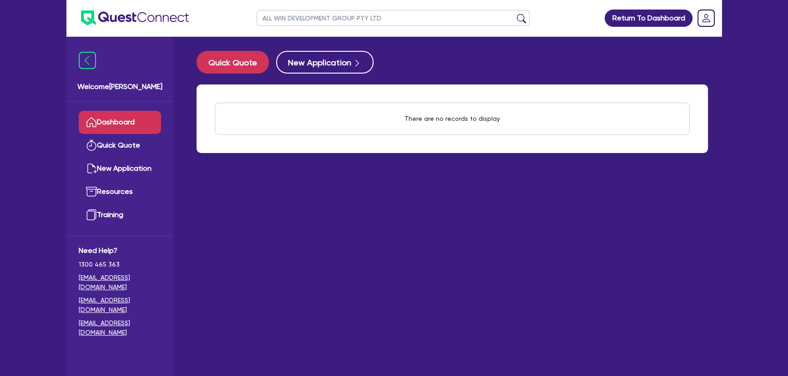
type input "ALL WIN DEVELOPMENT GROUP PTY LTD"
click at [514, 14] on button "submit" at bounding box center [521, 20] width 15 height 13
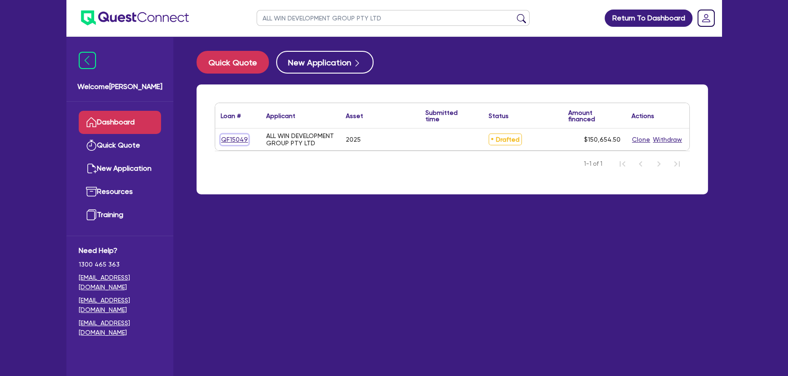
click at [245, 139] on link "QF15049" at bounding box center [235, 140] width 28 height 10
select select "CARS_AND_LIGHT_TRUCKS"
select select "PASSENGER_VEHICLES"
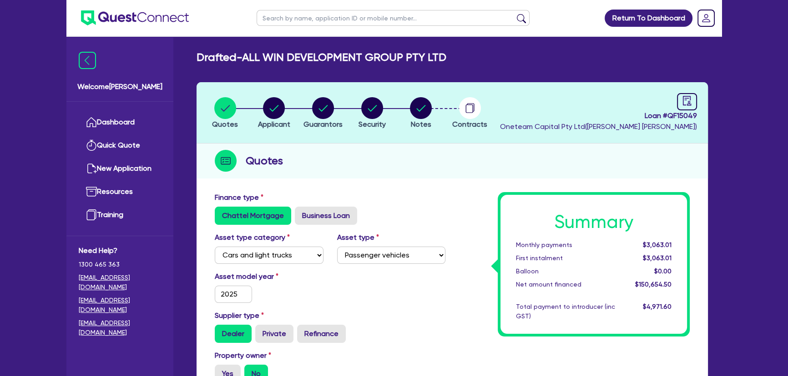
click at [433, 111] on li "Notes" at bounding box center [420, 113] width 49 height 32
click at [428, 110] on circle "button" at bounding box center [421, 108] width 22 height 22
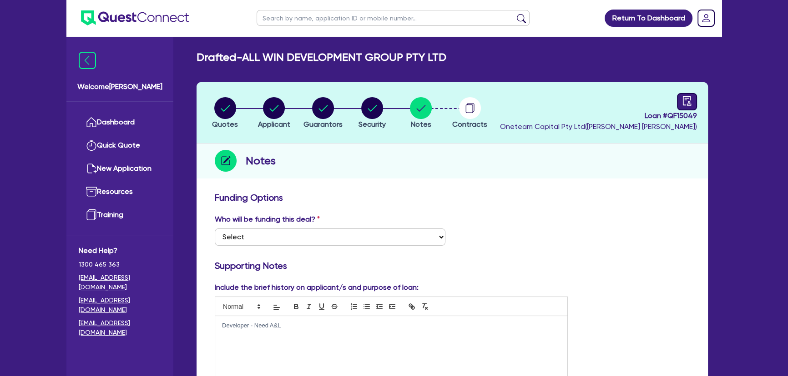
click at [679, 95] on link at bounding box center [687, 101] width 20 height 17
select select "DRAFTED_NEW"
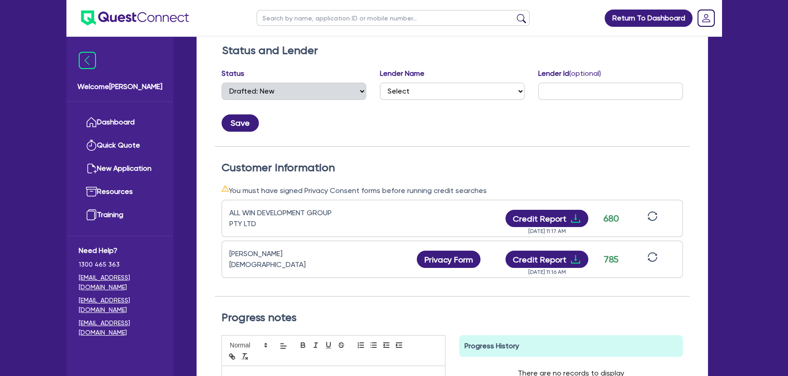
scroll to position [206, 0]
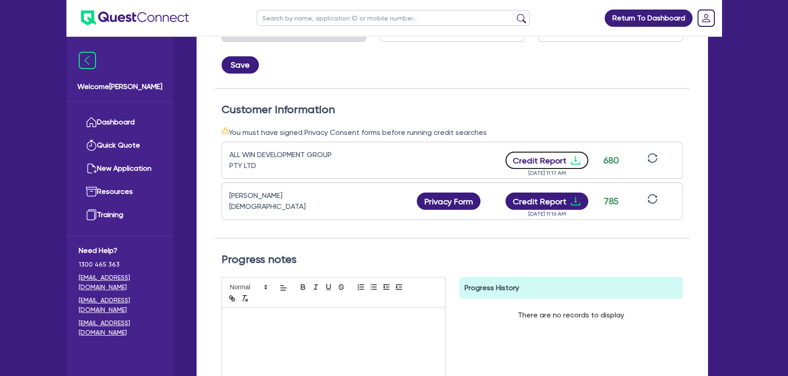
click at [575, 156] on icon "download" at bounding box center [575, 160] width 11 height 11
